Goal: Task Accomplishment & Management: Manage account settings

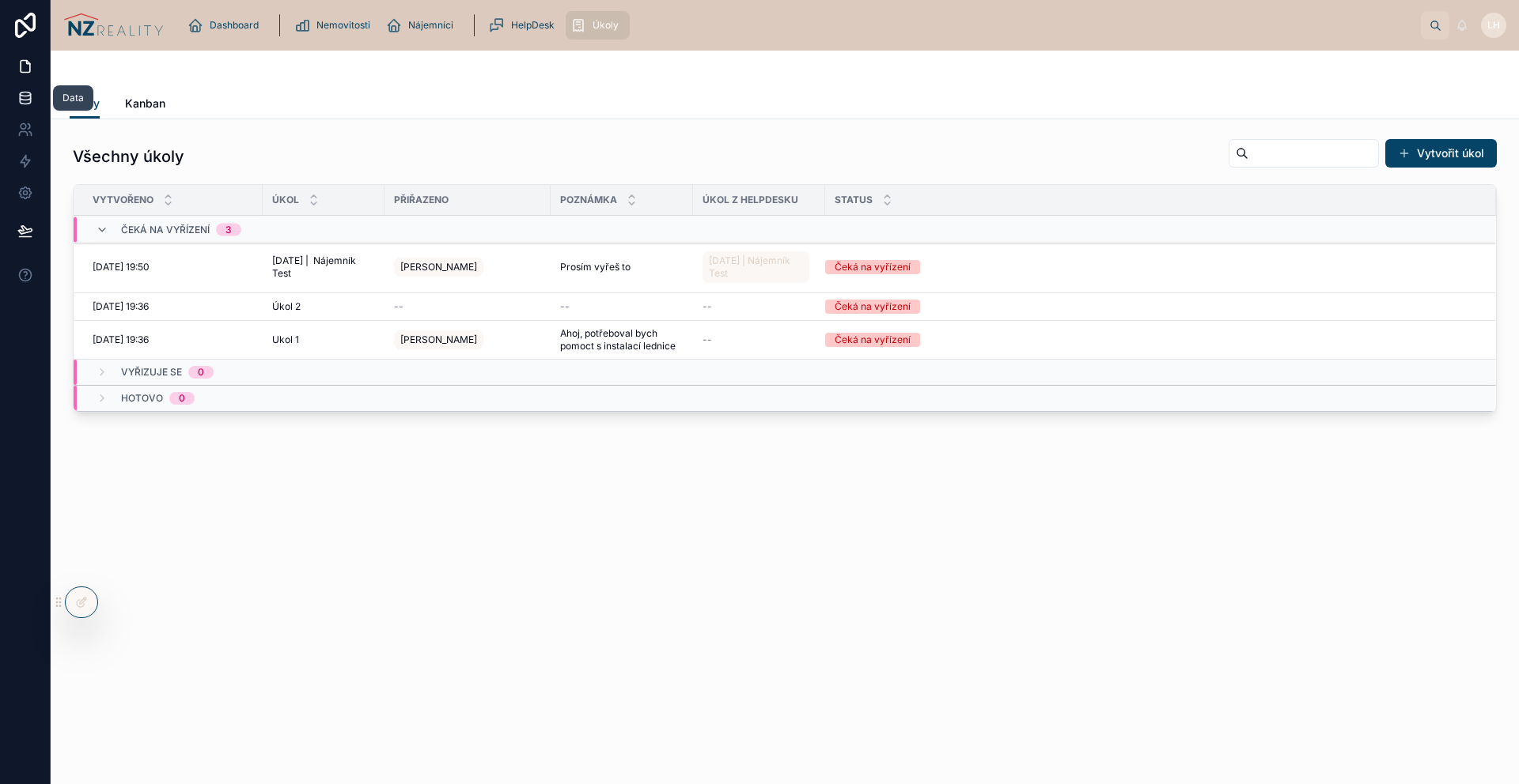
click at [33, 93] on link at bounding box center [25, 97] width 50 height 31
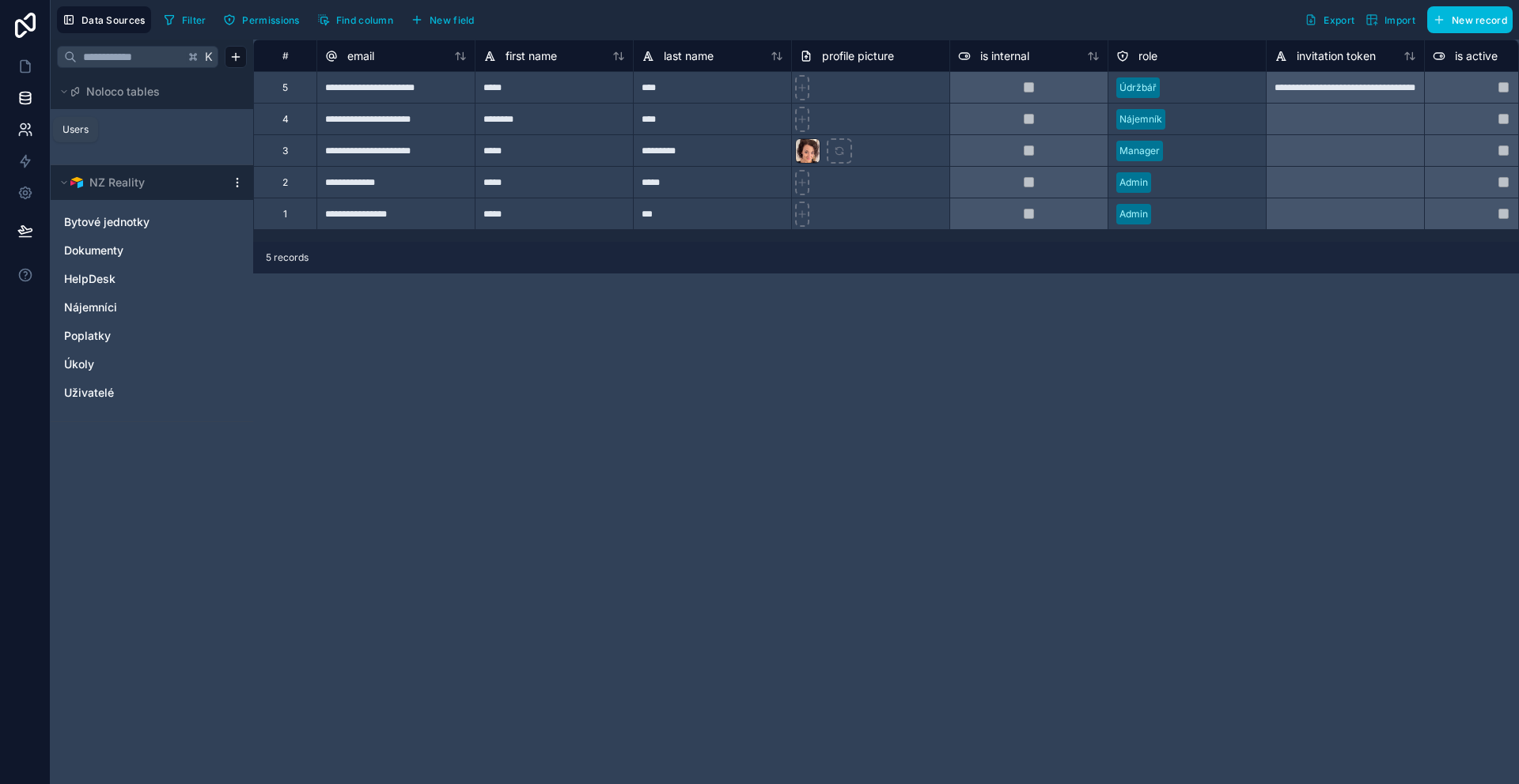
click at [35, 128] on link at bounding box center [25, 129] width 50 height 31
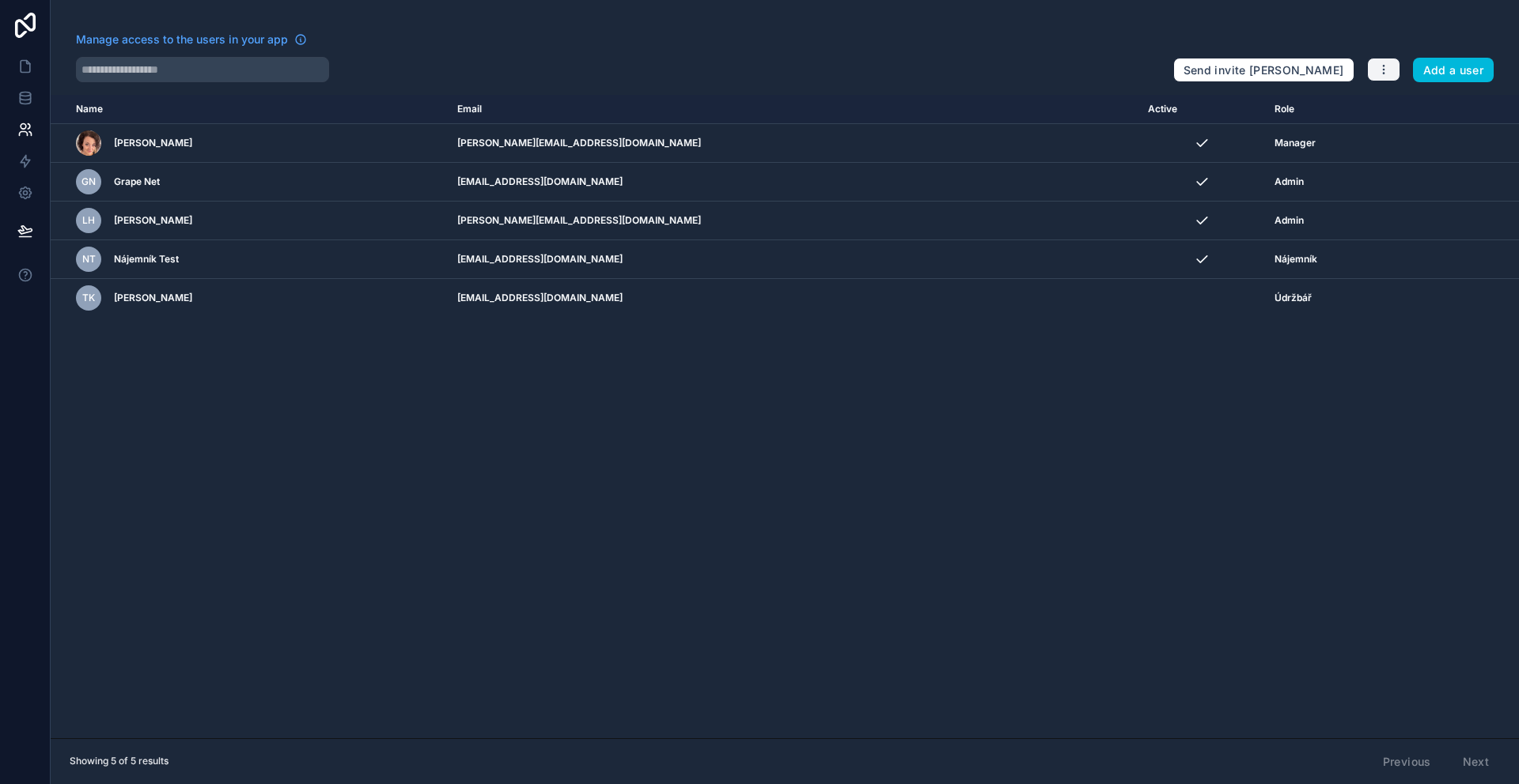
click at [1380, 72] on icon "button" at bounding box center [1384, 70] width 13 height 13
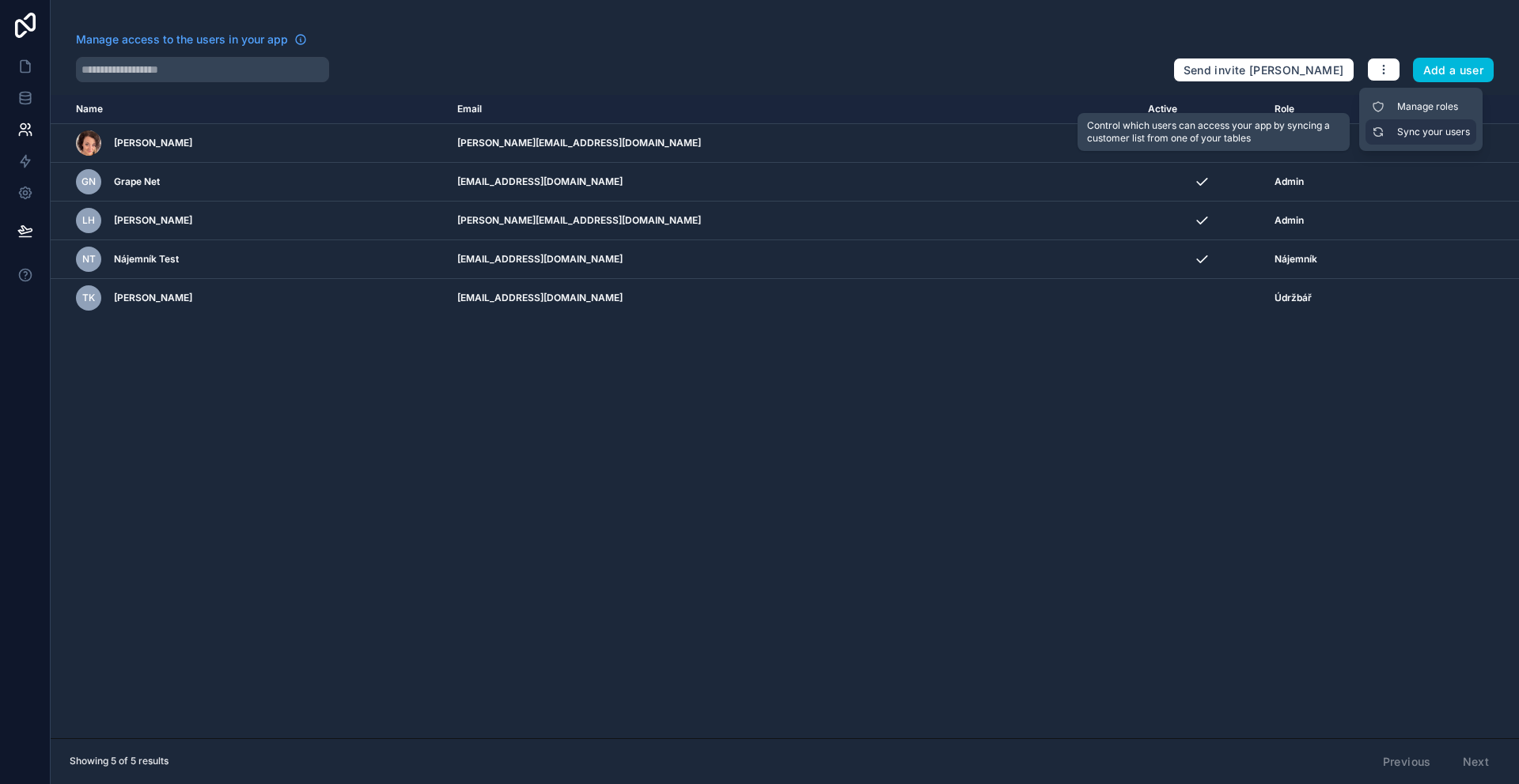
click at [1415, 129] on link "Sync your users" at bounding box center [1421, 131] width 111 height 25
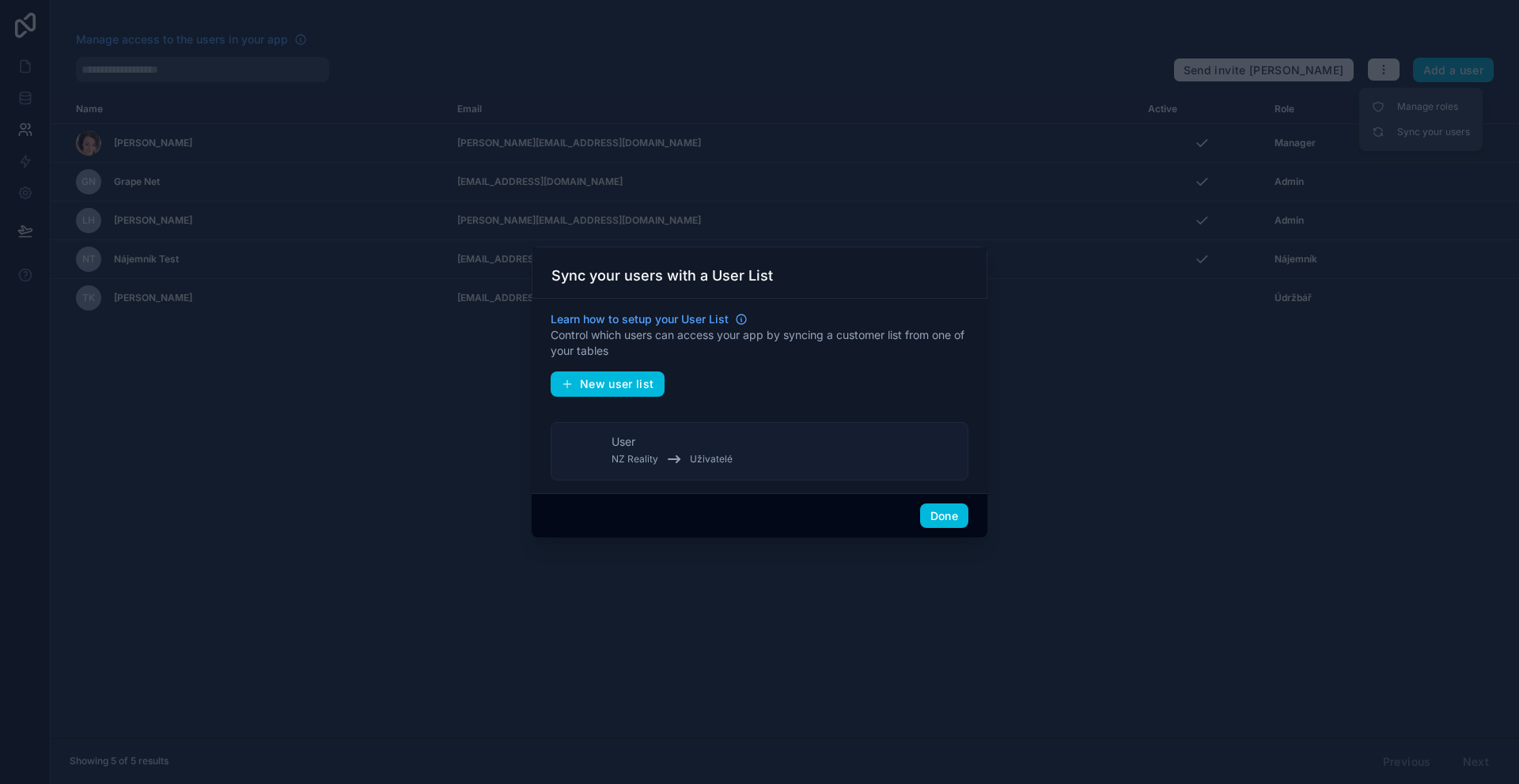
click at [838, 455] on button "User NZ Reality Uživatelé" at bounding box center [759, 451] width 418 height 59
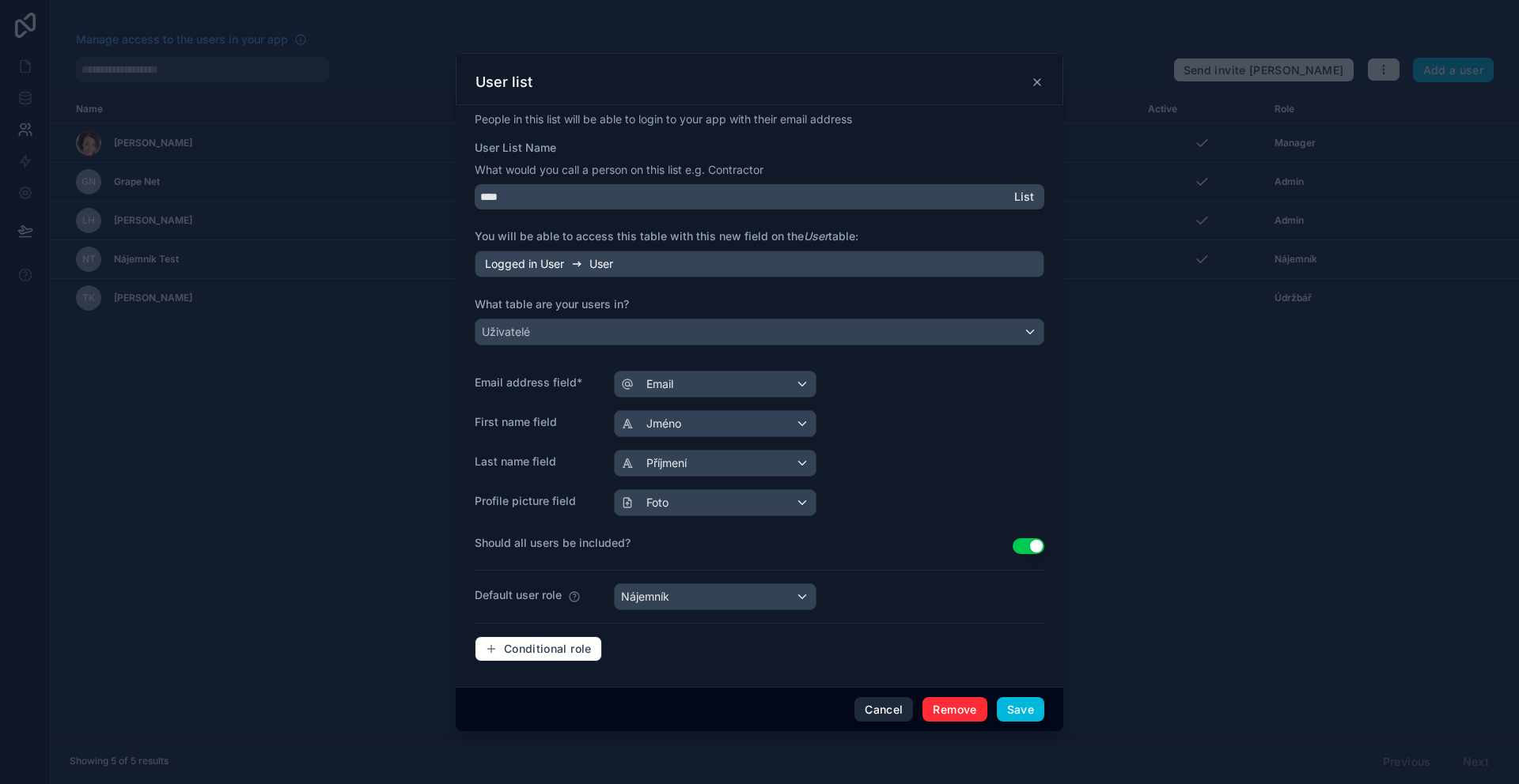
click at [889, 708] on button "Cancel" at bounding box center [883, 709] width 59 height 25
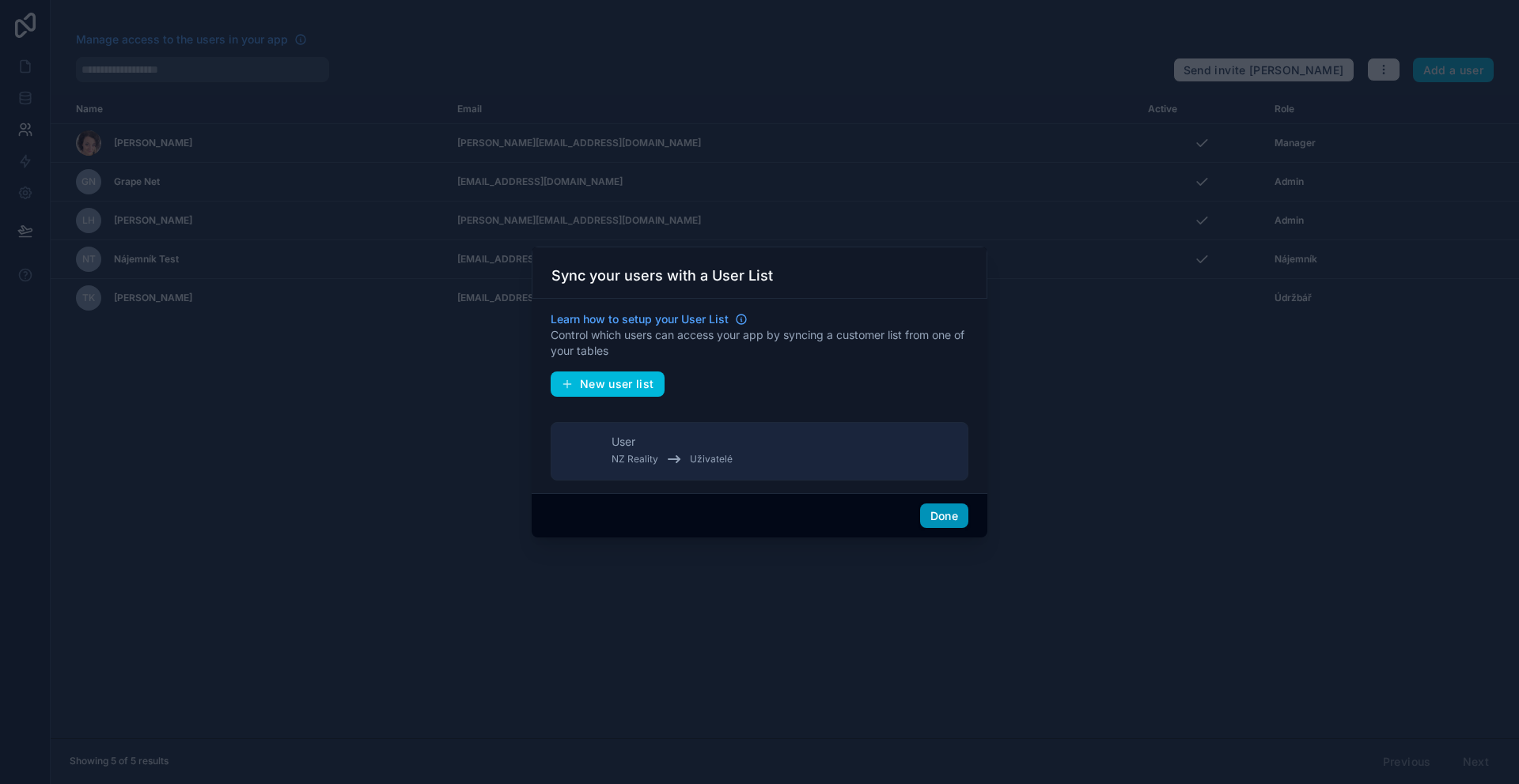
click at [941, 519] on button "Done" at bounding box center [945, 515] width 48 height 25
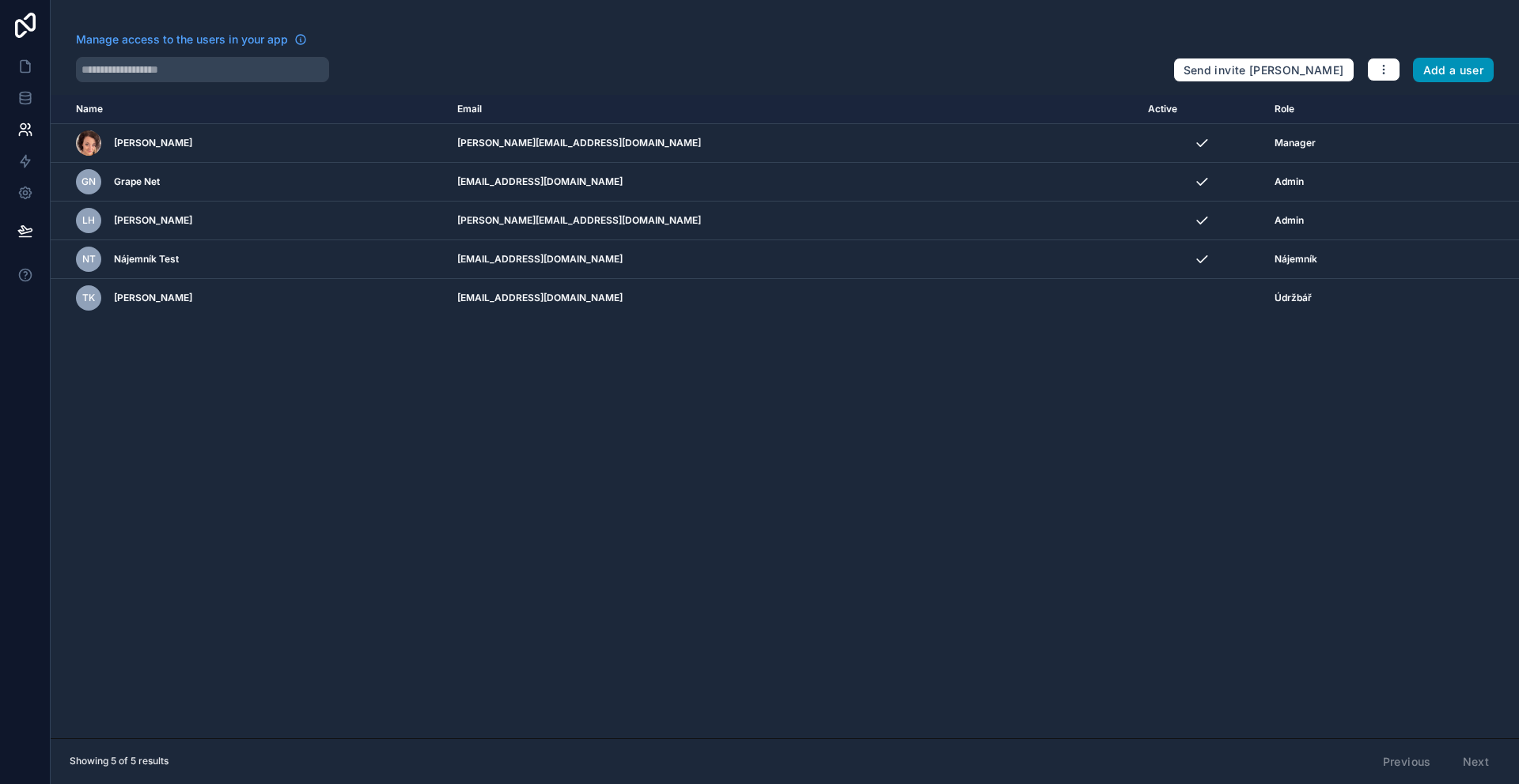
click at [1469, 71] on button "Add a user" at bounding box center [1453, 70] width 81 height 25
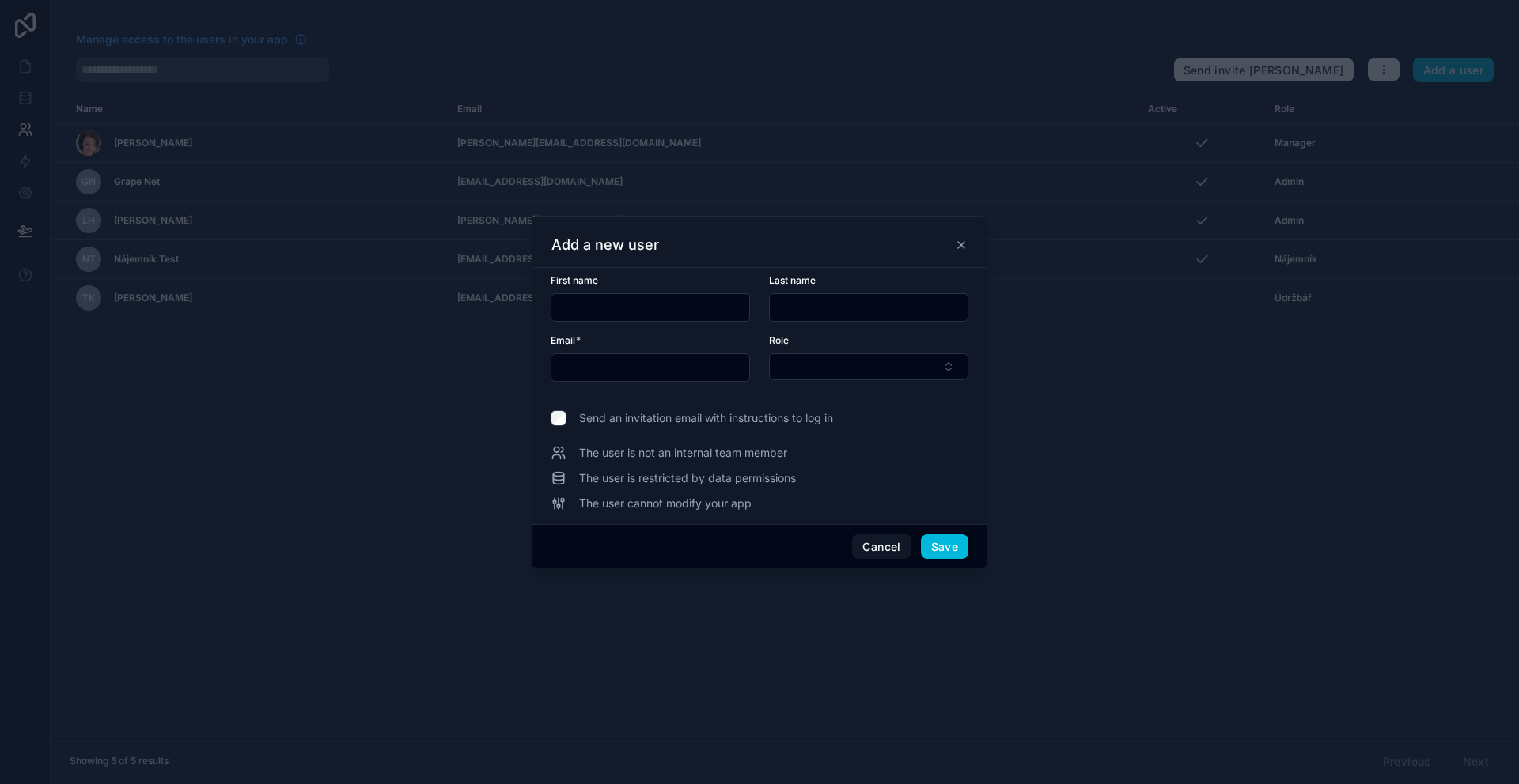
click at [675, 302] on input "text" at bounding box center [650, 308] width 198 height 23
click at [972, 240] on div "Add a new user" at bounding box center [760, 241] width 455 height 52
click at [960, 246] on icon at bounding box center [961, 245] width 6 height 6
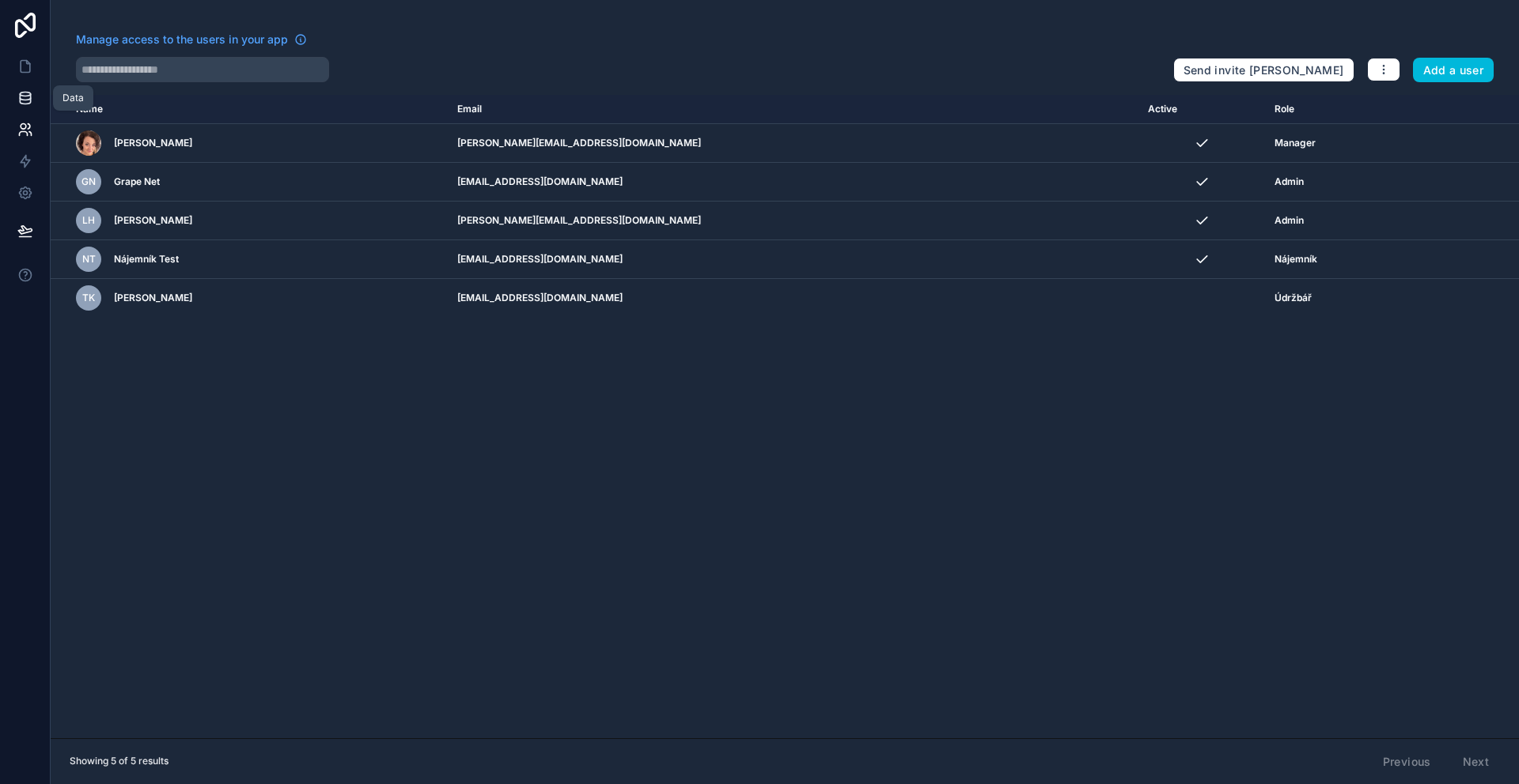
click at [16, 102] on link at bounding box center [25, 97] width 50 height 31
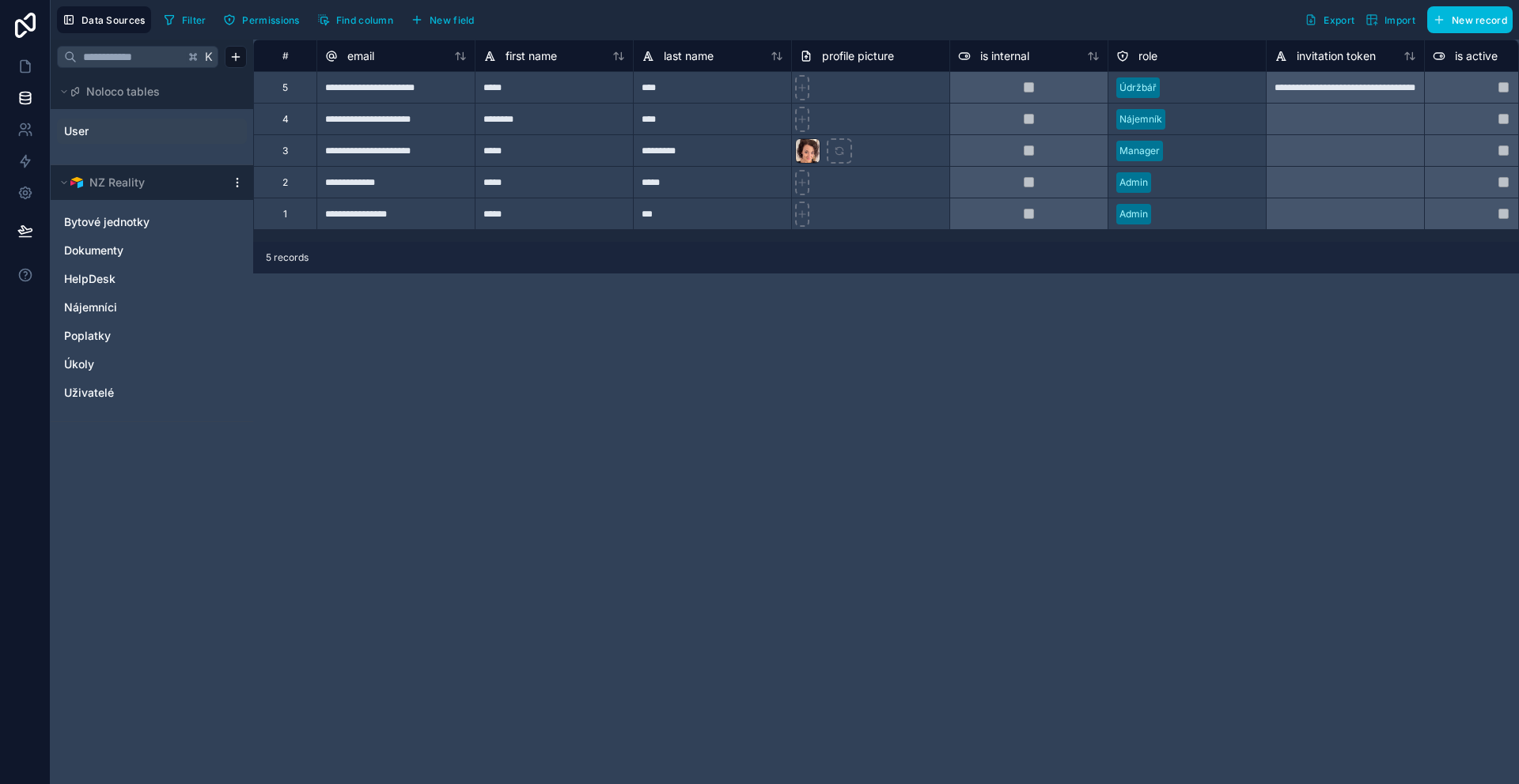
click at [131, 135] on link "User" at bounding box center [128, 131] width 128 height 16
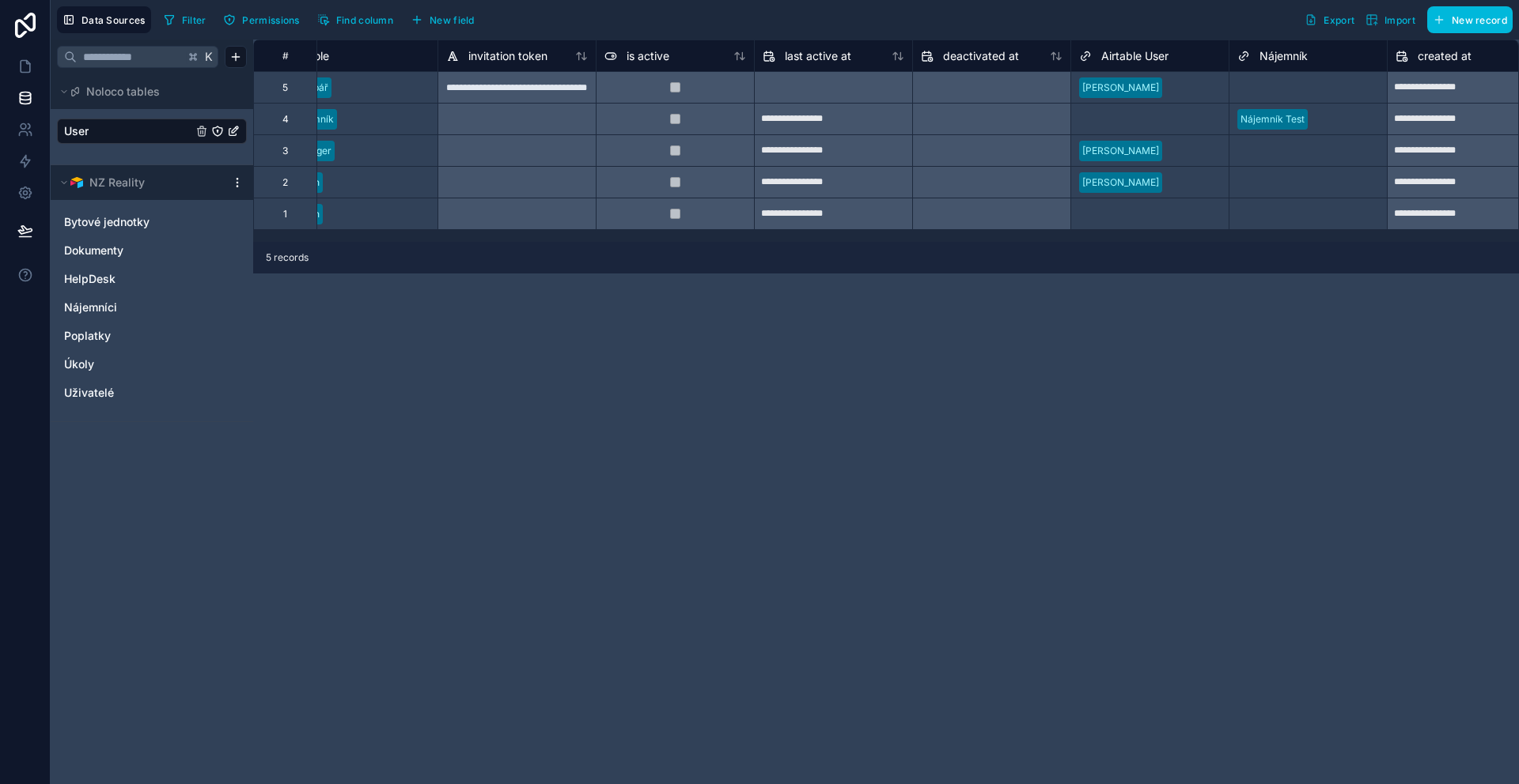
scroll to position [0, 837]
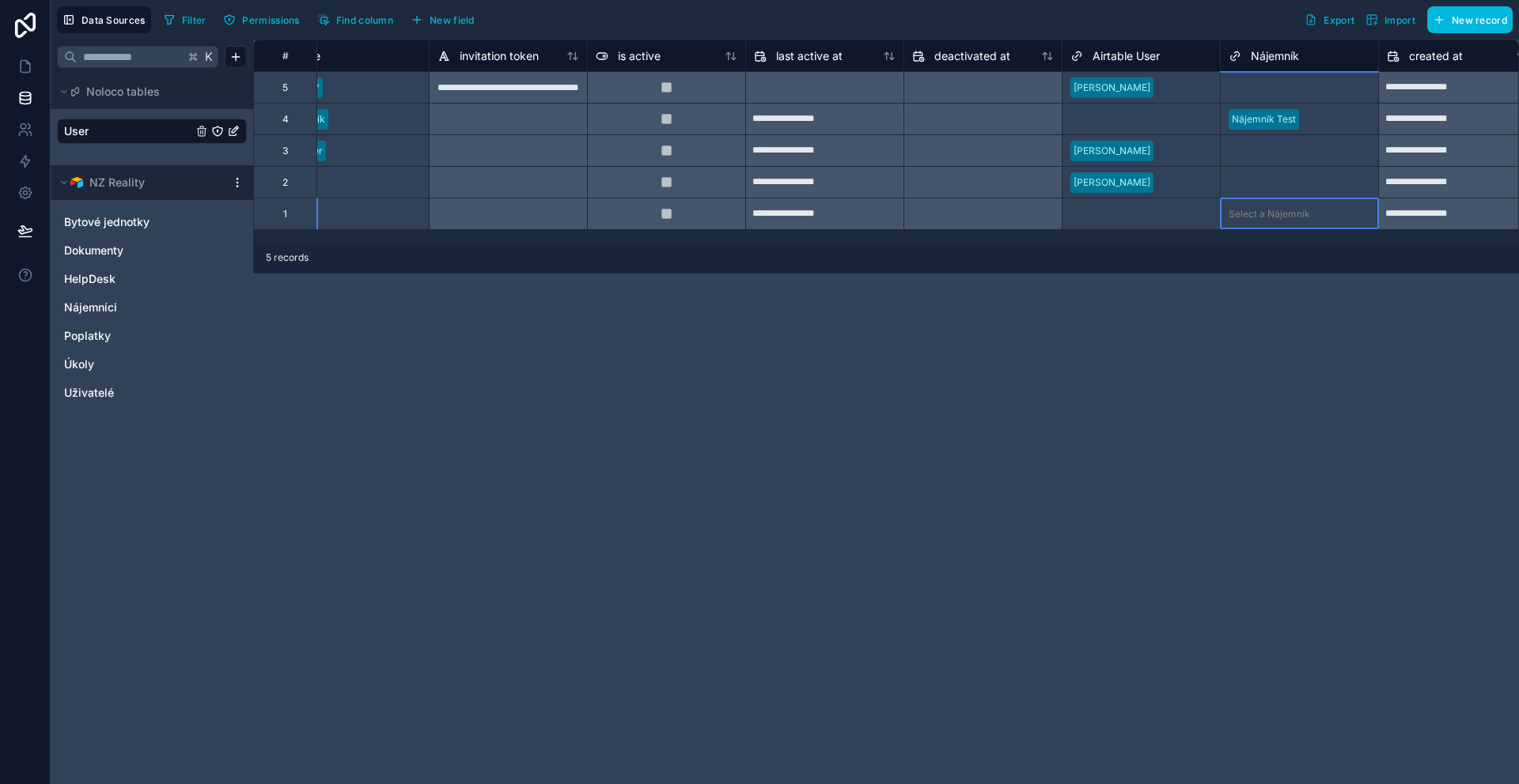
click at [1273, 201] on div "Select a Nájemník" at bounding box center [1299, 214] width 158 height 31
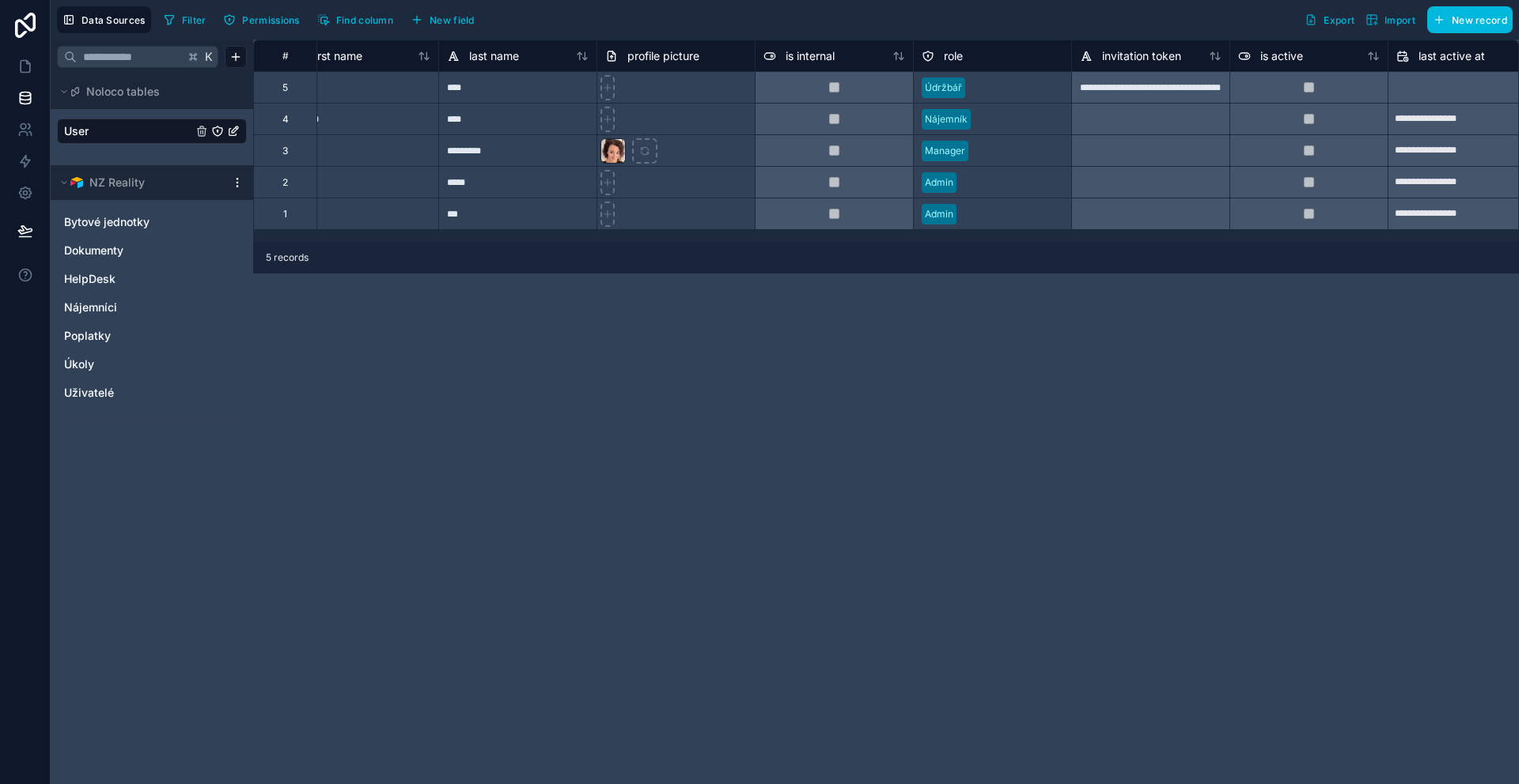
scroll to position [0, 0]
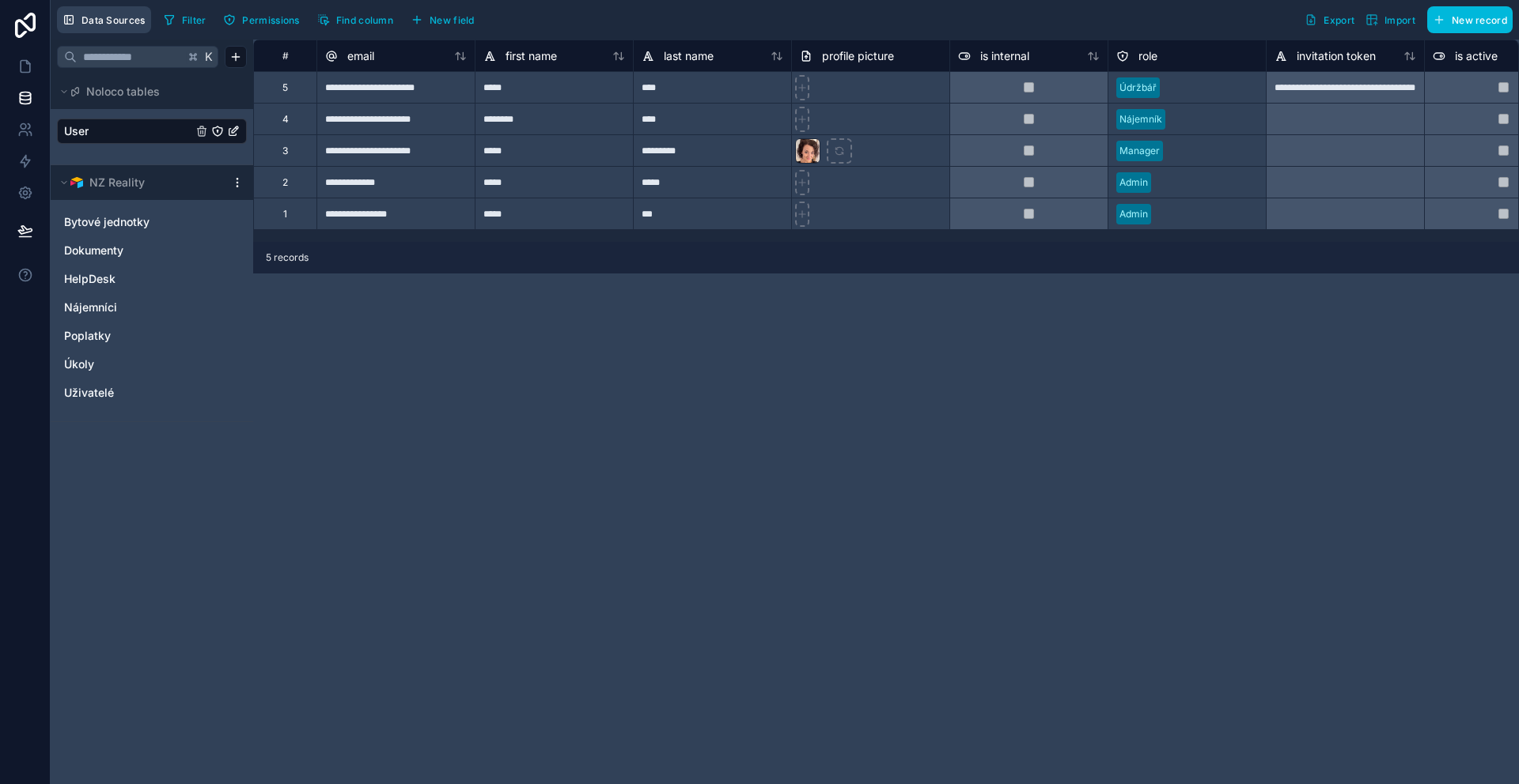
click at [93, 20] on span "Data Sources" at bounding box center [113, 20] width 64 height 12
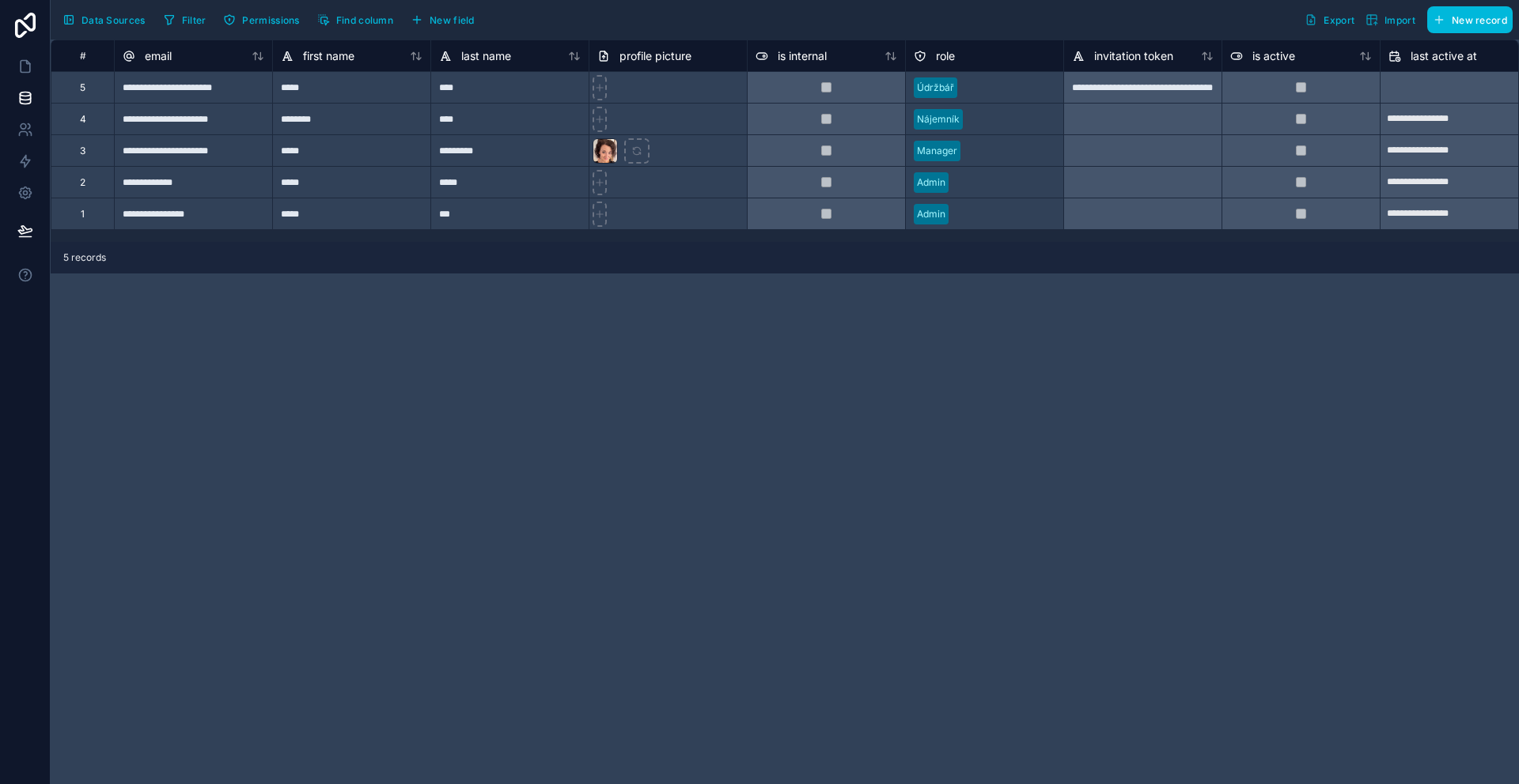
click at [93, 20] on span "Data Sources" at bounding box center [113, 20] width 64 height 12
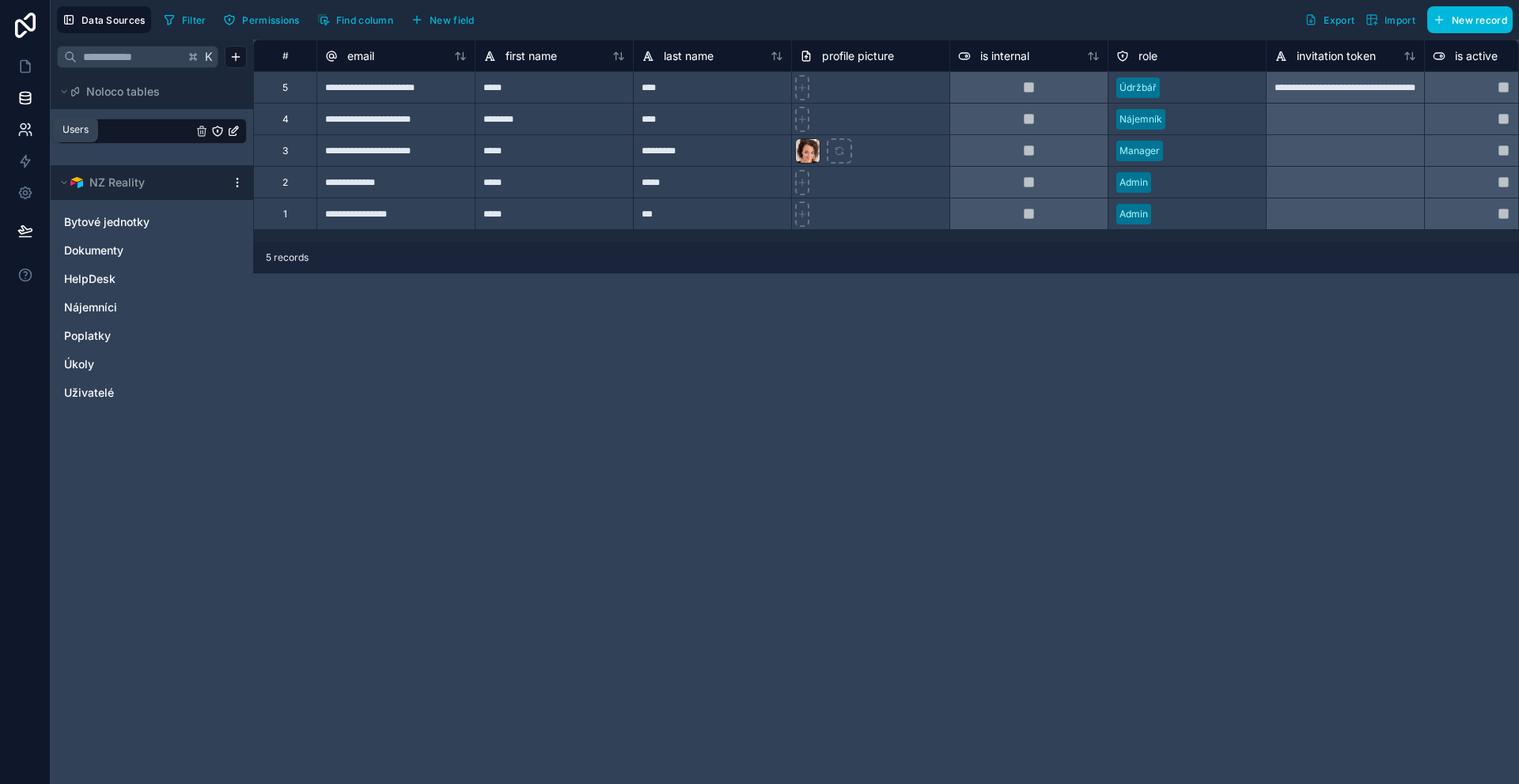
click at [34, 135] on link at bounding box center [25, 129] width 50 height 31
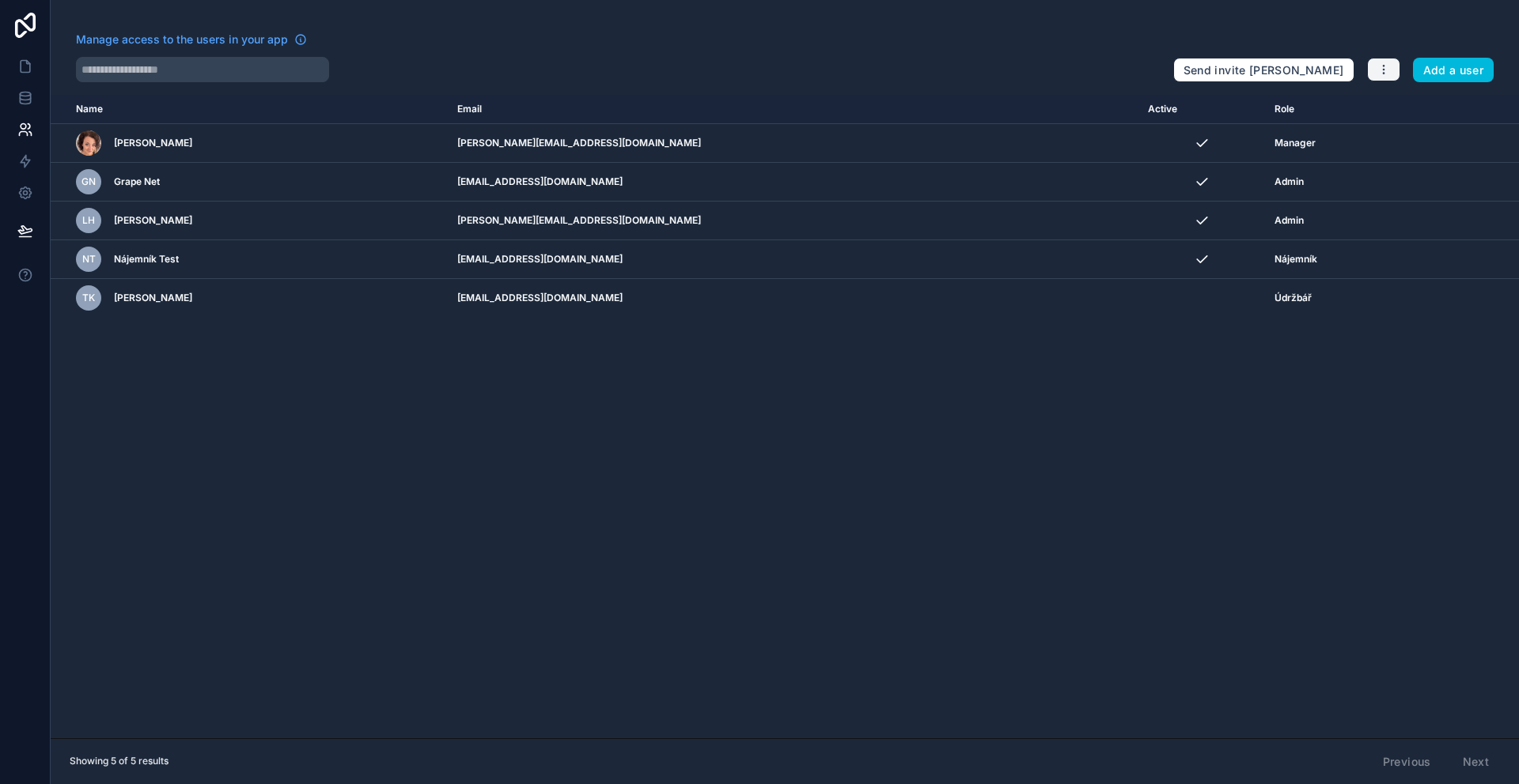
click at [1391, 68] on button "button" at bounding box center [1383, 70] width 33 height 24
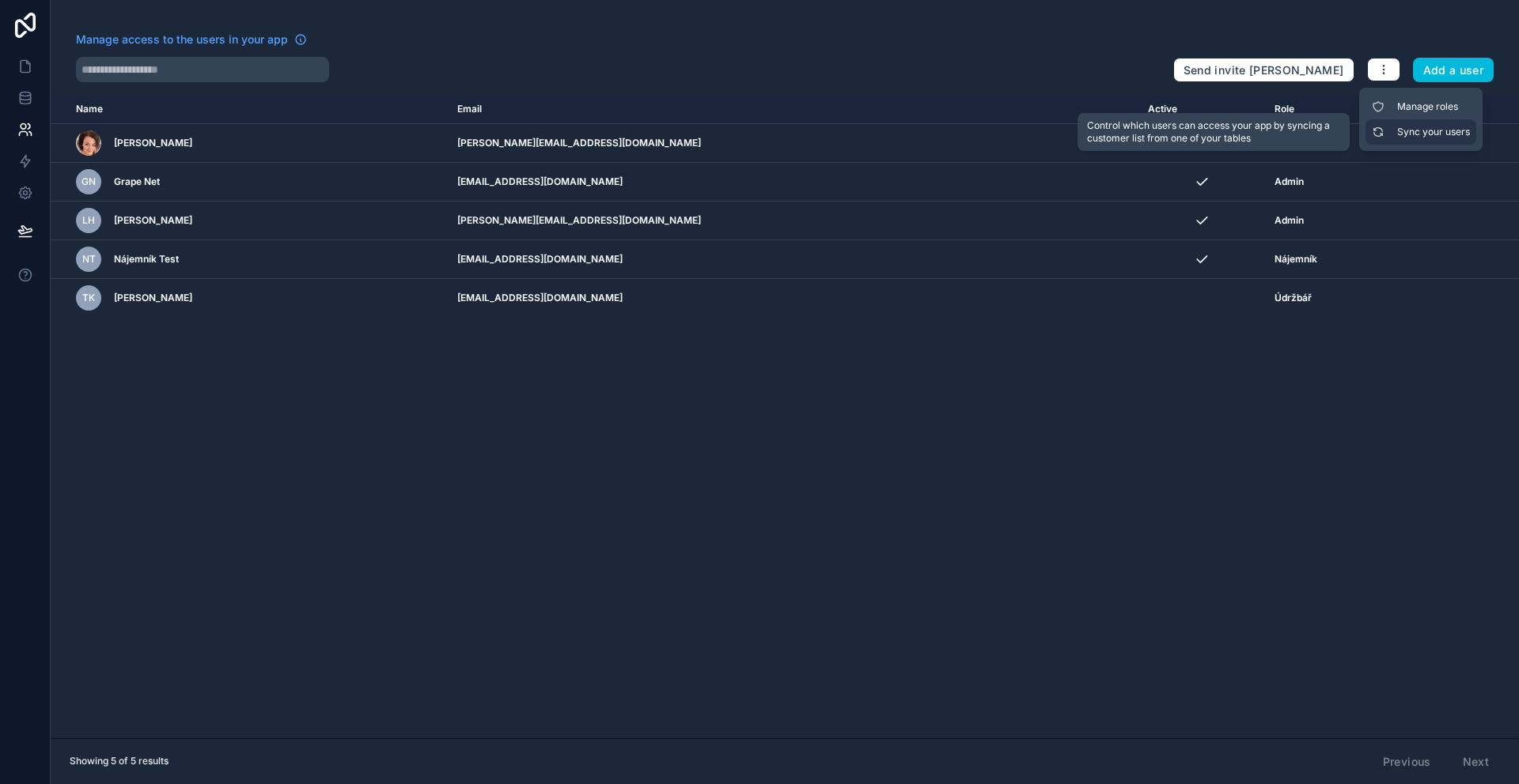
click at [1398, 129] on link "Sync your users" at bounding box center [1421, 131] width 111 height 25
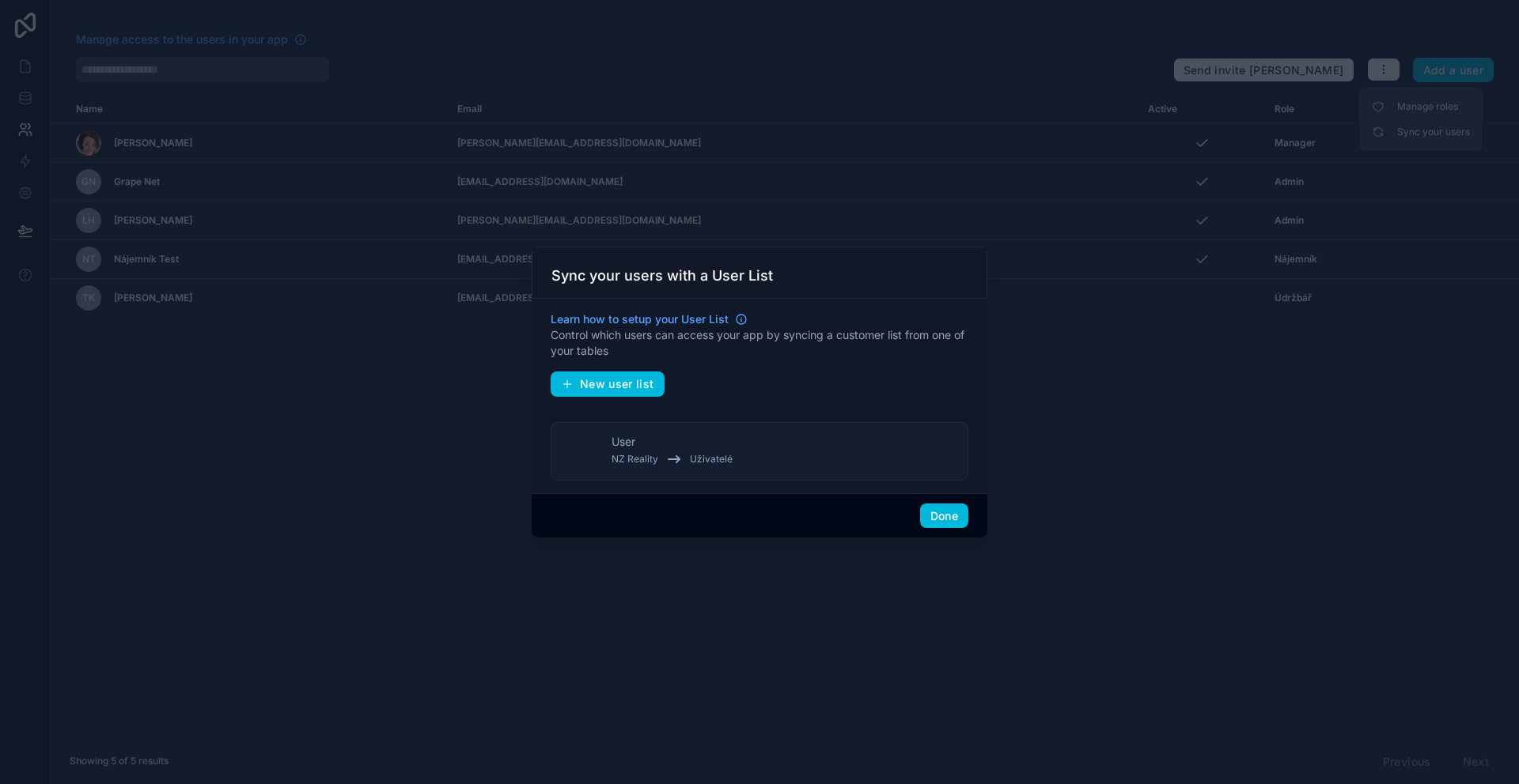
click at [602, 439] on button "User NZ Reality Uživatelé" at bounding box center [759, 451] width 418 height 59
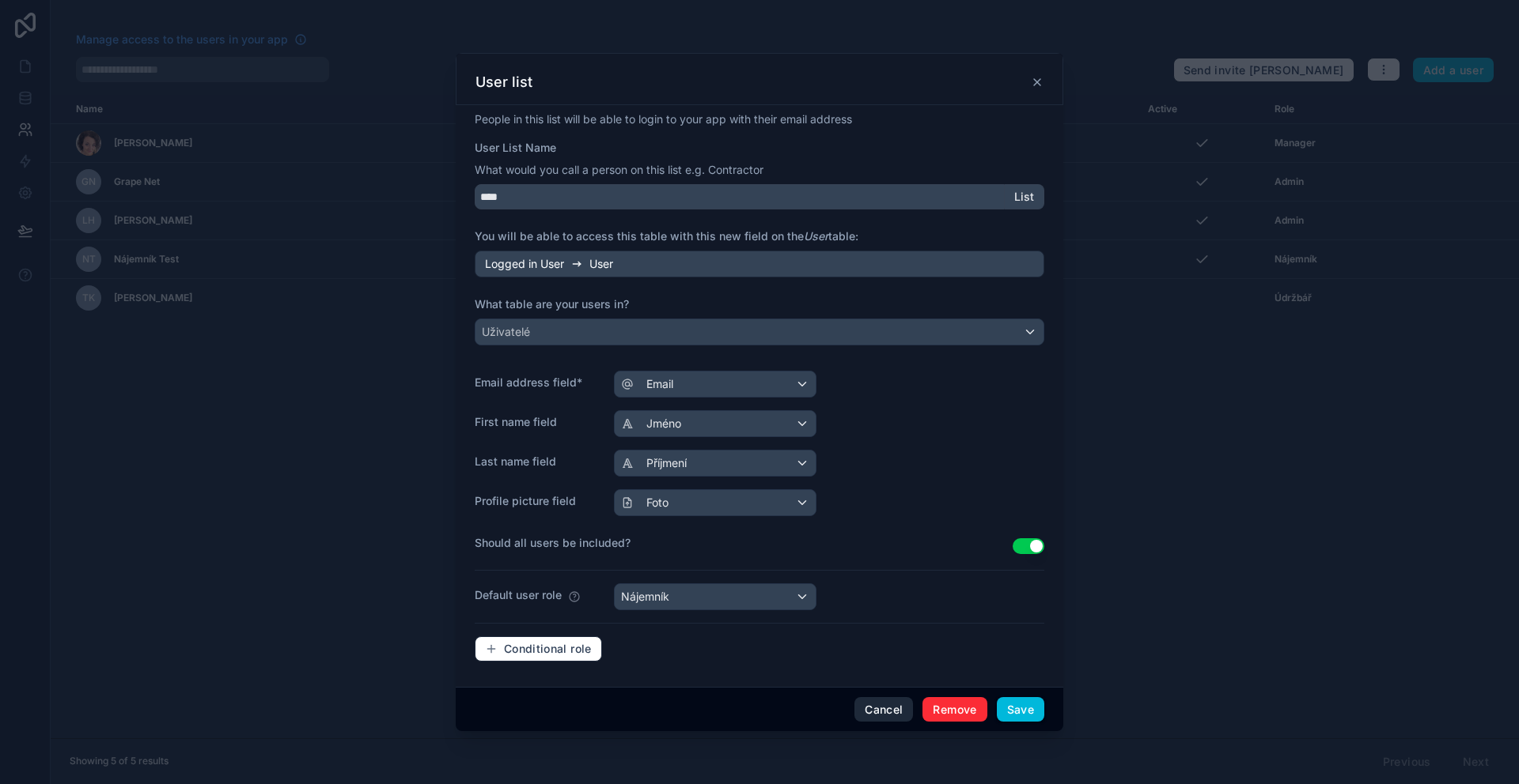
click at [883, 712] on button "Cancel" at bounding box center [883, 709] width 59 height 25
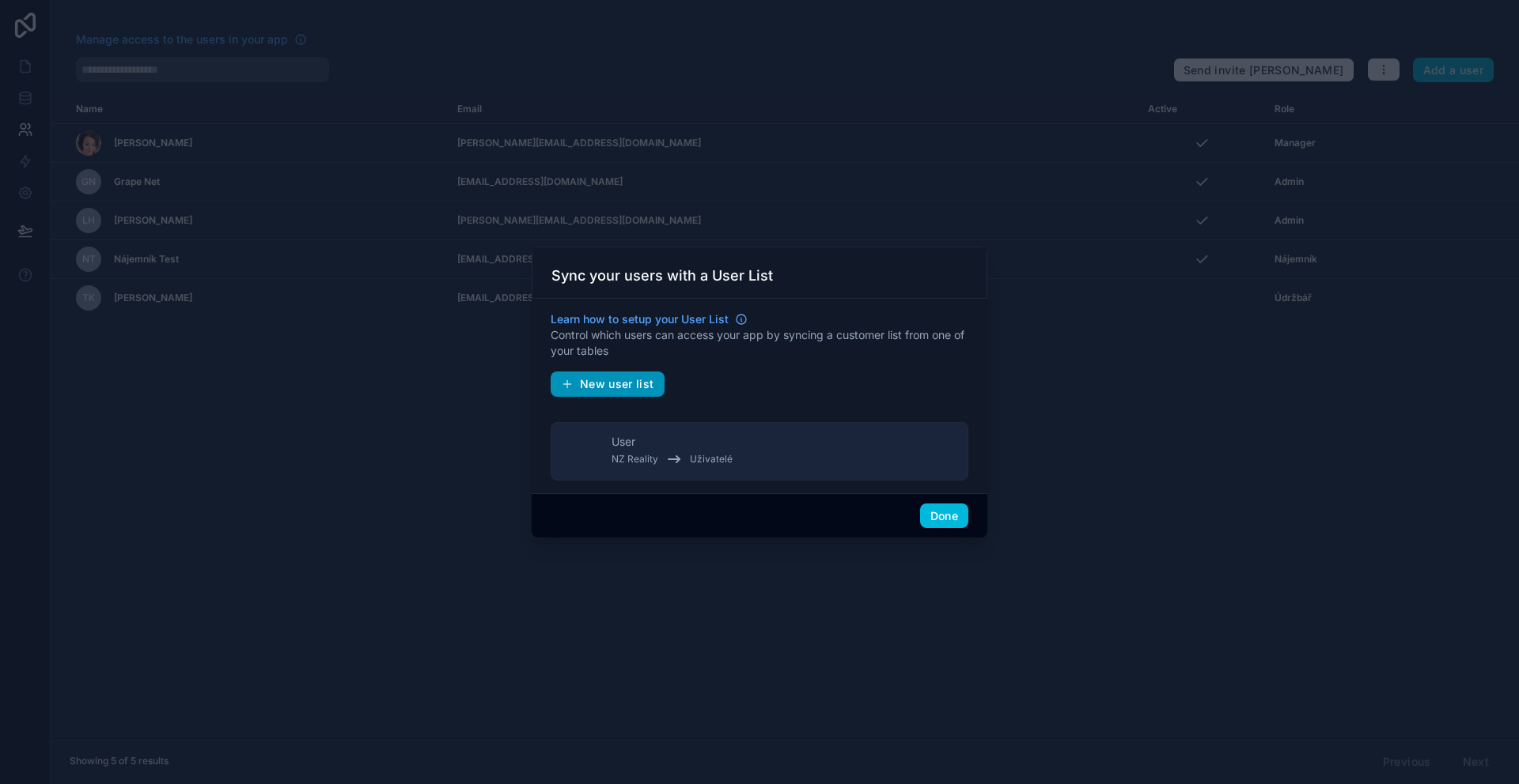
click at [595, 386] on span "New user list" at bounding box center [617, 384] width 74 height 14
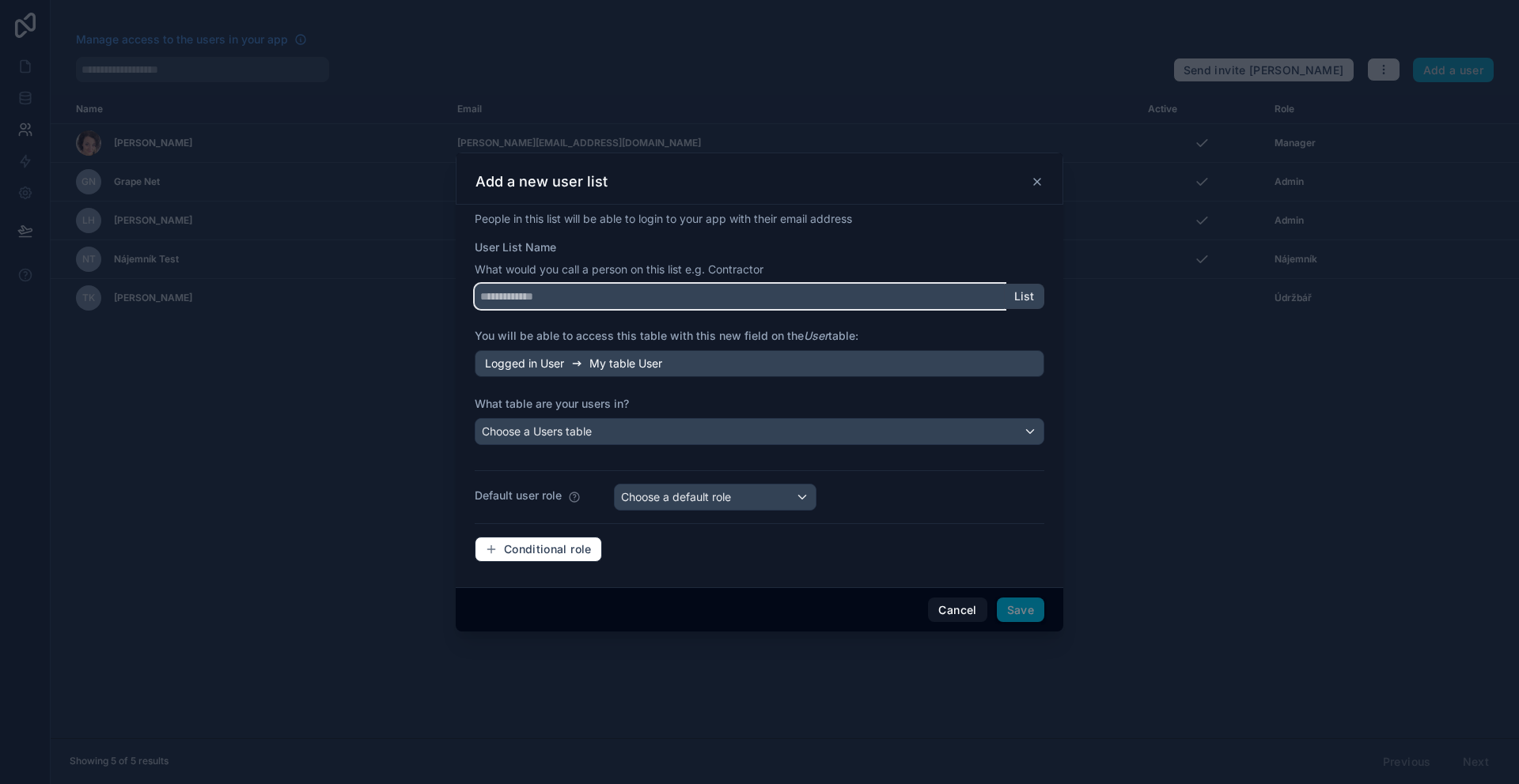
click at [655, 293] on input "User List Name" at bounding box center [739, 296] width 530 height 25
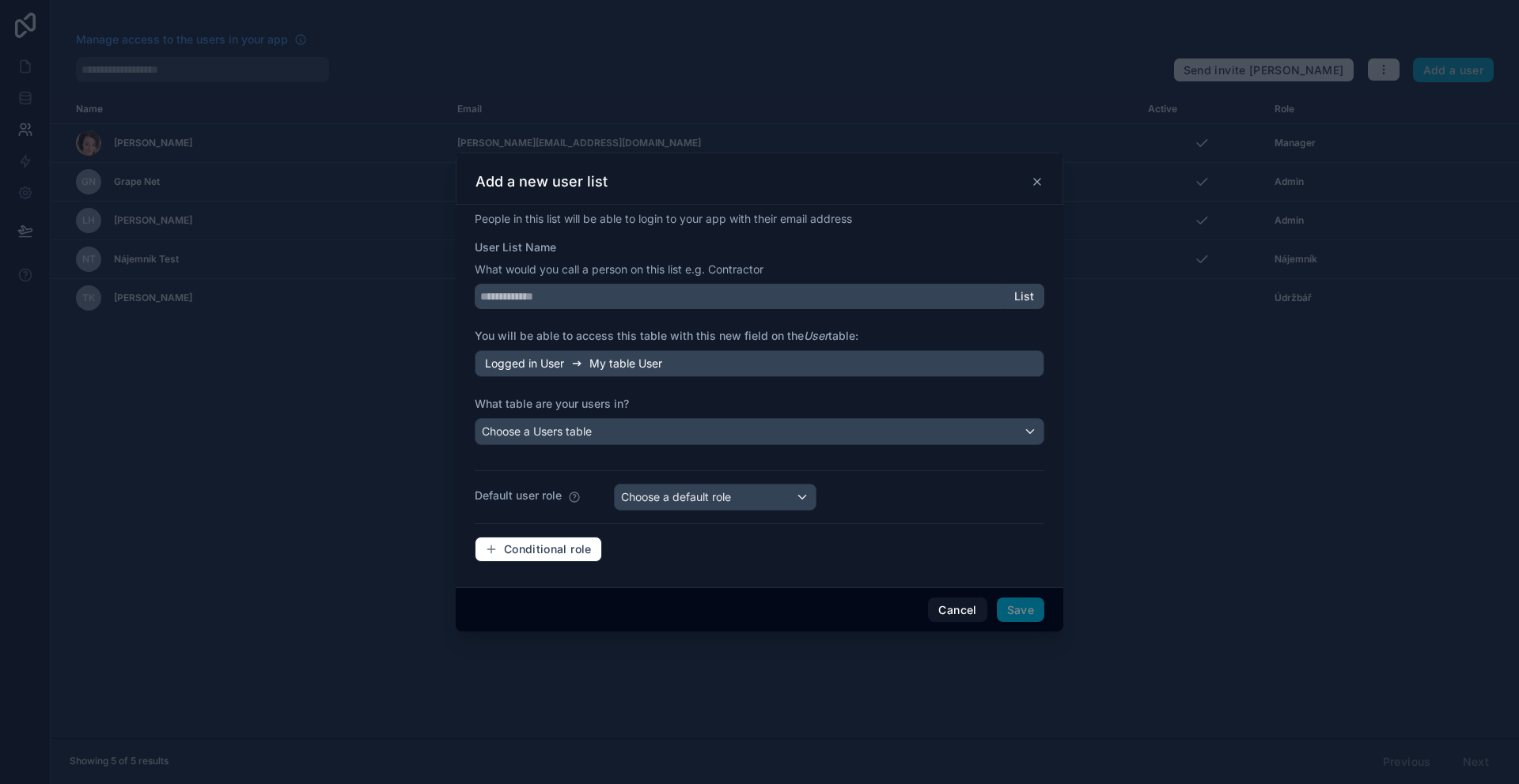
click at [1016, 300] on span "List" at bounding box center [1024, 297] width 20 height 14
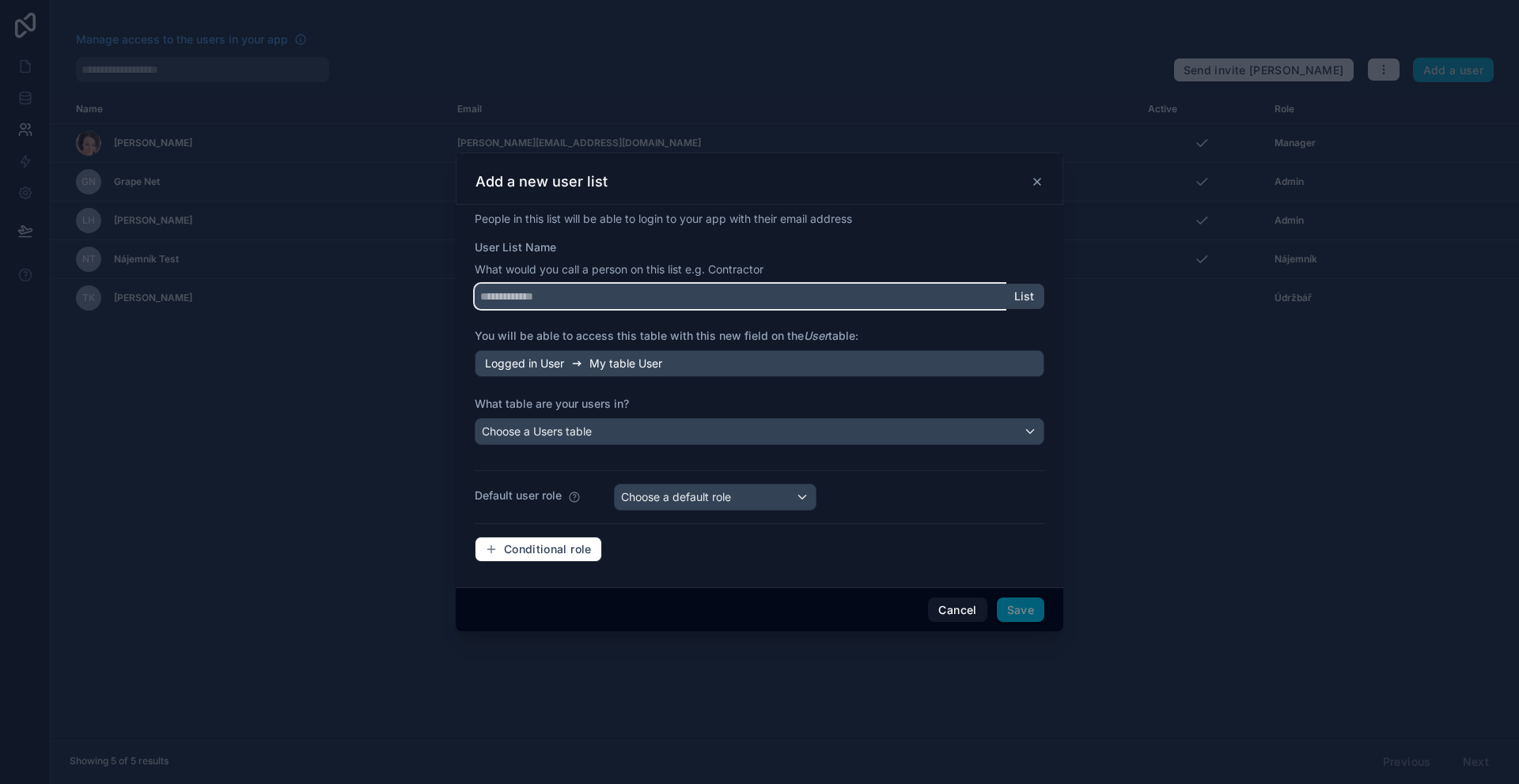
click at [897, 291] on input "User List Name" at bounding box center [739, 296] width 530 height 25
type input "*********"
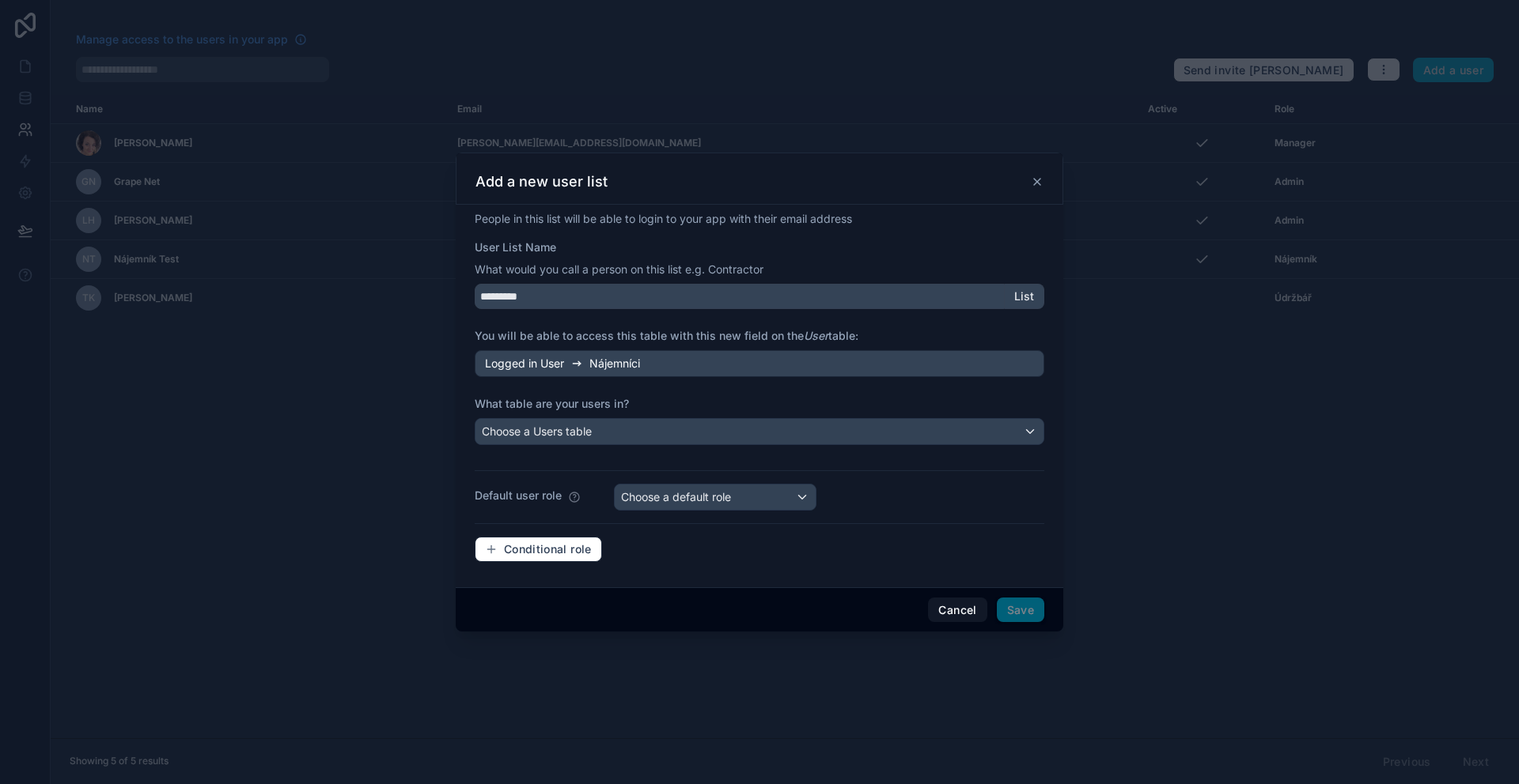
click at [739, 403] on label "What table are your users in?" at bounding box center [760, 404] width 570 height 16
click at [736, 370] on div "Logged in User Nájemníci" at bounding box center [760, 363] width 570 height 27
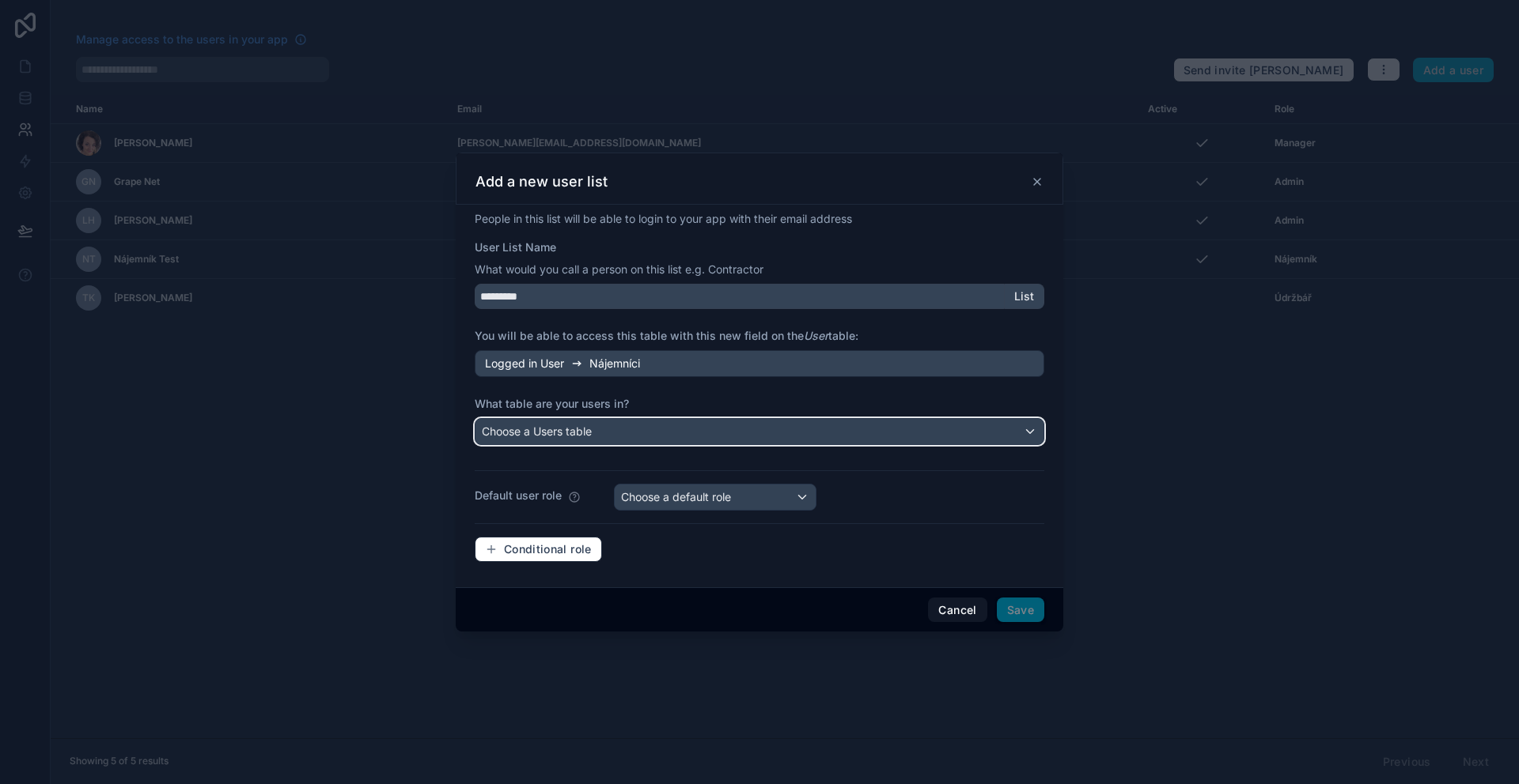
click at [705, 432] on div "Choose a Users table" at bounding box center [760, 431] width 568 height 25
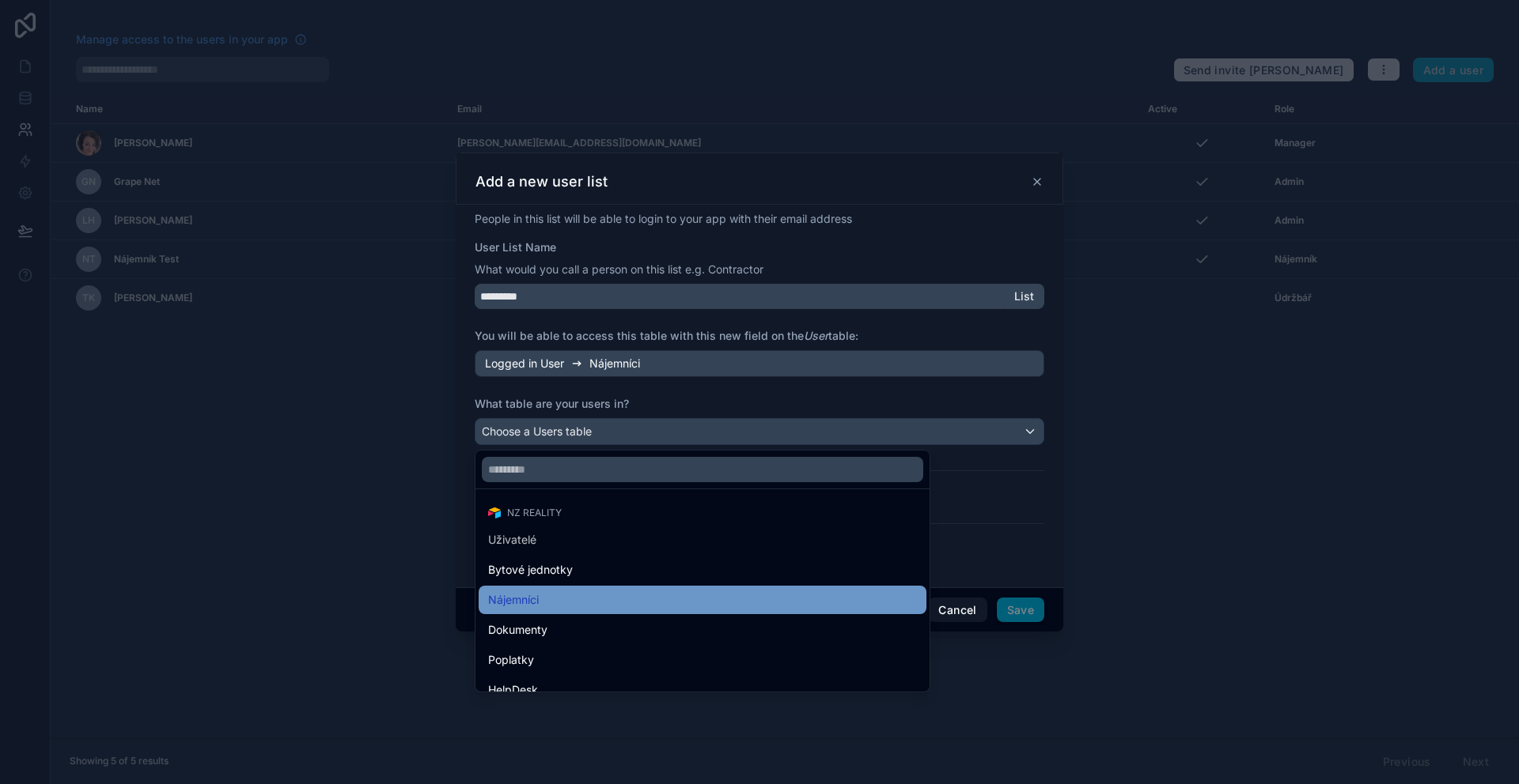
click at [619, 593] on div "Nájemníci" at bounding box center [702, 601] width 429 height 19
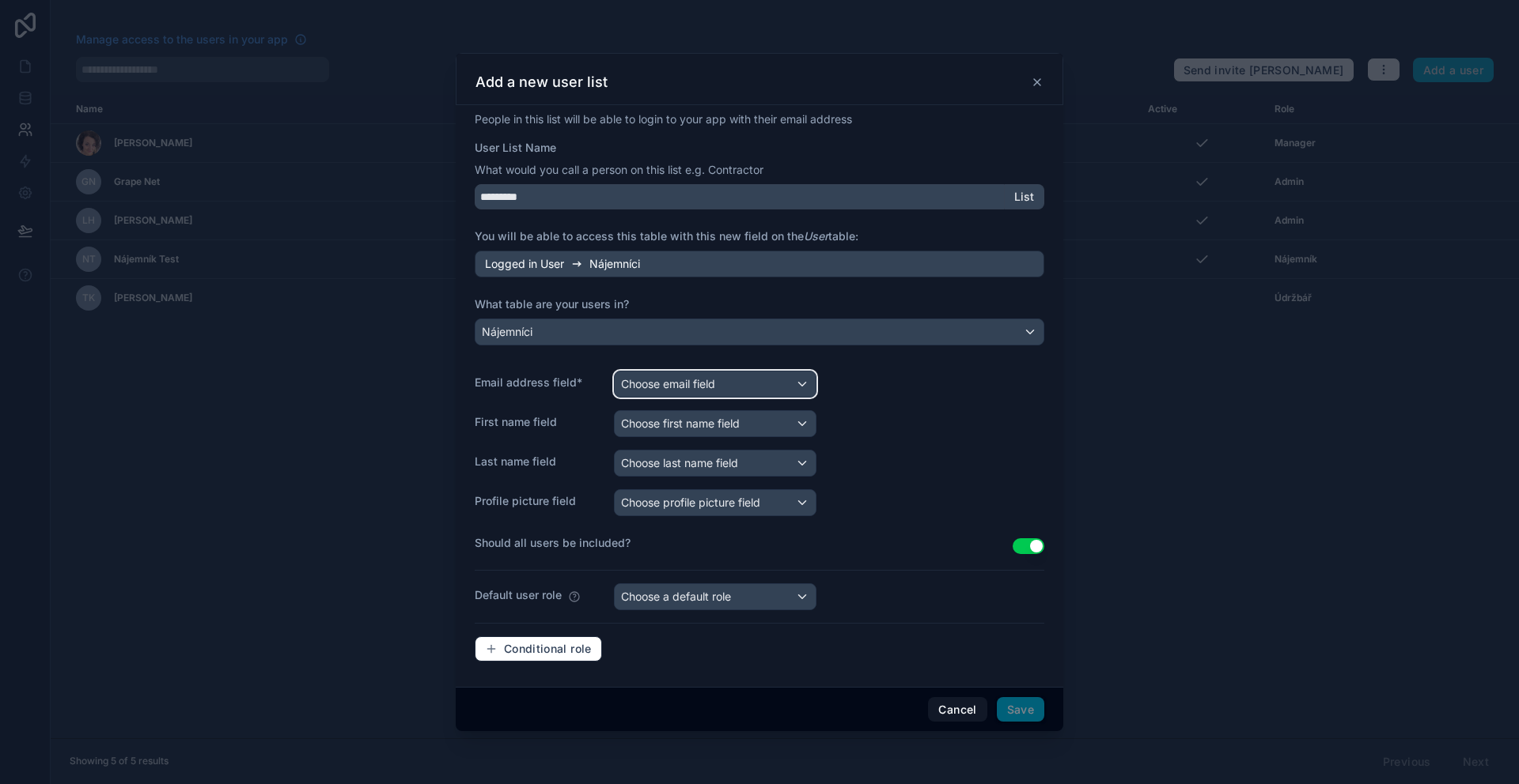
click at [691, 384] on span "Choose email field" at bounding box center [668, 384] width 94 height 14
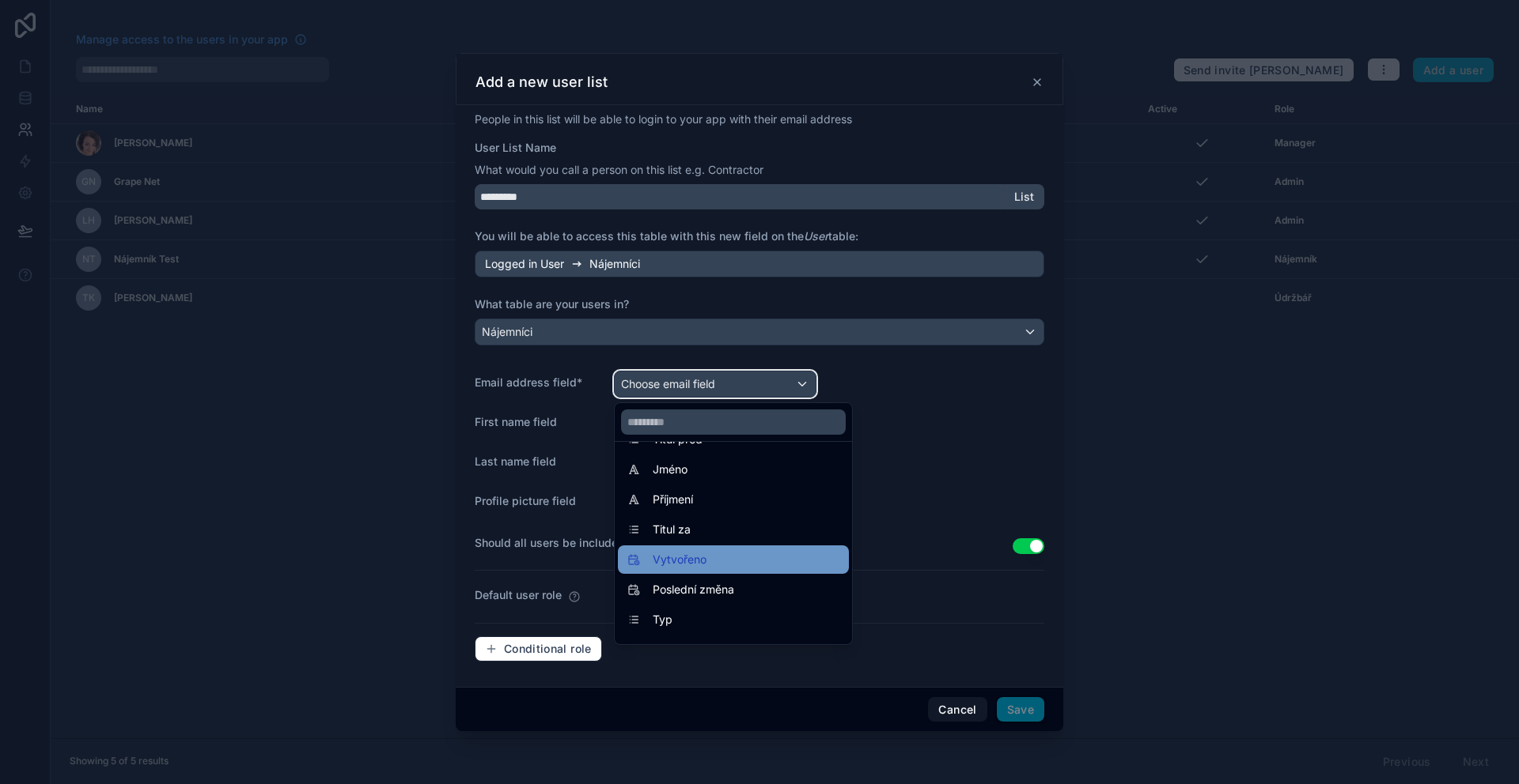
scroll to position [73, 0]
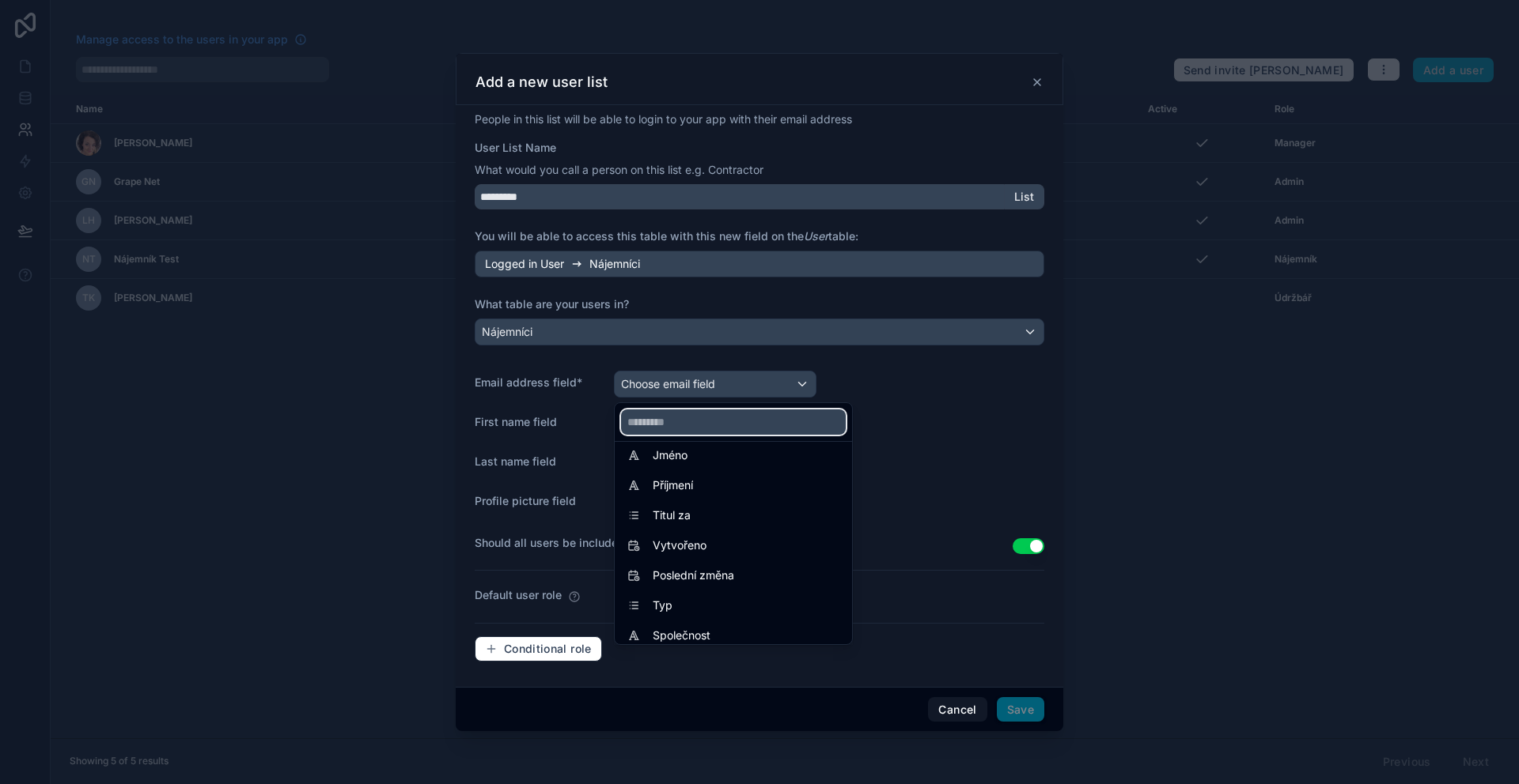
click at [685, 422] on input "text" at bounding box center [733, 421] width 224 height 25
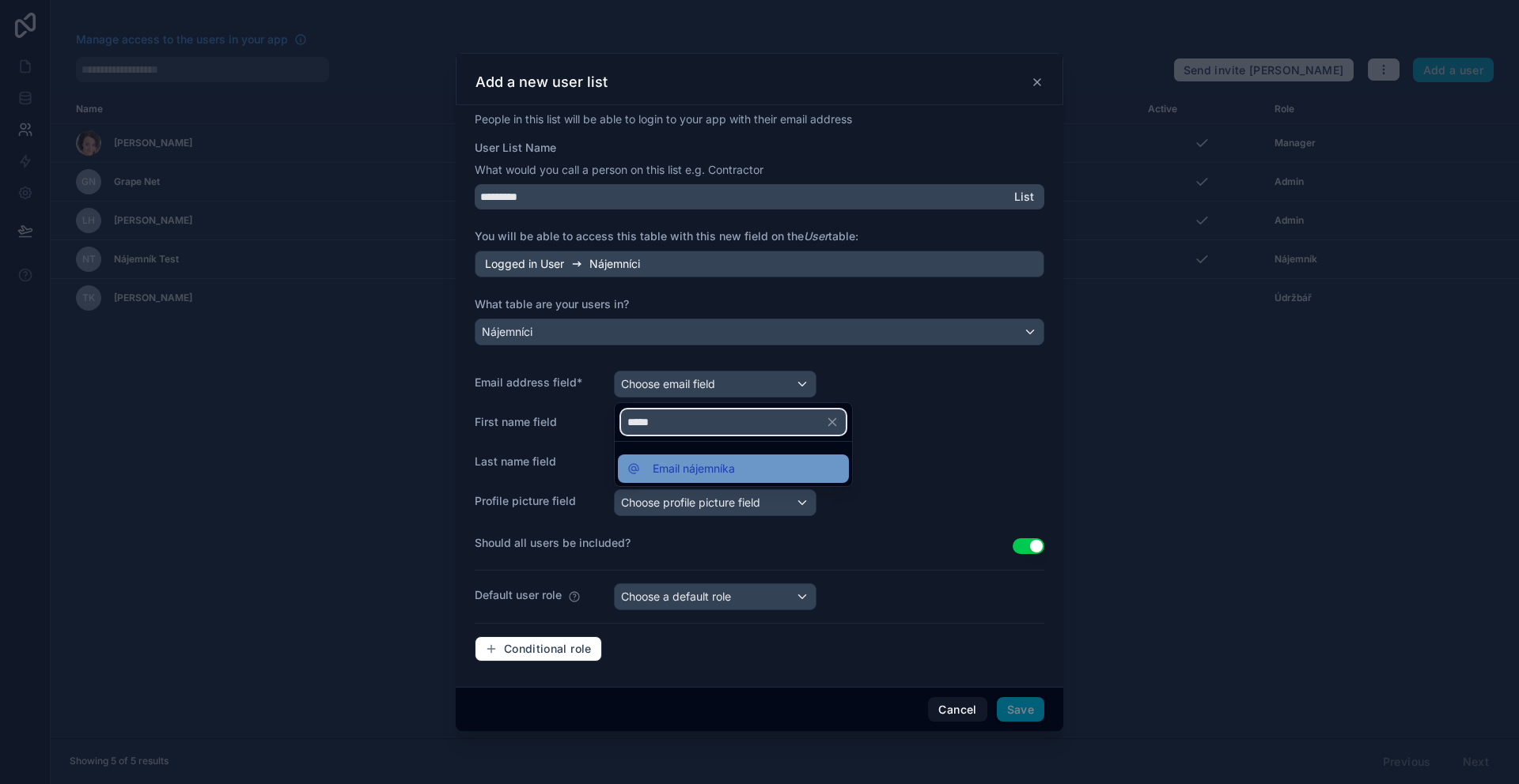
type input "*****"
click at [705, 459] on span "Email nájemníka" at bounding box center [694, 469] width 82 height 19
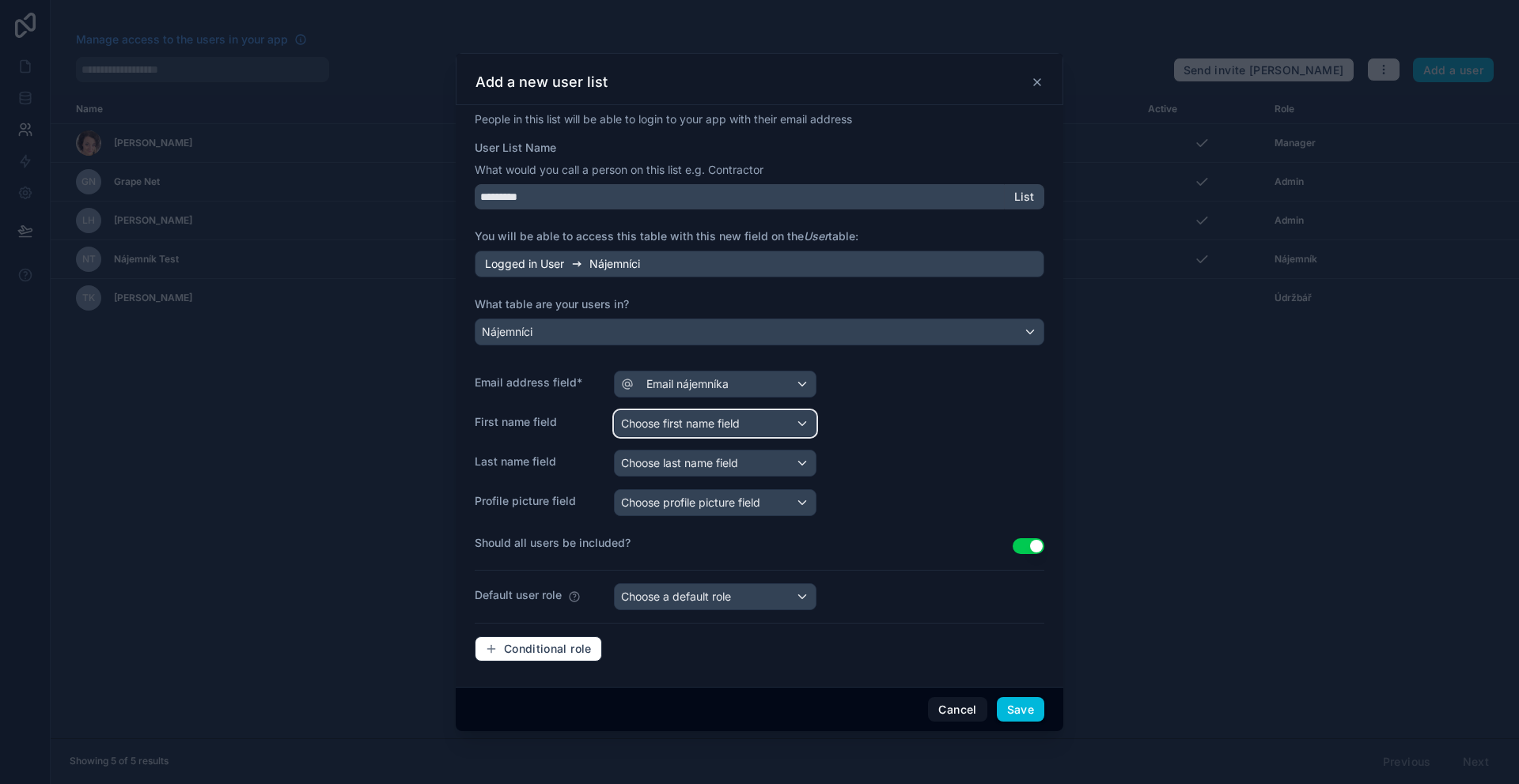
click at [704, 421] on span "Choose first name field" at bounding box center [681, 423] width 119 height 14
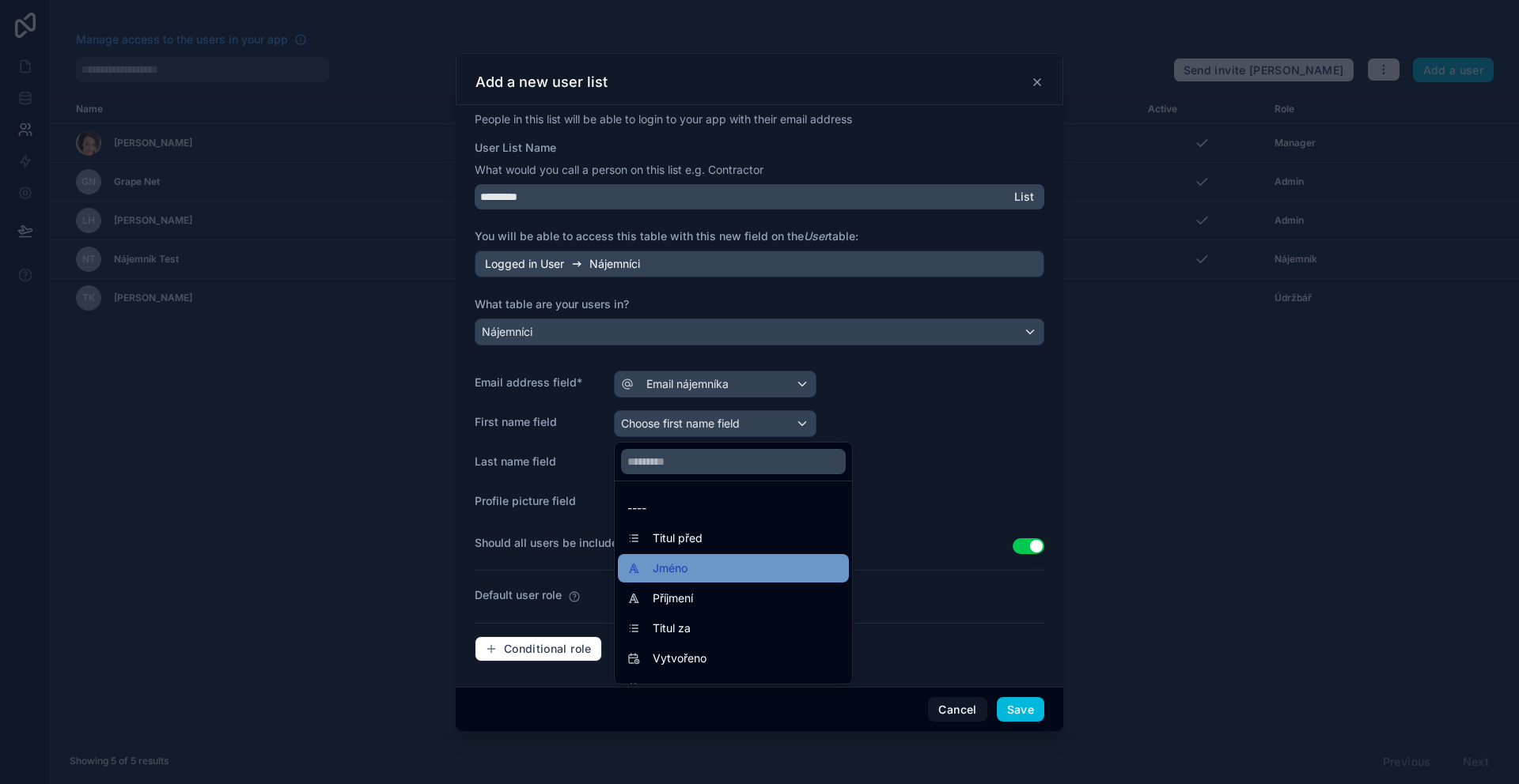
click at [728, 562] on div "Jméno" at bounding box center [734, 569] width 212 height 19
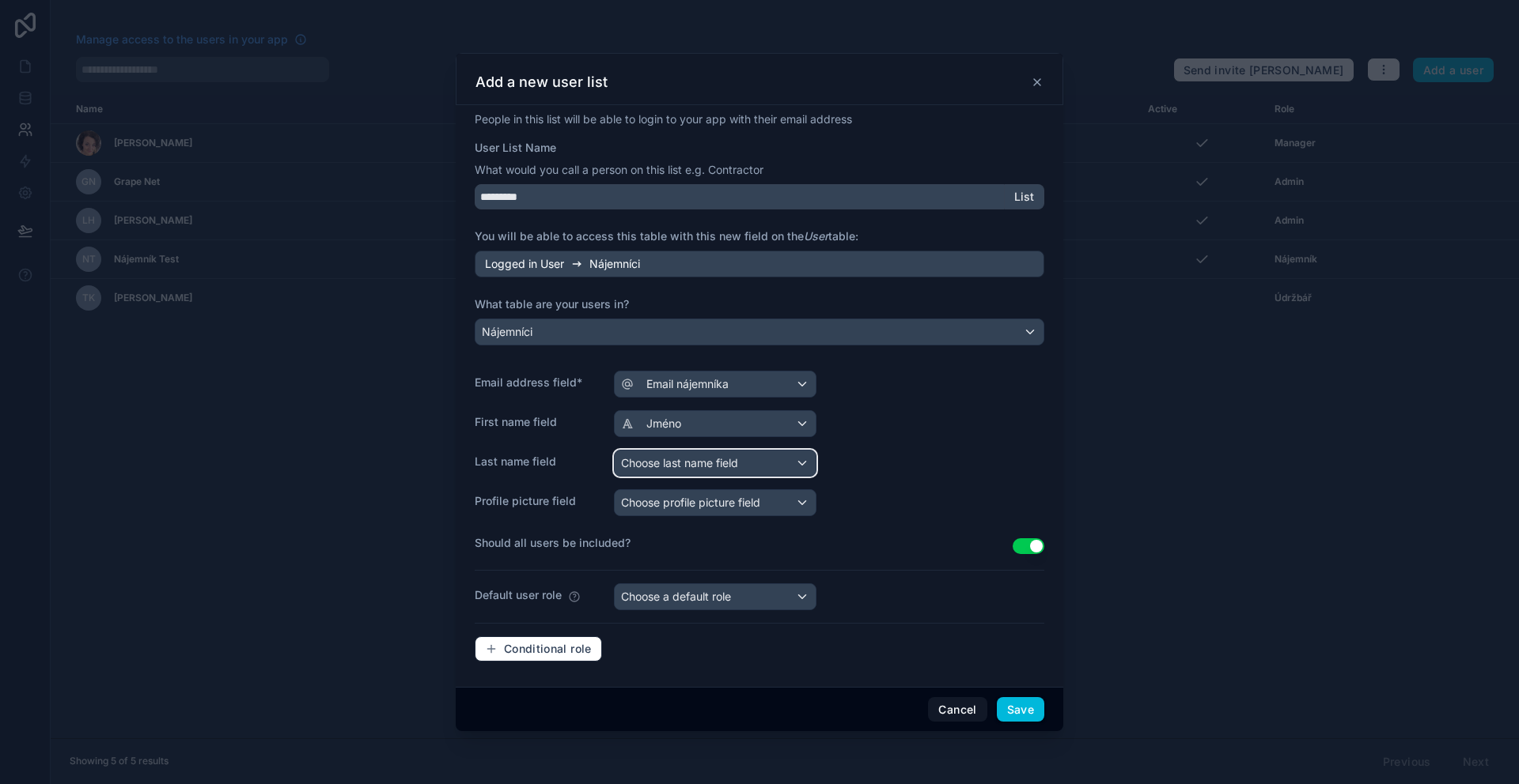
click at [708, 470] on span "Choose last name field" at bounding box center [680, 463] width 117 height 16
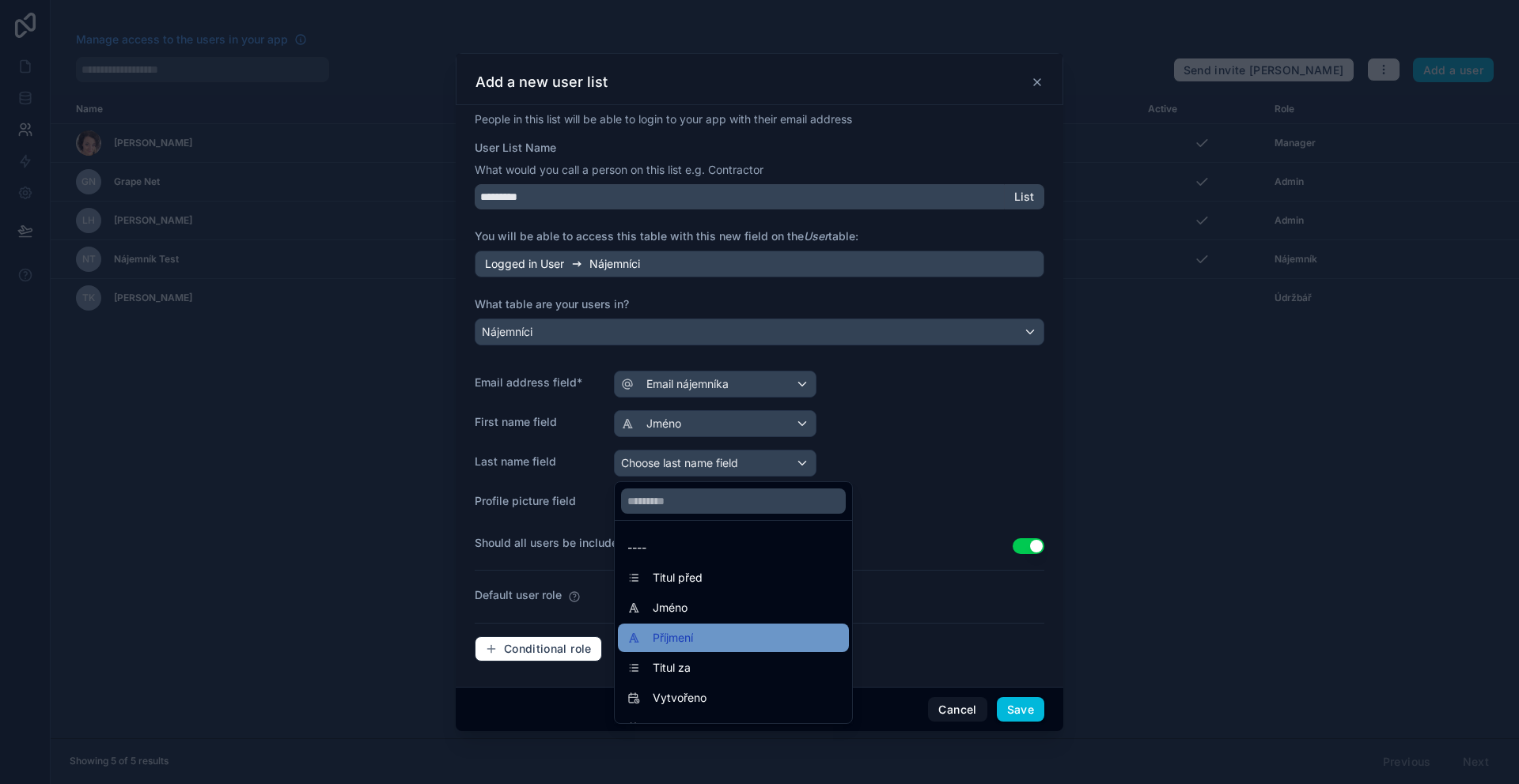
click at [714, 638] on div "Příjmení" at bounding box center [734, 638] width 212 height 19
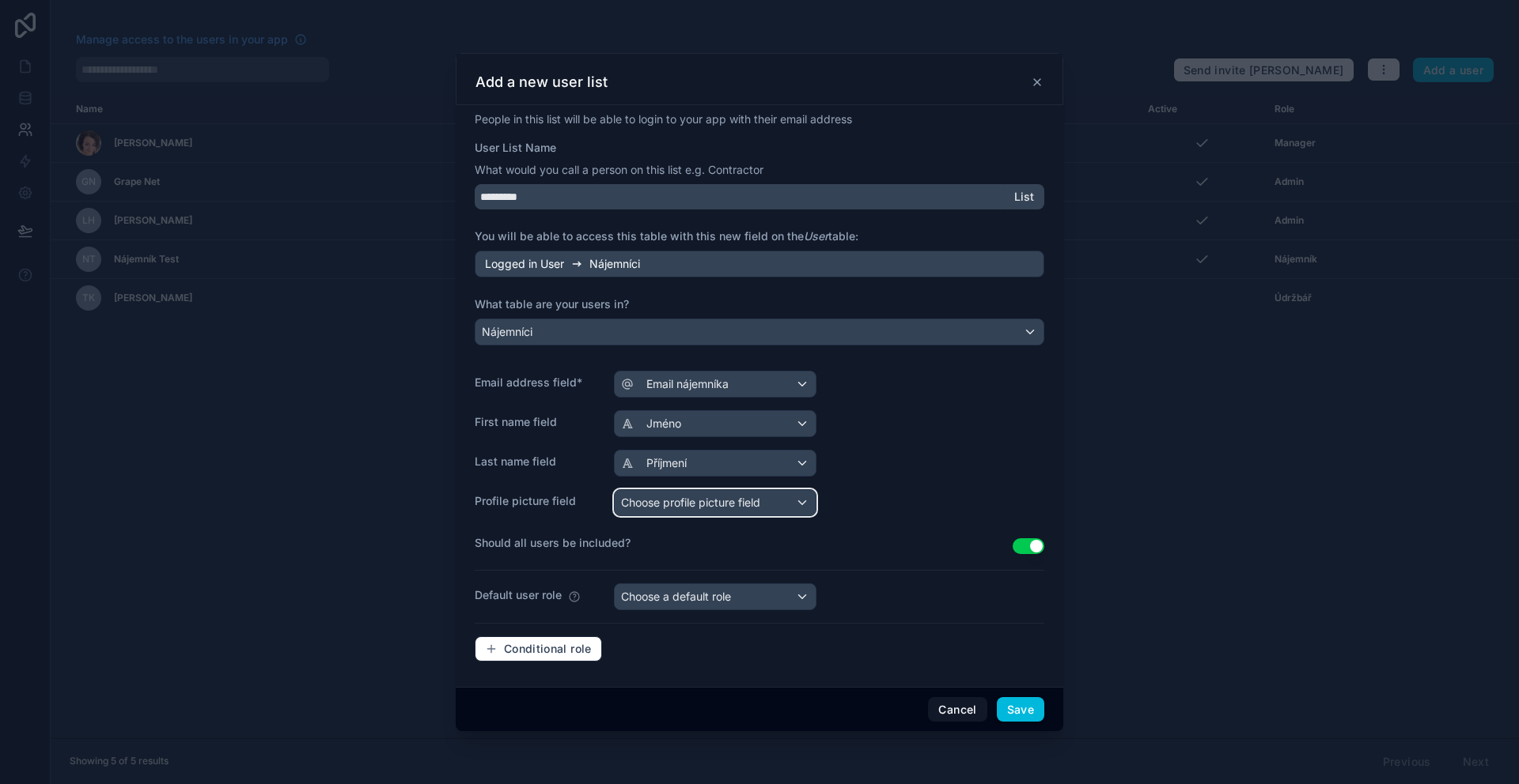
click at [694, 511] on div "Choose profile picture field" at bounding box center [715, 503] width 201 height 25
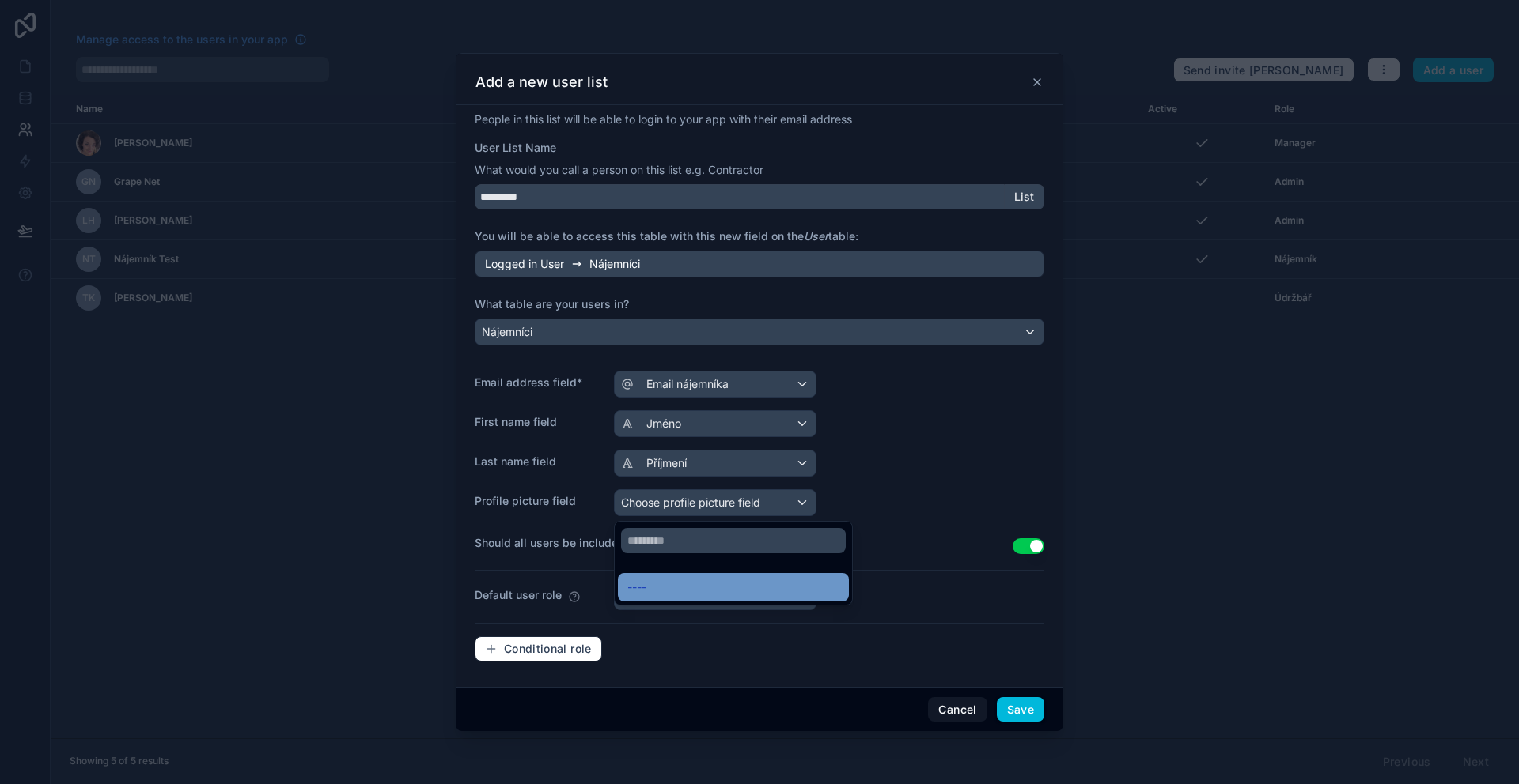
click at [650, 589] on div "----" at bounding box center [734, 588] width 212 height 19
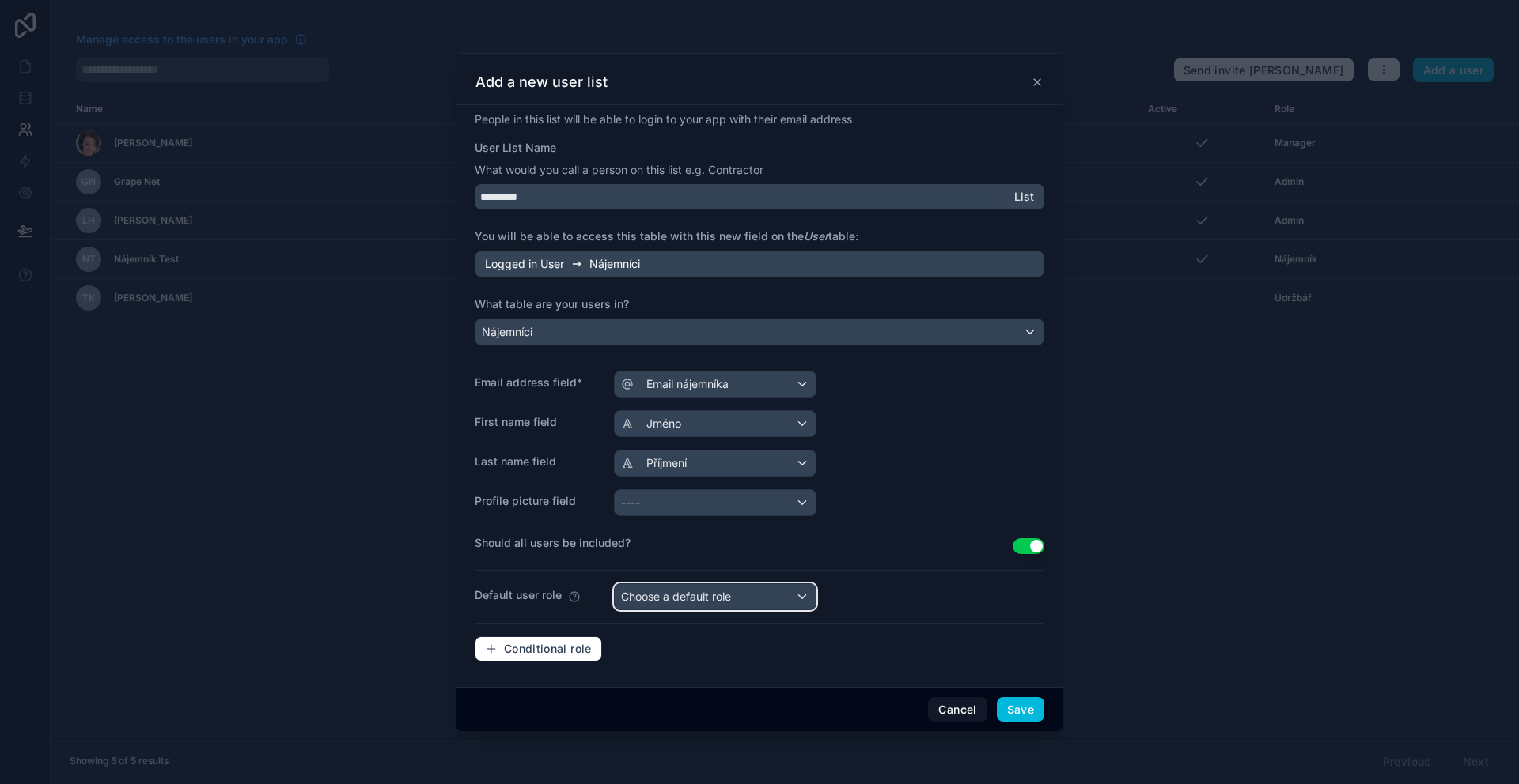
click at [774, 605] on div "Choose a default role" at bounding box center [715, 597] width 201 height 25
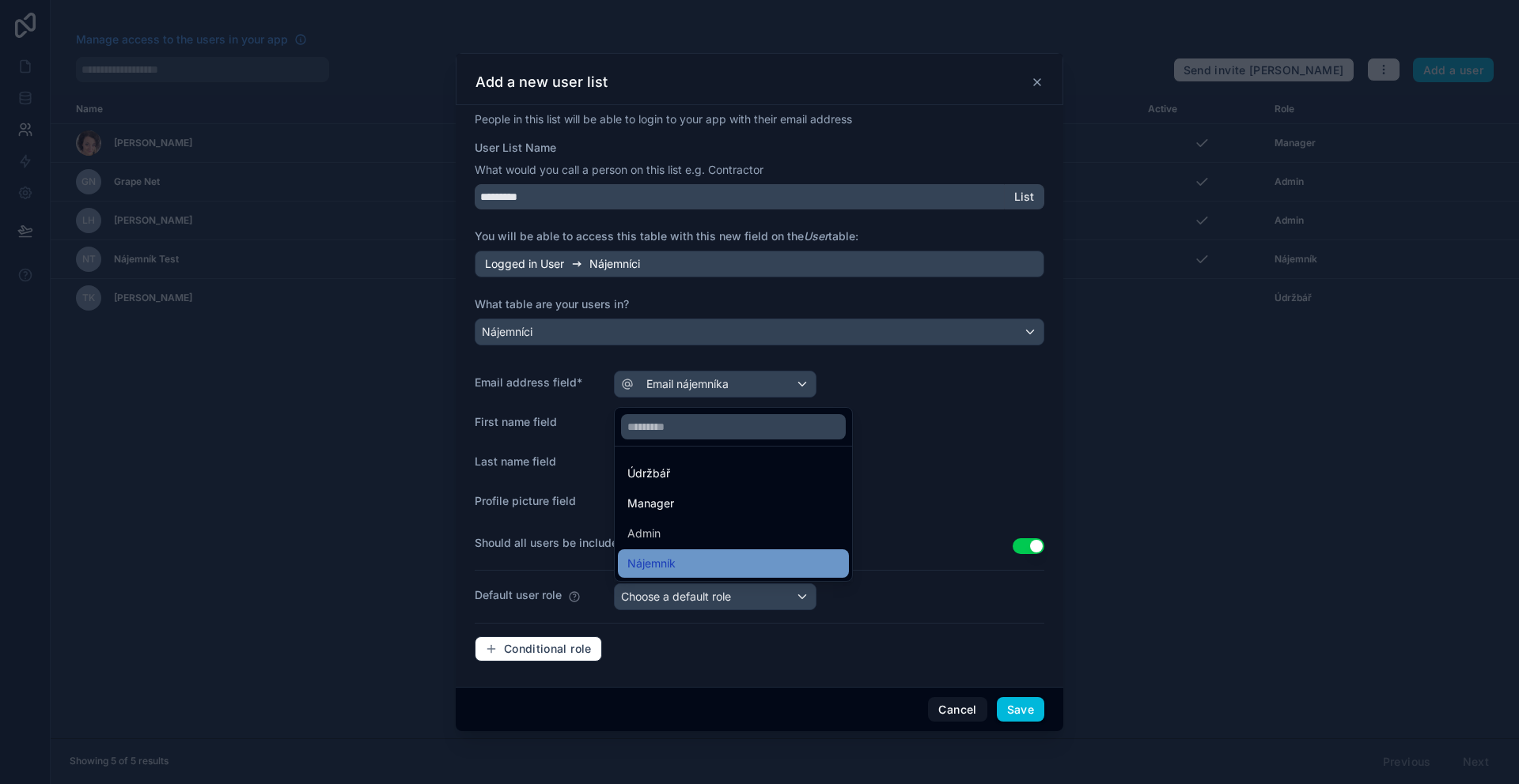
click at [752, 575] on div "Nájemník" at bounding box center [733, 563] width 231 height 28
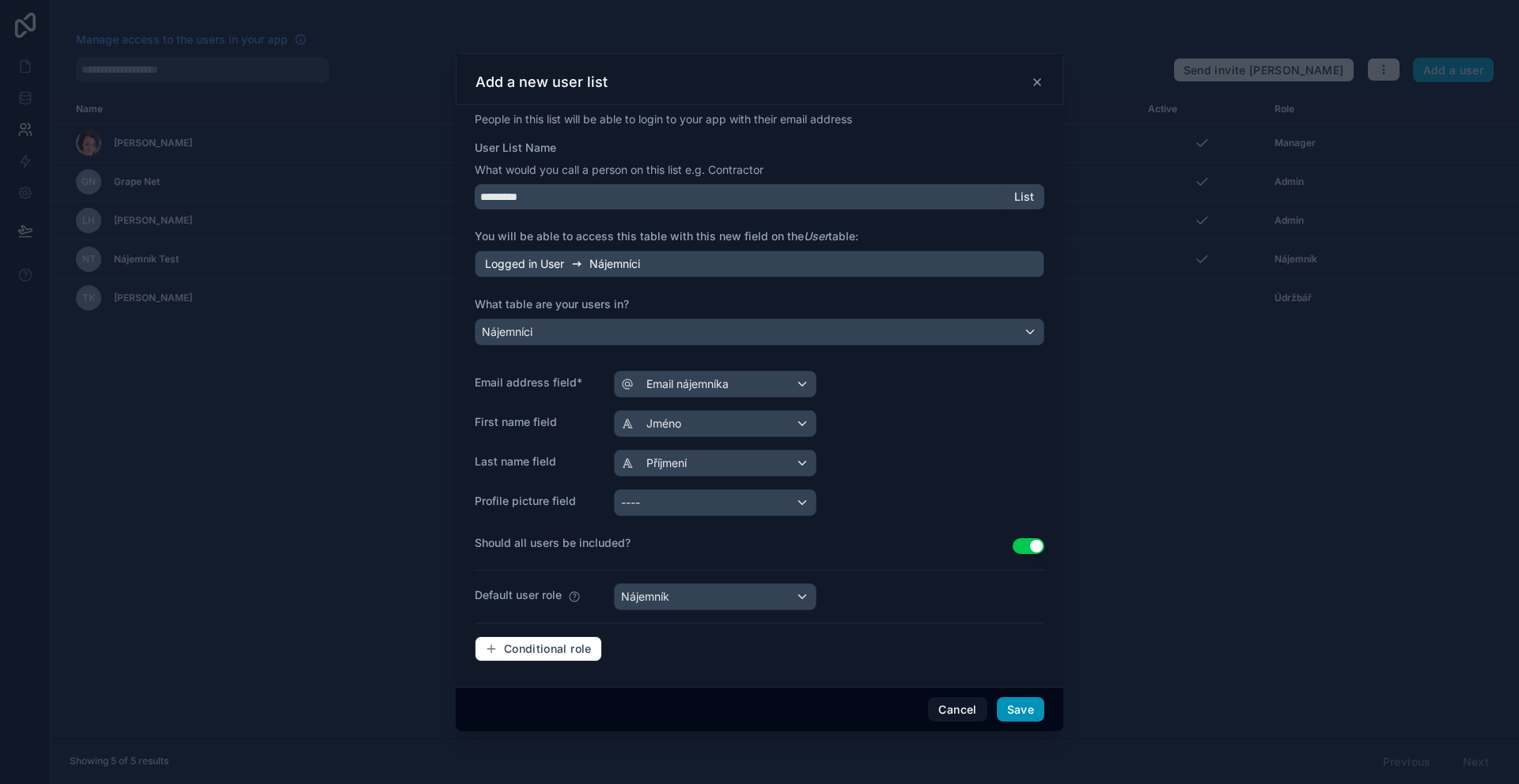
click at [1032, 708] on button "Save" at bounding box center [1020, 709] width 47 height 25
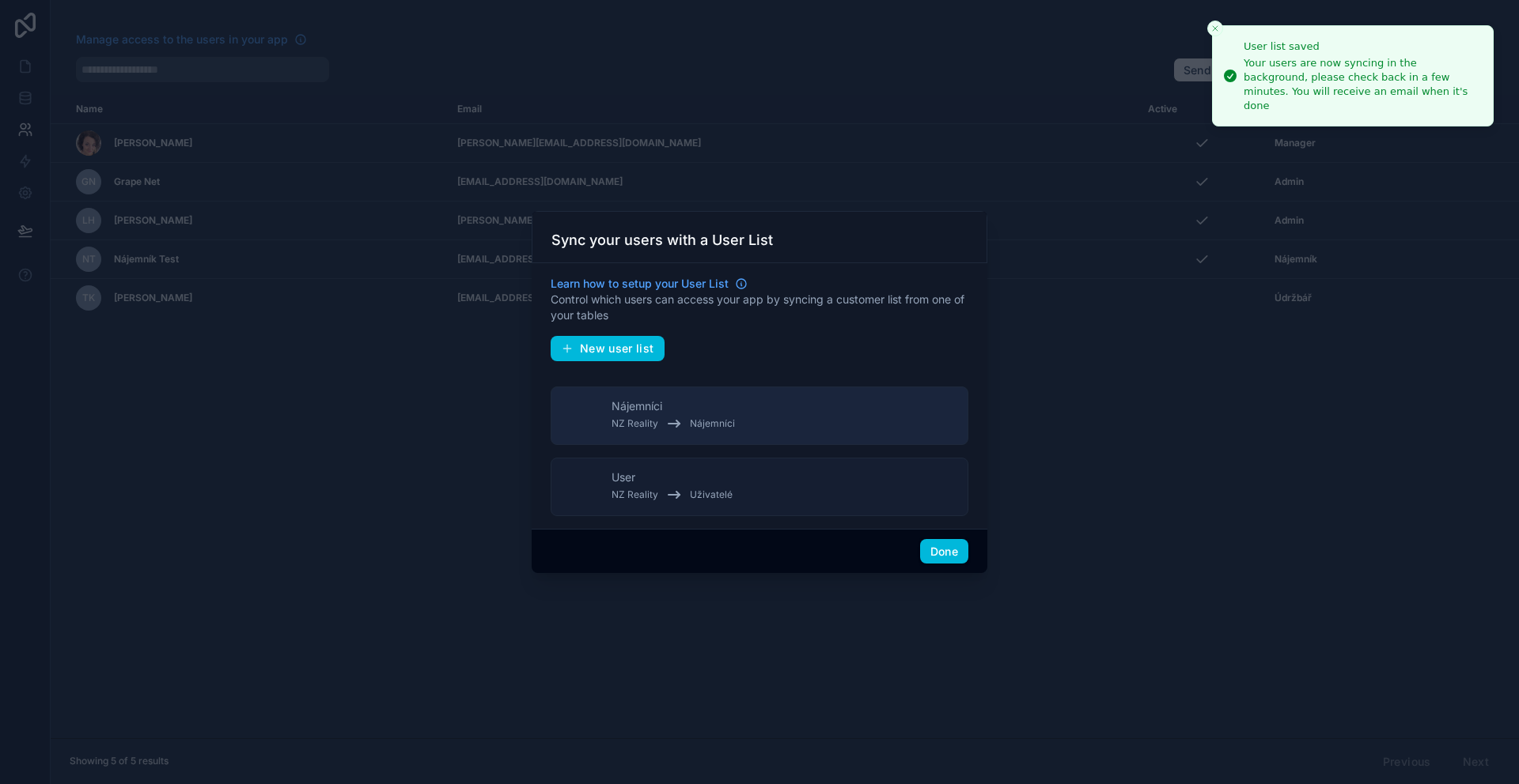
click at [815, 478] on button "User NZ Reality Uživatelé" at bounding box center [759, 486] width 418 height 59
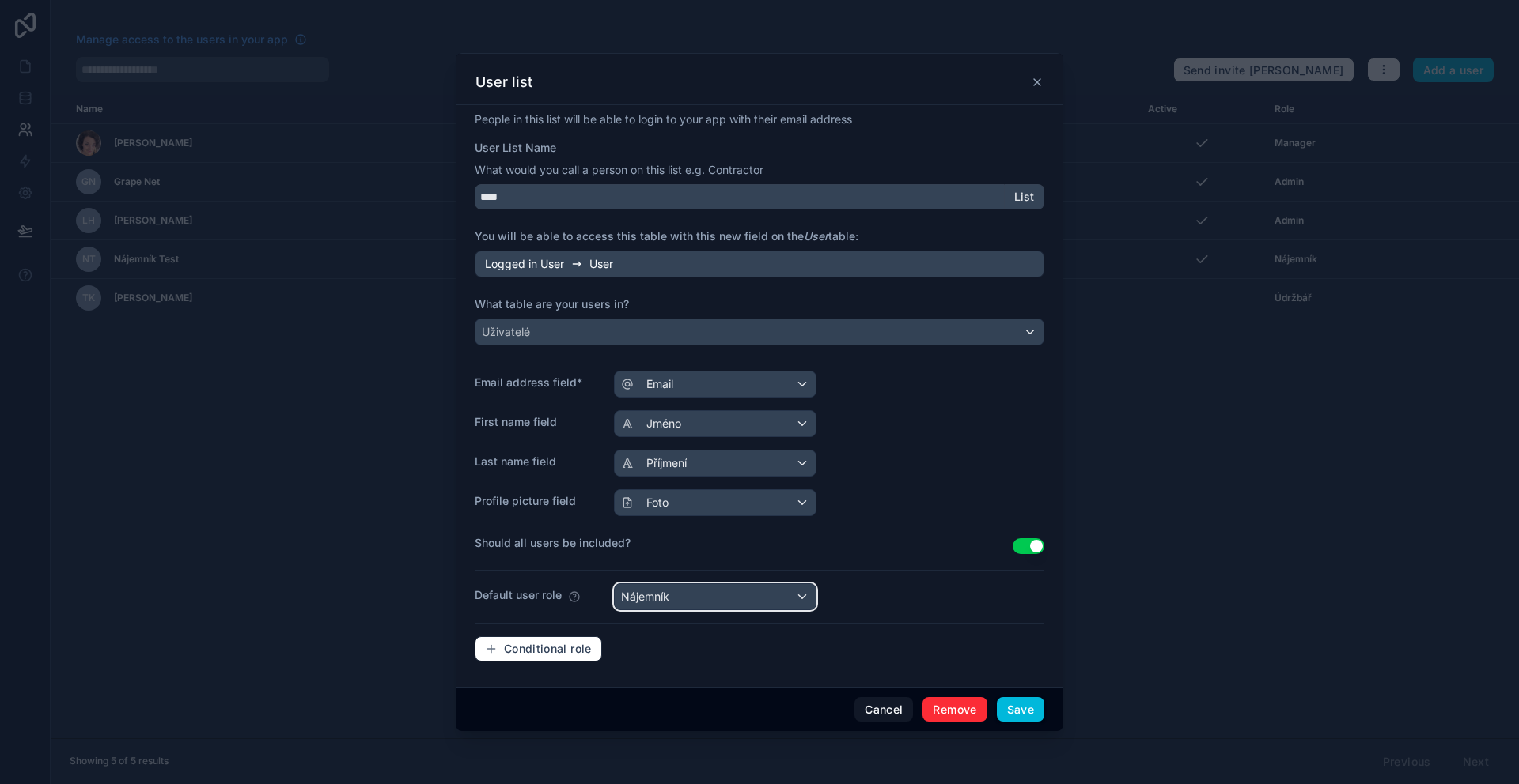
click at [735, 604] on div "Nájemník" at bounding box center [715, 597] width 201 height 25
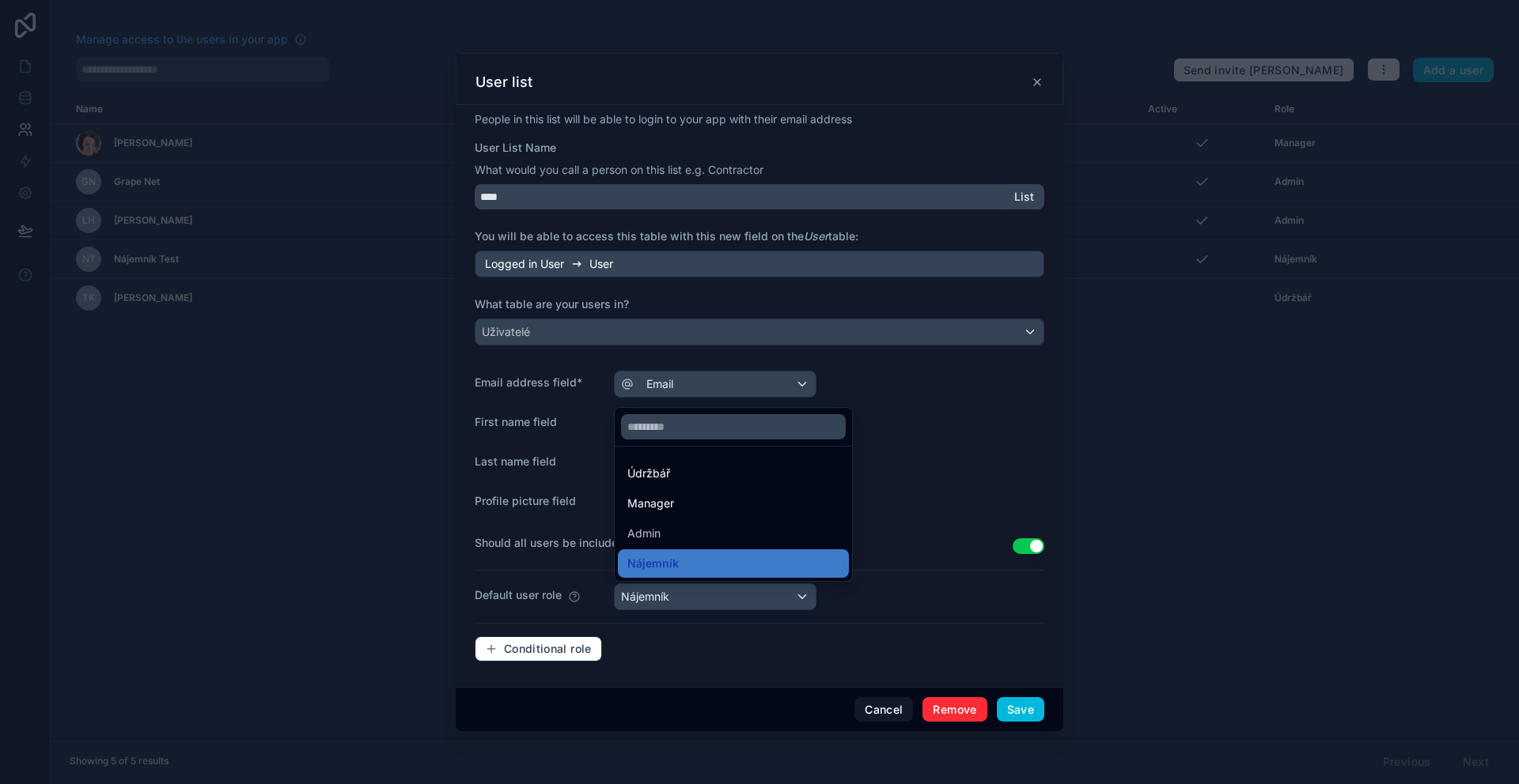
click at [909, 527] on div at bounding box center [760, 392] width 1519 height 784
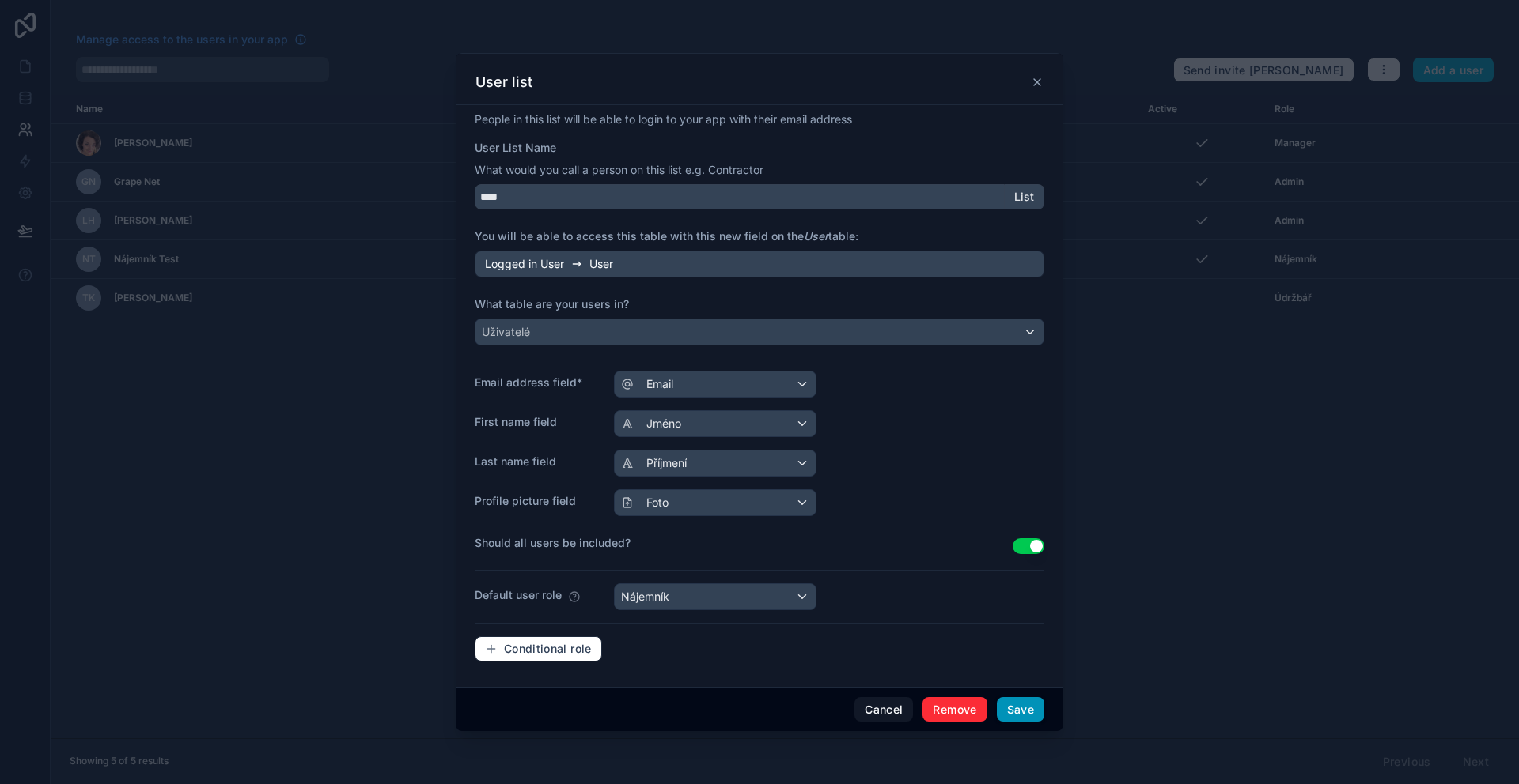
click at [1011, 709] on button "Save" at bounding box center [1020, 709] width 47 height 25
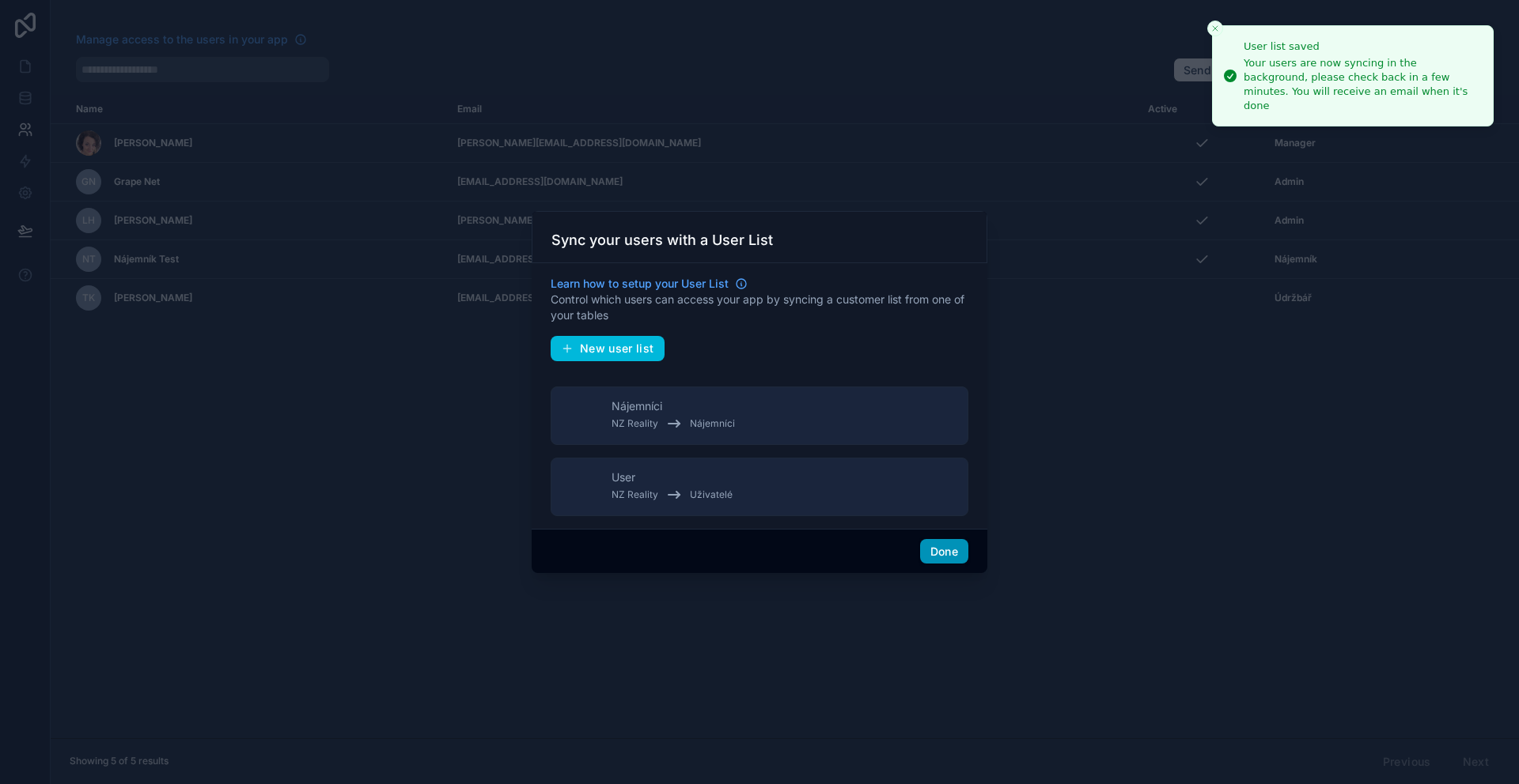
click at [961, 554] on button "Done" at bounding box center [945, 552] width 48 height 25
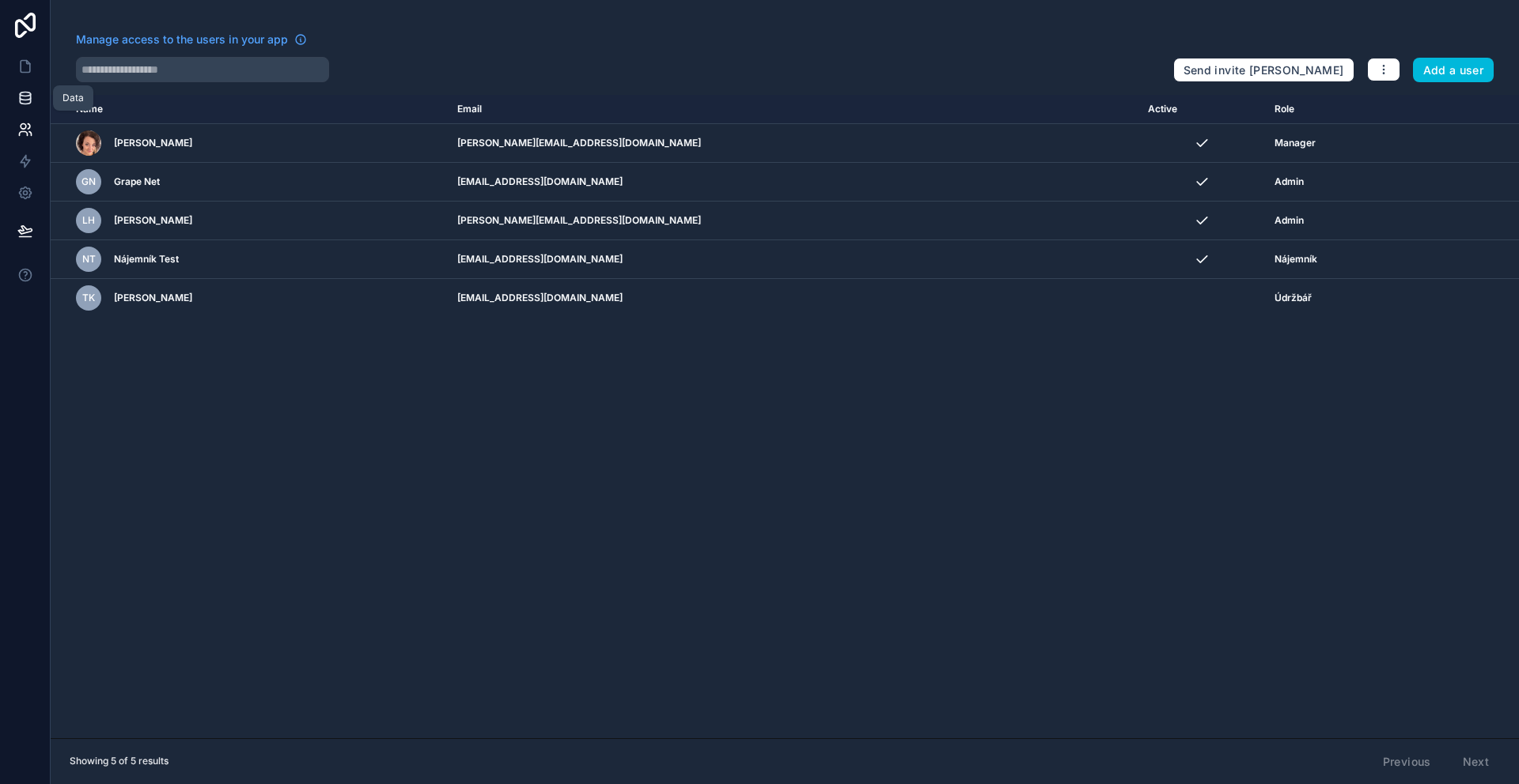
click at [19, 103] on icon at bounding box center [26, 98] width 16 height 16
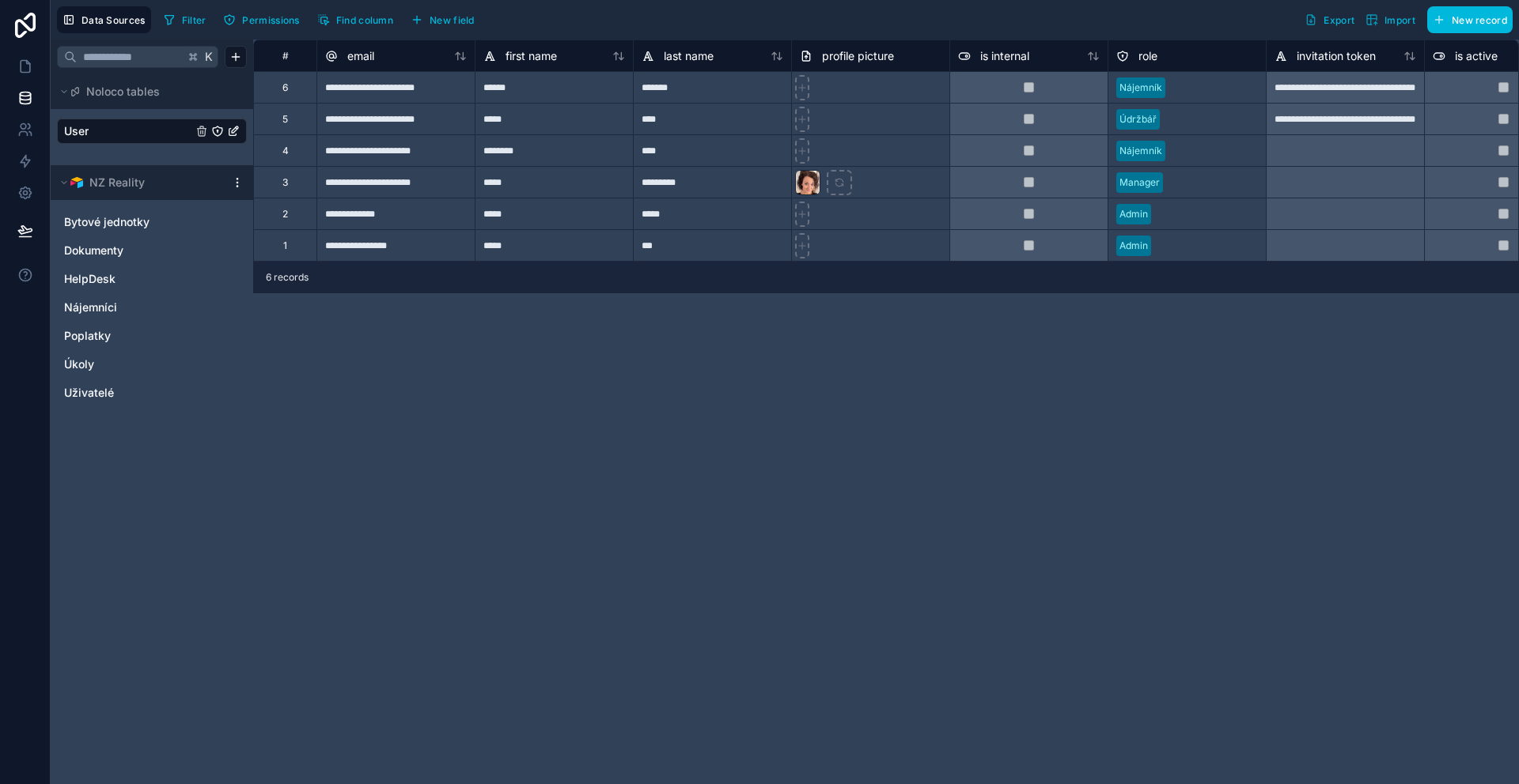
click at [101, 124] on link "User" at bounding box center [128, 131] width 128 height 16
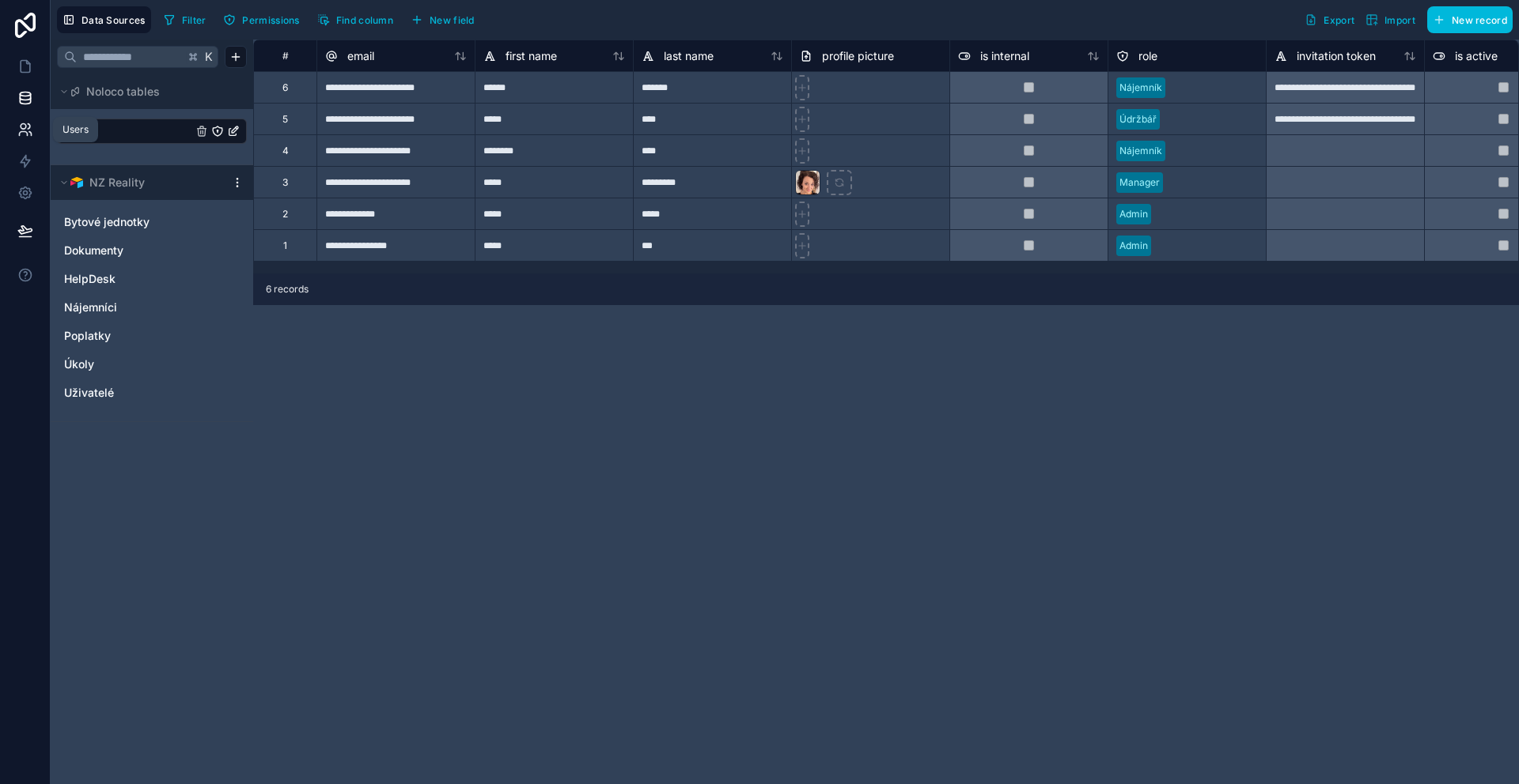
click at [8, 125] on link at bounding box center [25, 129] width 50 height 31
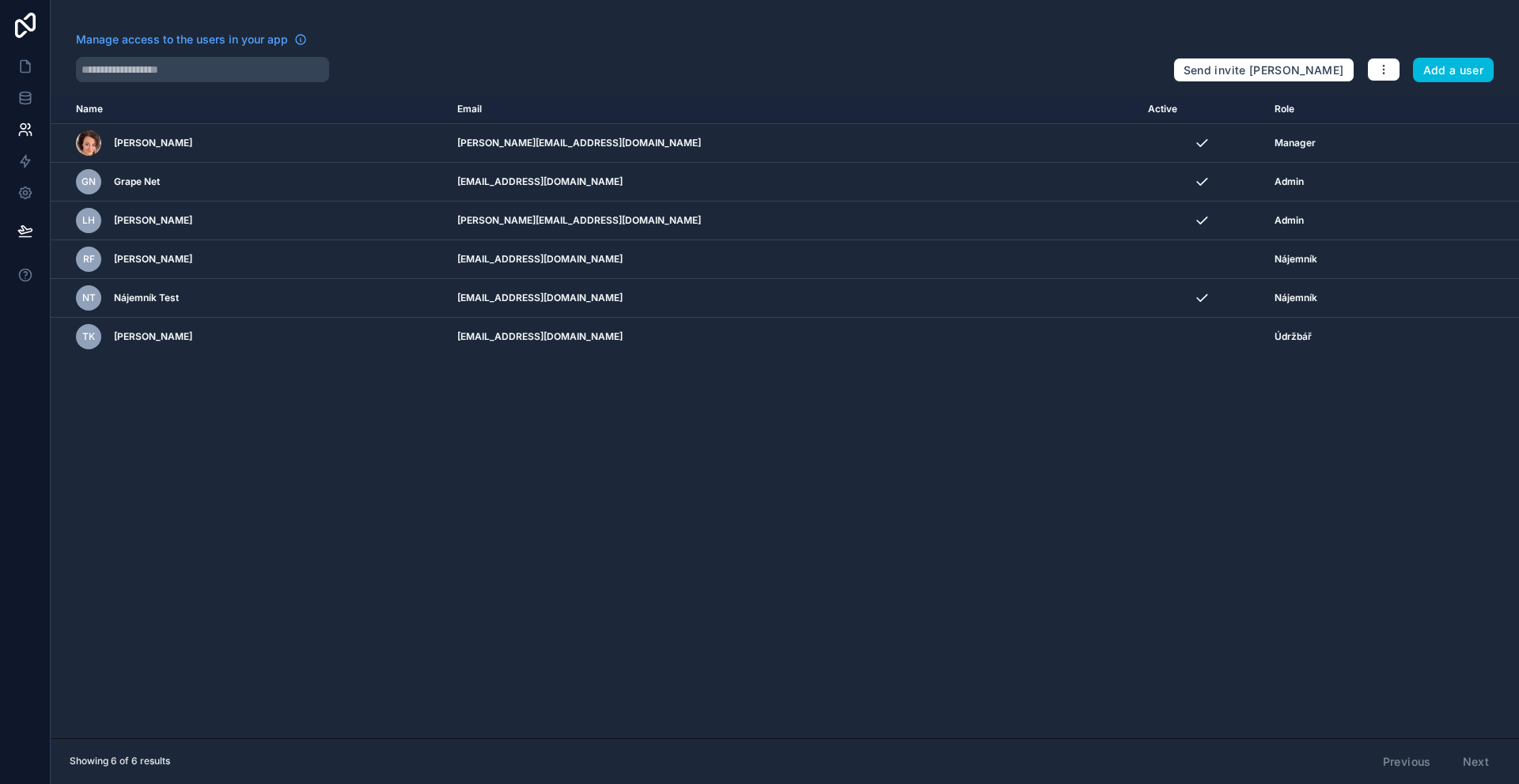
click at [677, 459] on div "Name Email Active Role [DOMAIN_NAME] [PERSON_NAME] [PERSON_NAME][EMAIL_ADDRESS]…" at bounding box center [784, 417] width 1468 height 643
click at [1395, 75] on button "button" at bounding box center [1383, 70] width 33 height 24
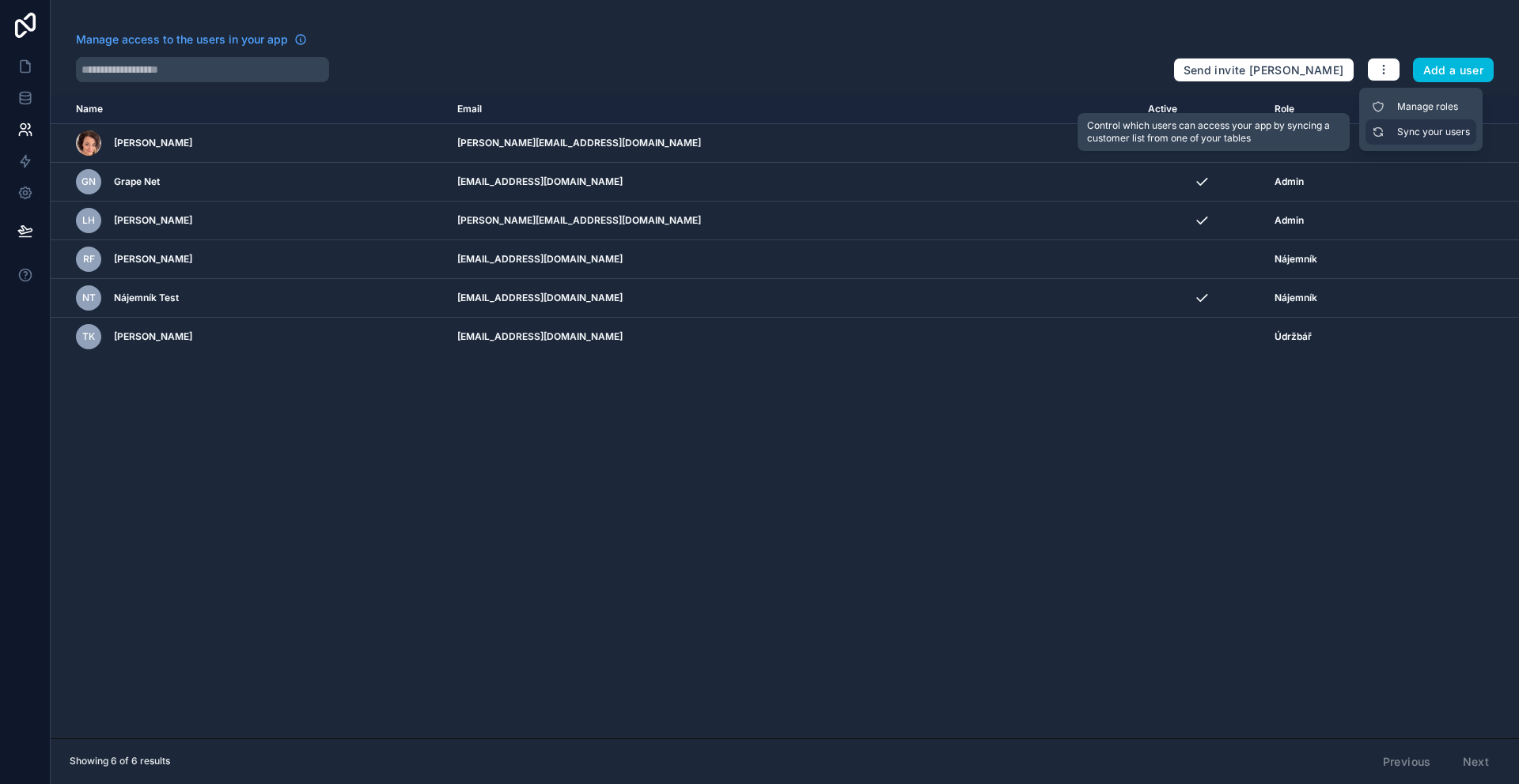
click at [1405, 129] on link "Sync your users" at bounding box center [1421, 131] width 111 height 25
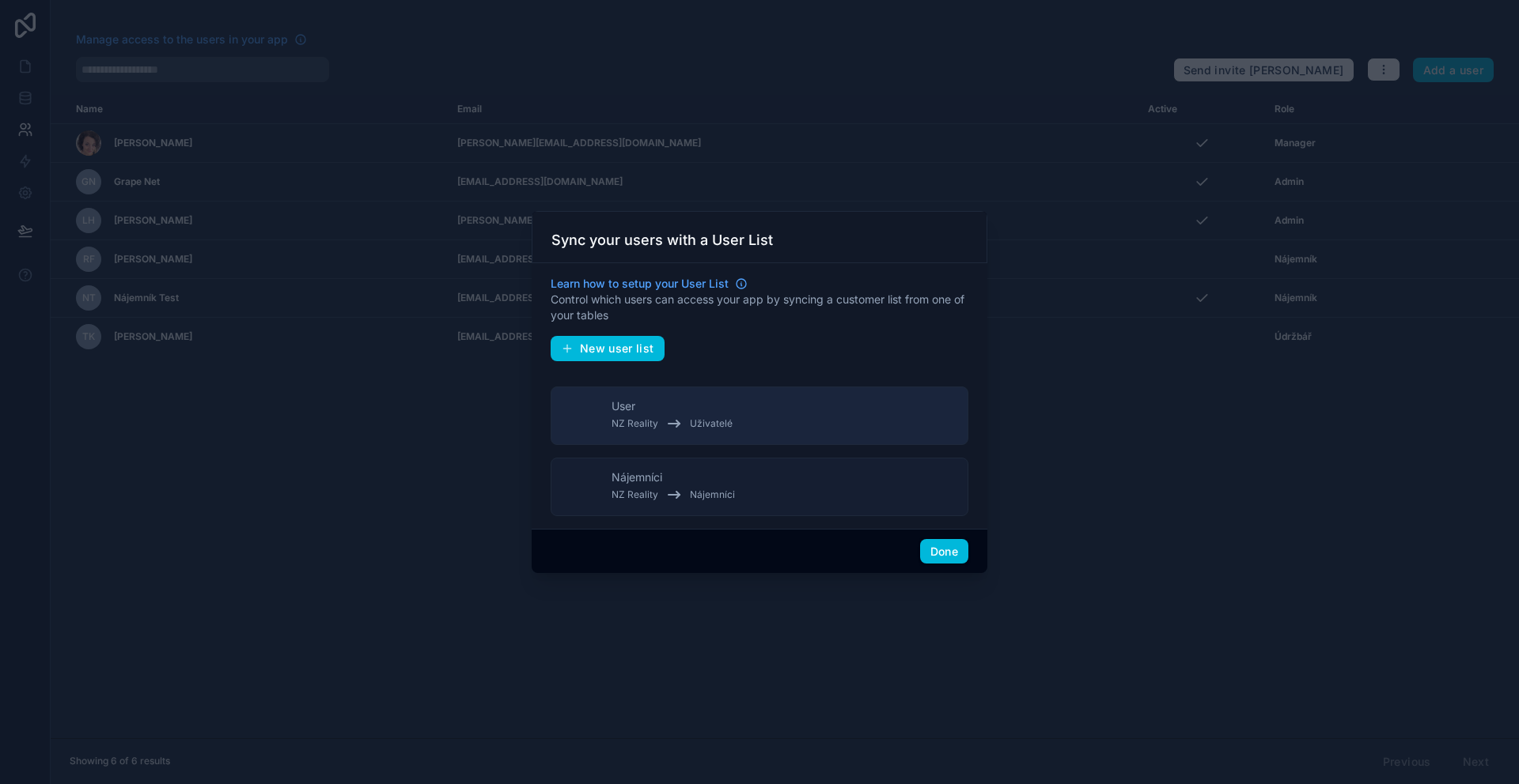
click at [785, 490] on button "Nájemníci NZ Reality Nájemníci" at bounding box center [759, 486] width 418 height 59
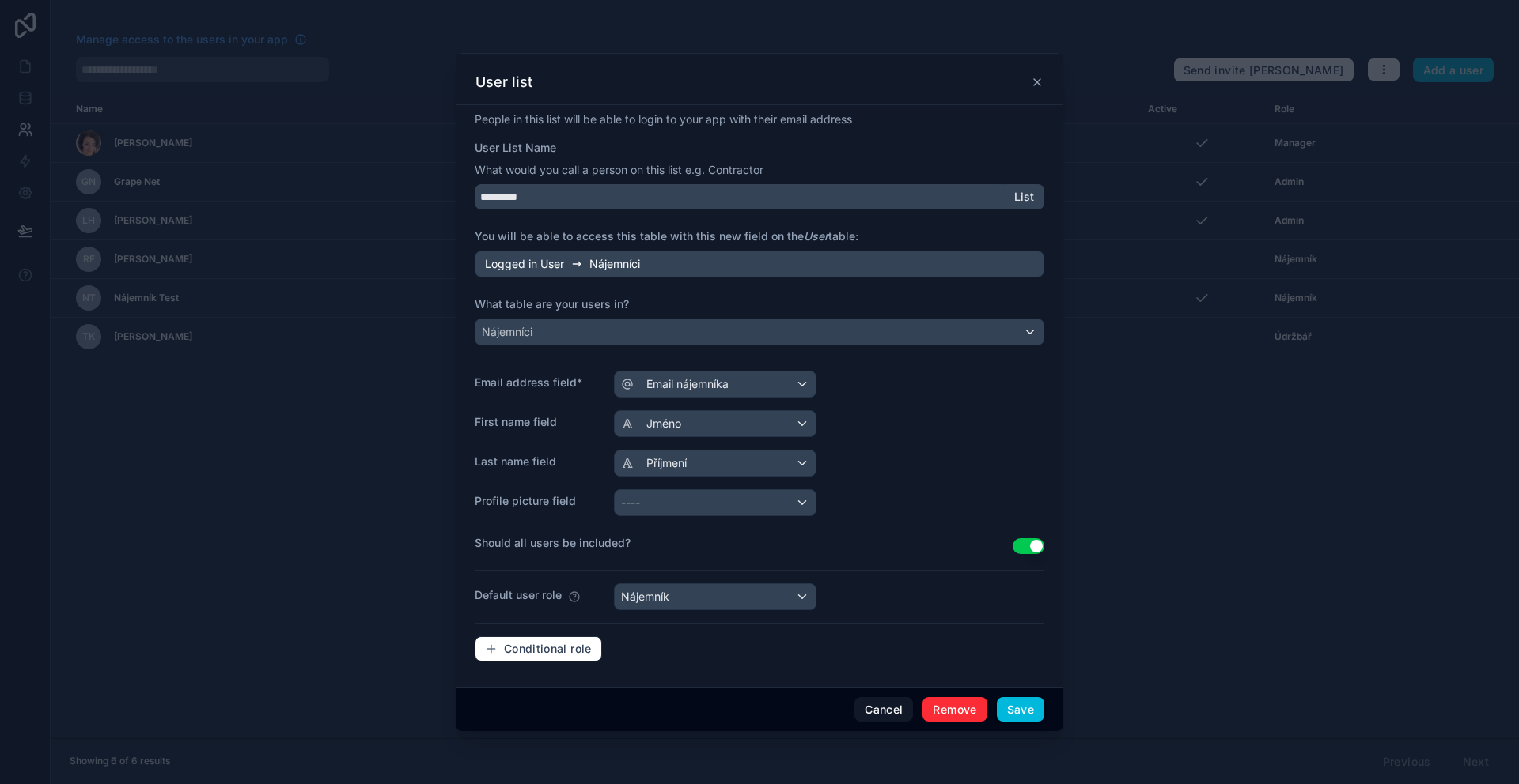
click at [962, 707] on button "Remove" at bounding box center [955, 709] width 64 height 25
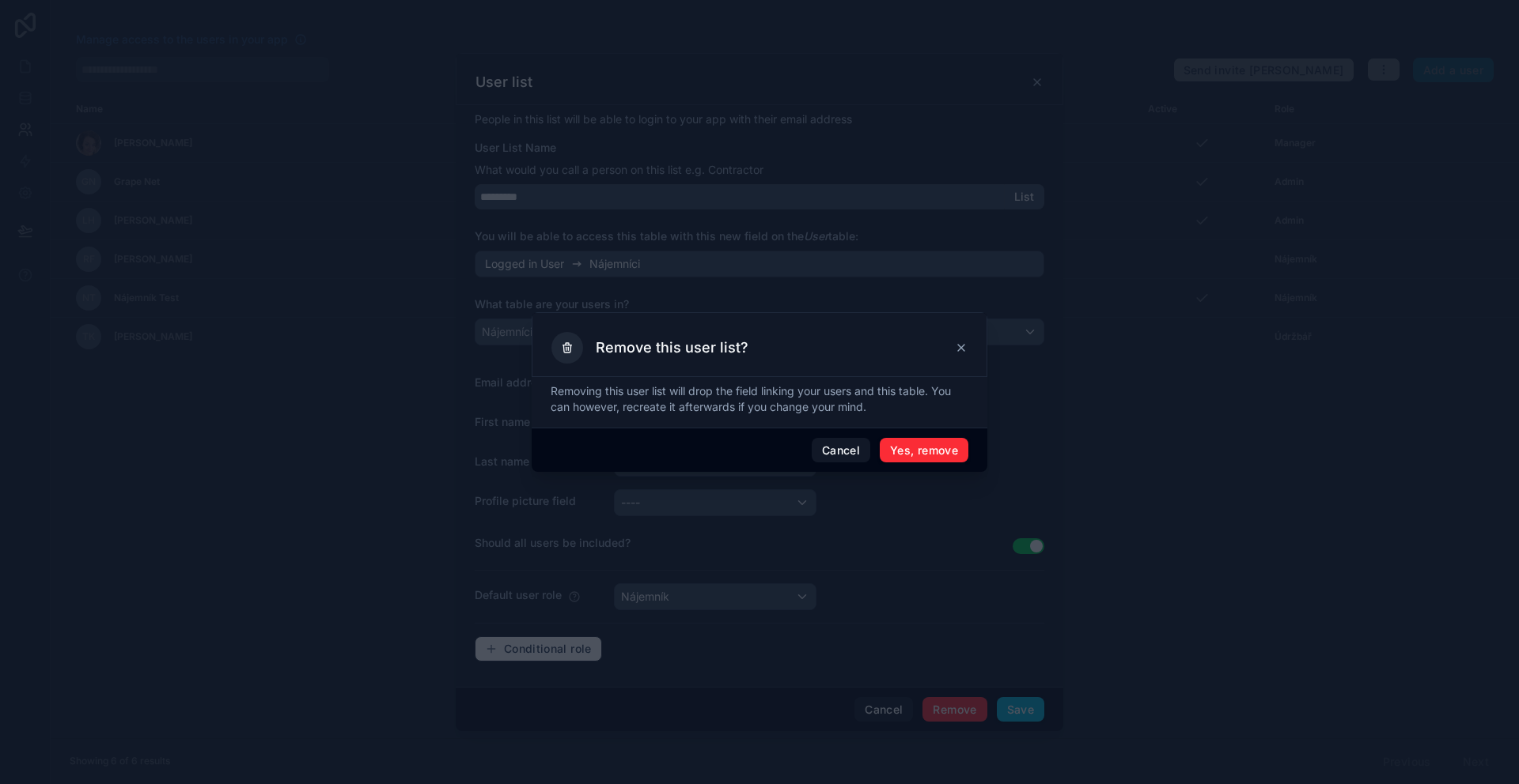
click at [935, 450] on button "Yes, remove" at bounding box center [924, 450] width 89 height 25
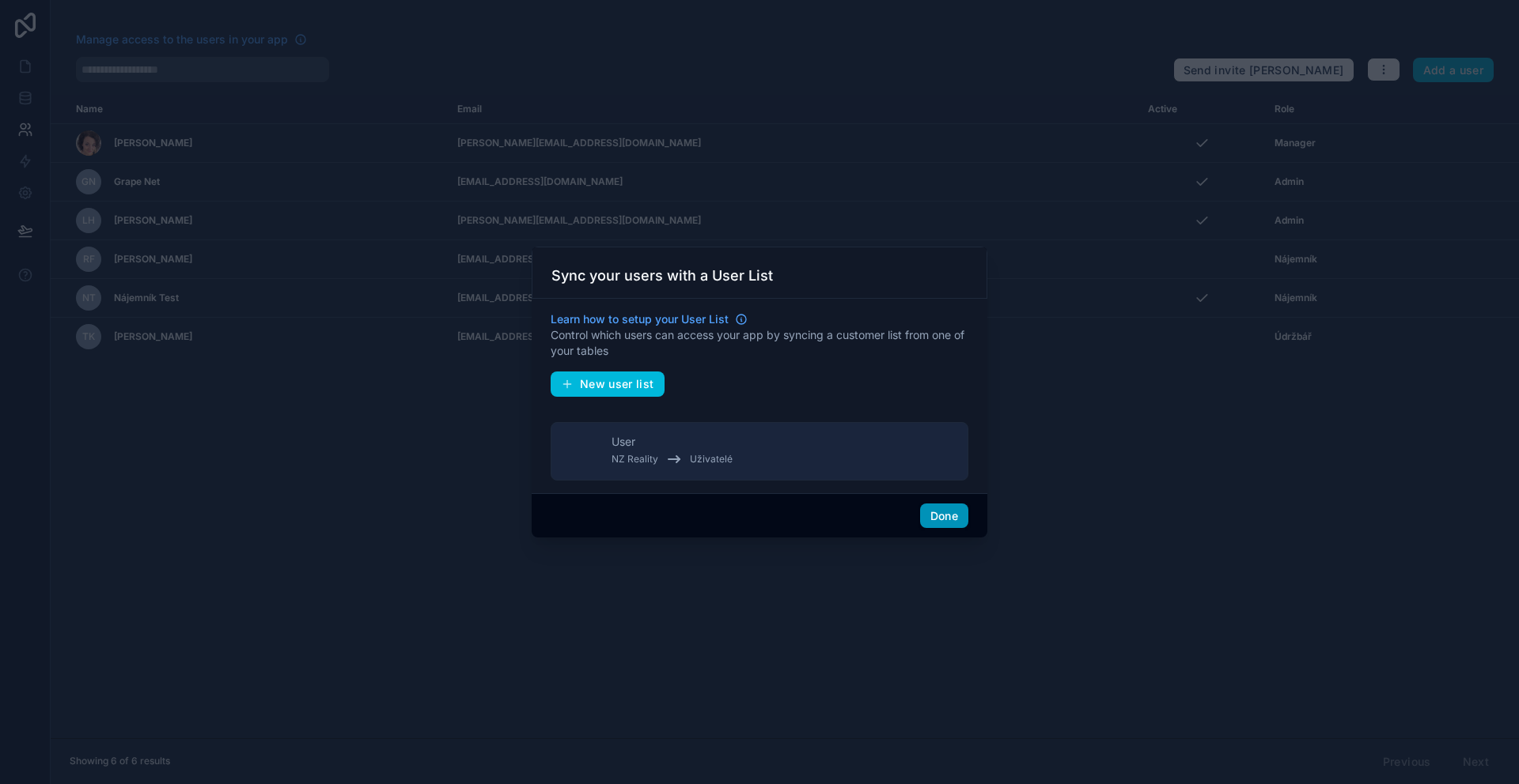
click at [945, 520] on button "Done" at bounding box center [945, 515] width 48 height 25
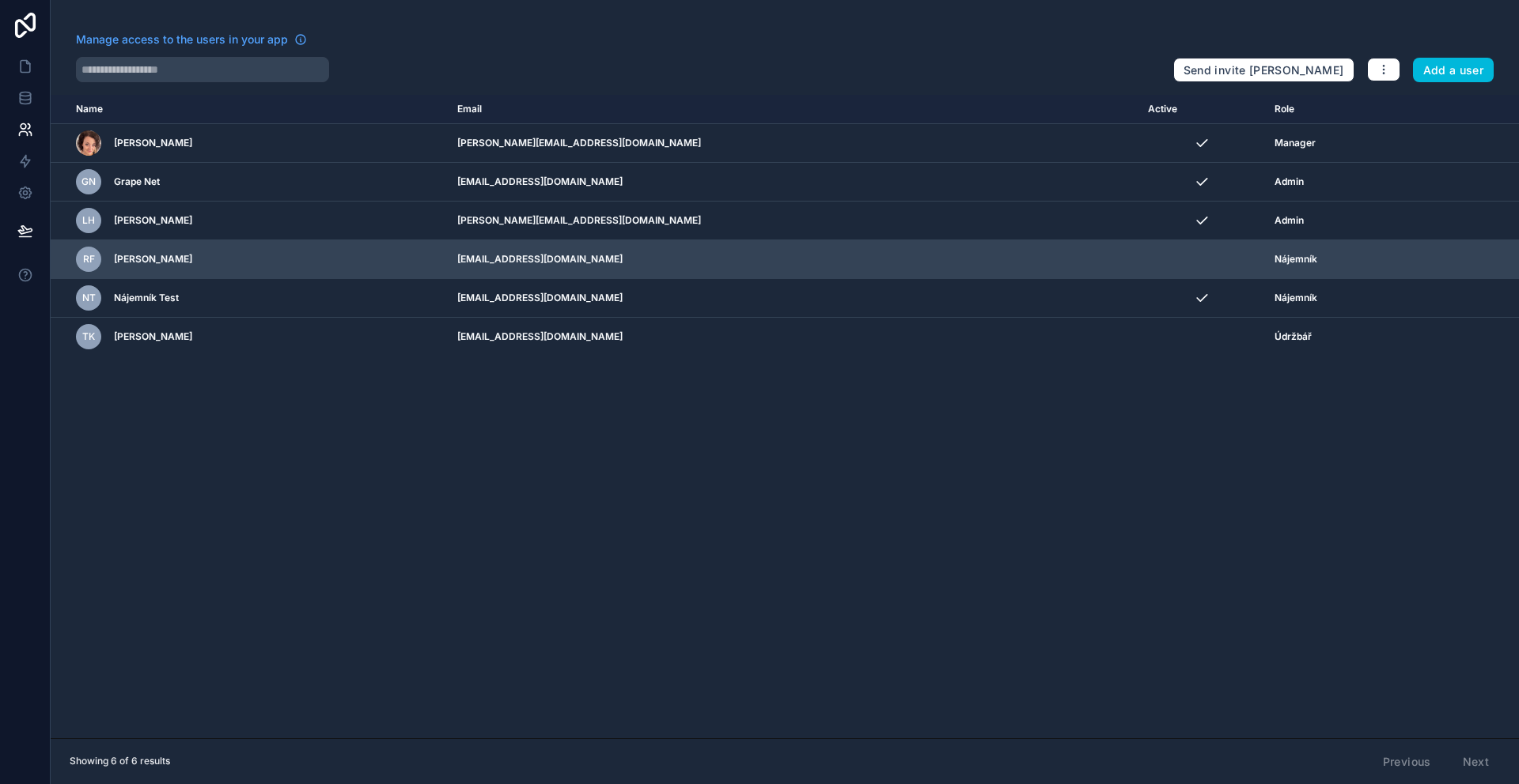
click at [0, 0] on icon "scrollable content" at bounding box center [0, 0] width 0 height 0
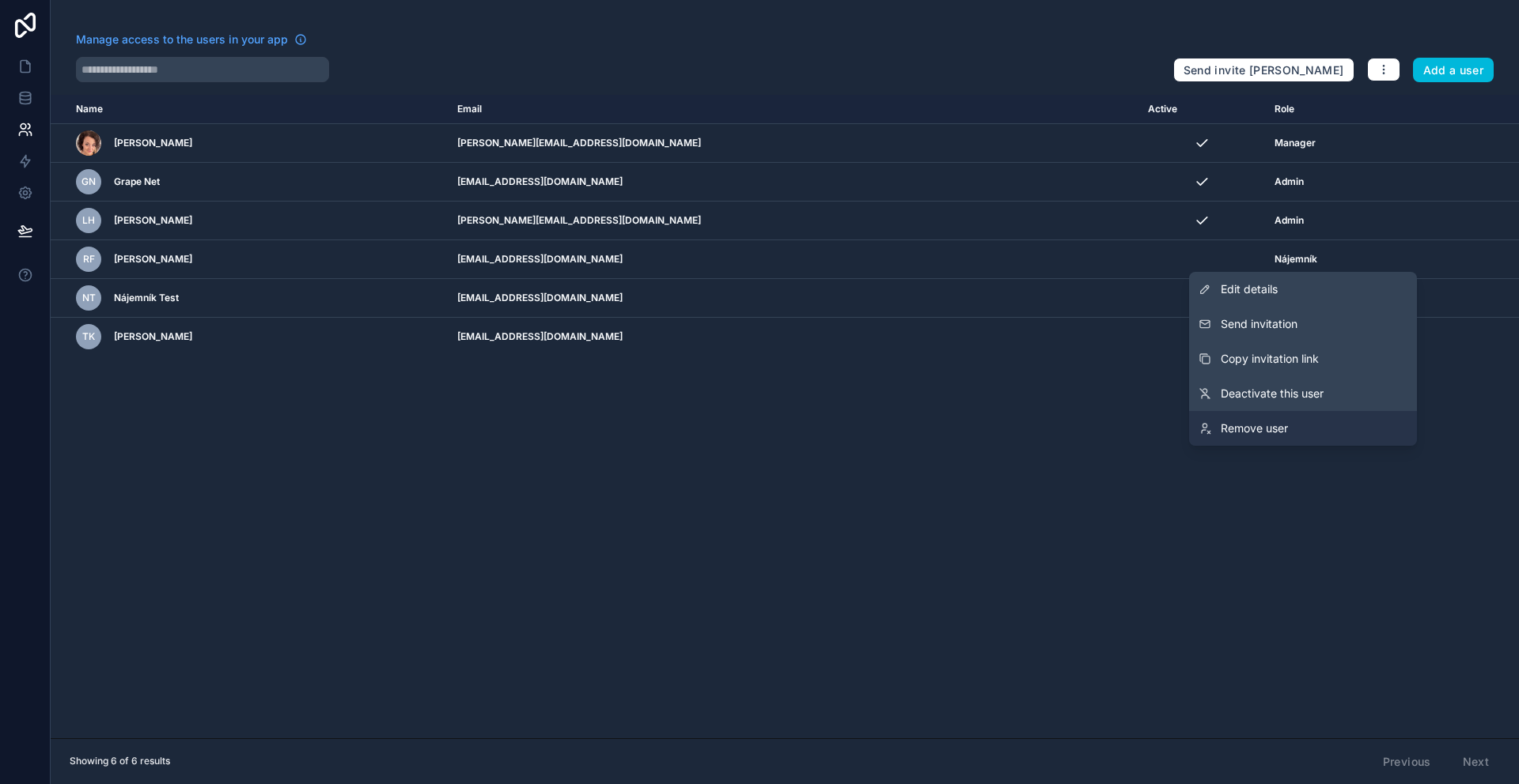
click at [1312, 434] on link "Remove user" at bounding box center [1303, 428] width 228 height 35
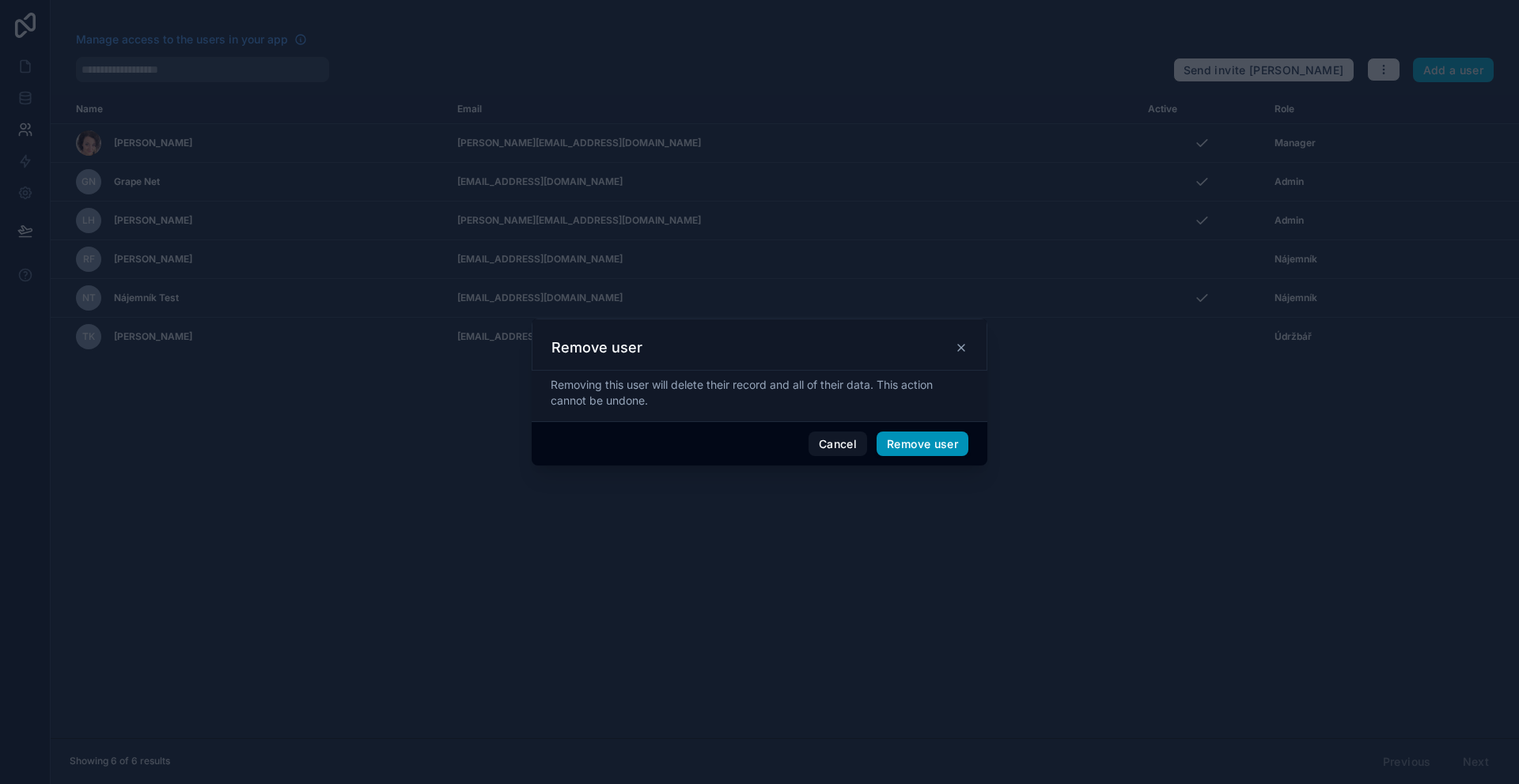
click at [963, 441] on button "Remove user" at bounding box center [923, 444] width 92 height 25
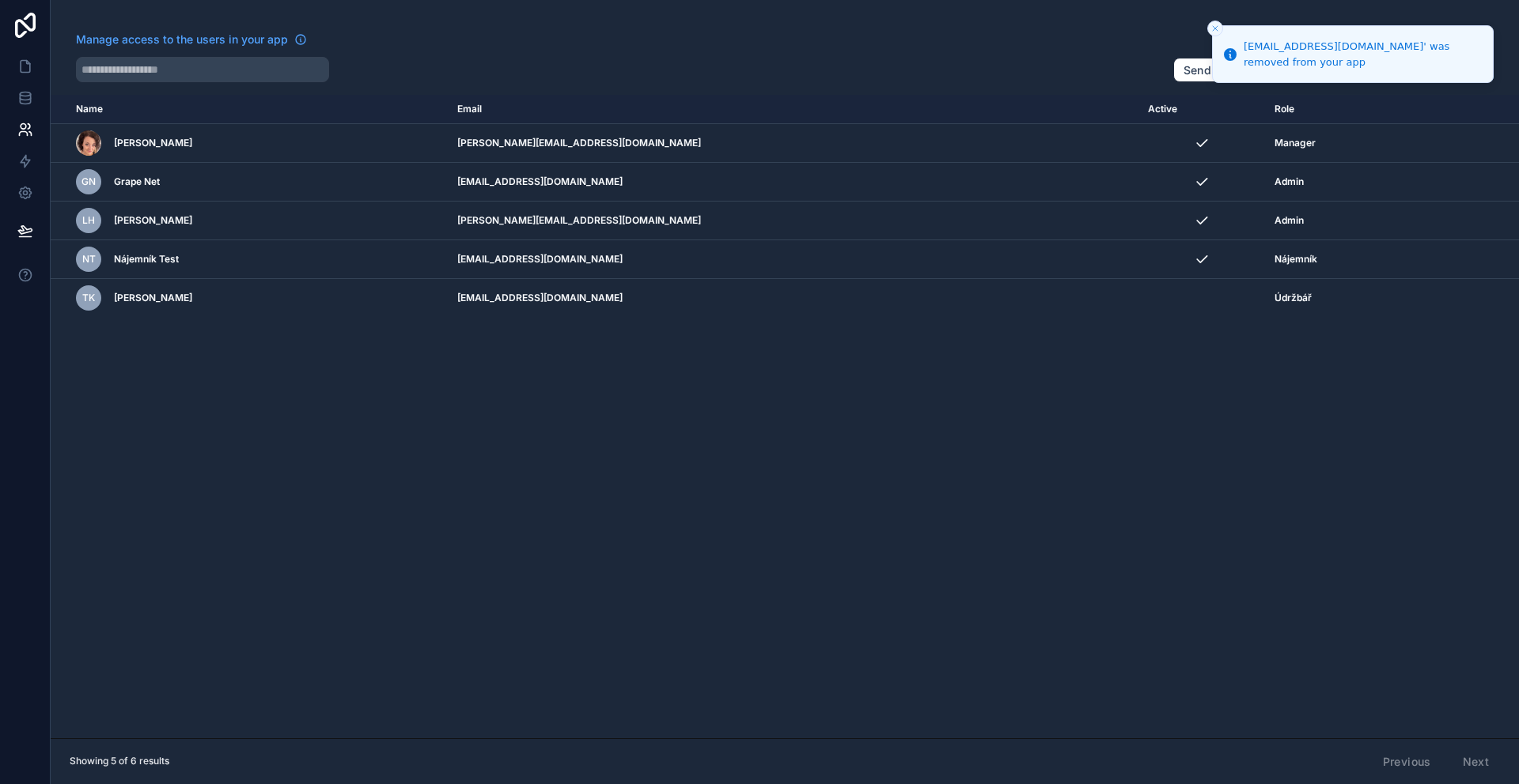
click at [308, 427] on div "Name Email Active Role [DOMAIN_NAME] [PERSON_NAME] [PERSON_NAME][EMAIL_ADDRESS]…" at bounding box center [784, 417] width 1468 height 643
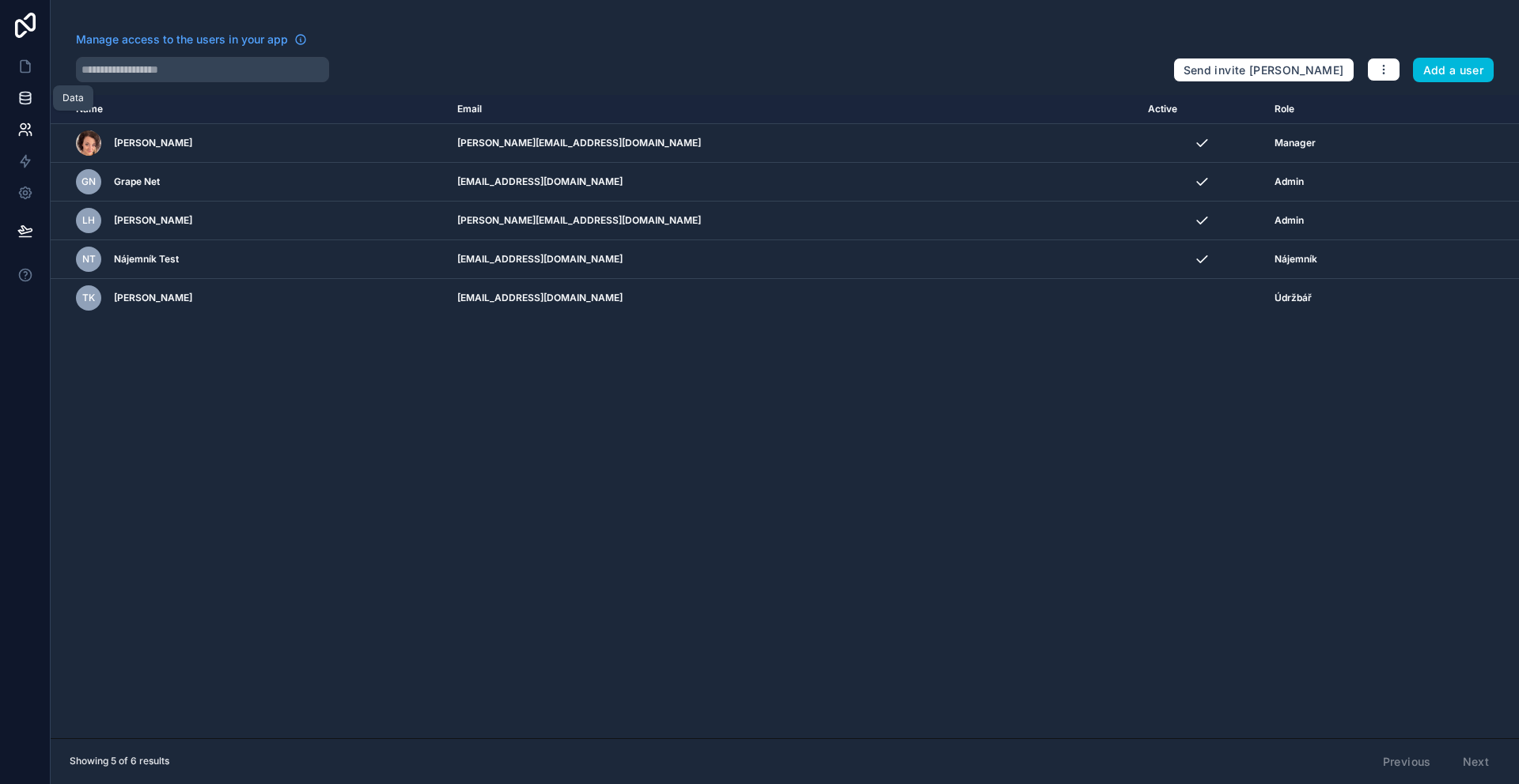
click at [36, 108] on link at bounding box center [25, 97] width 50 height 31
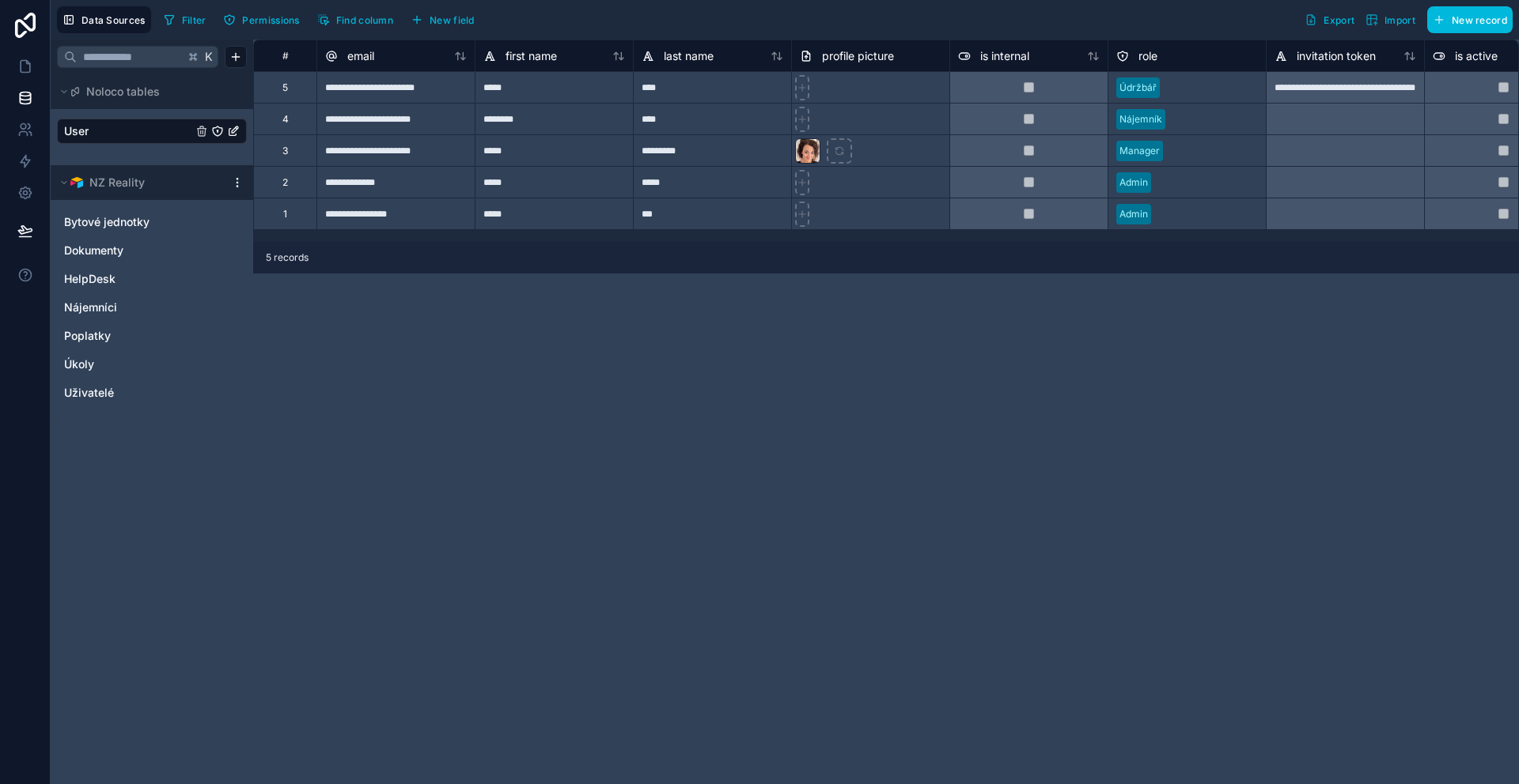
click at [150, 129] on link "User" at bounding box center [128, 131] width 128 height 16
click at [1394, 23] on span "Import" at bounding box center [1400, 20] width 31 height 12
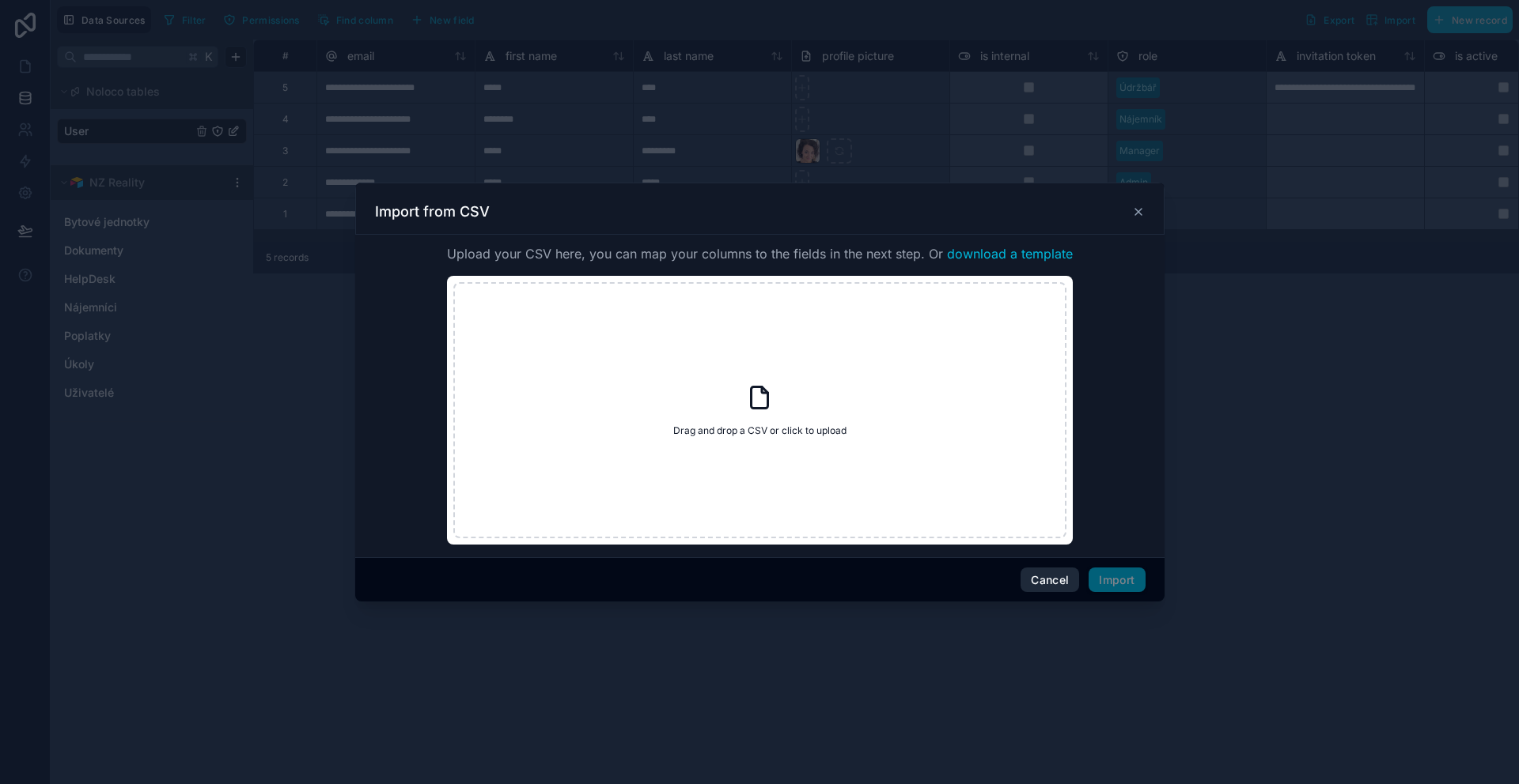
click at [1060, 581] on button "Cancel" at bounding box center [1050, 580] width 59 height 25
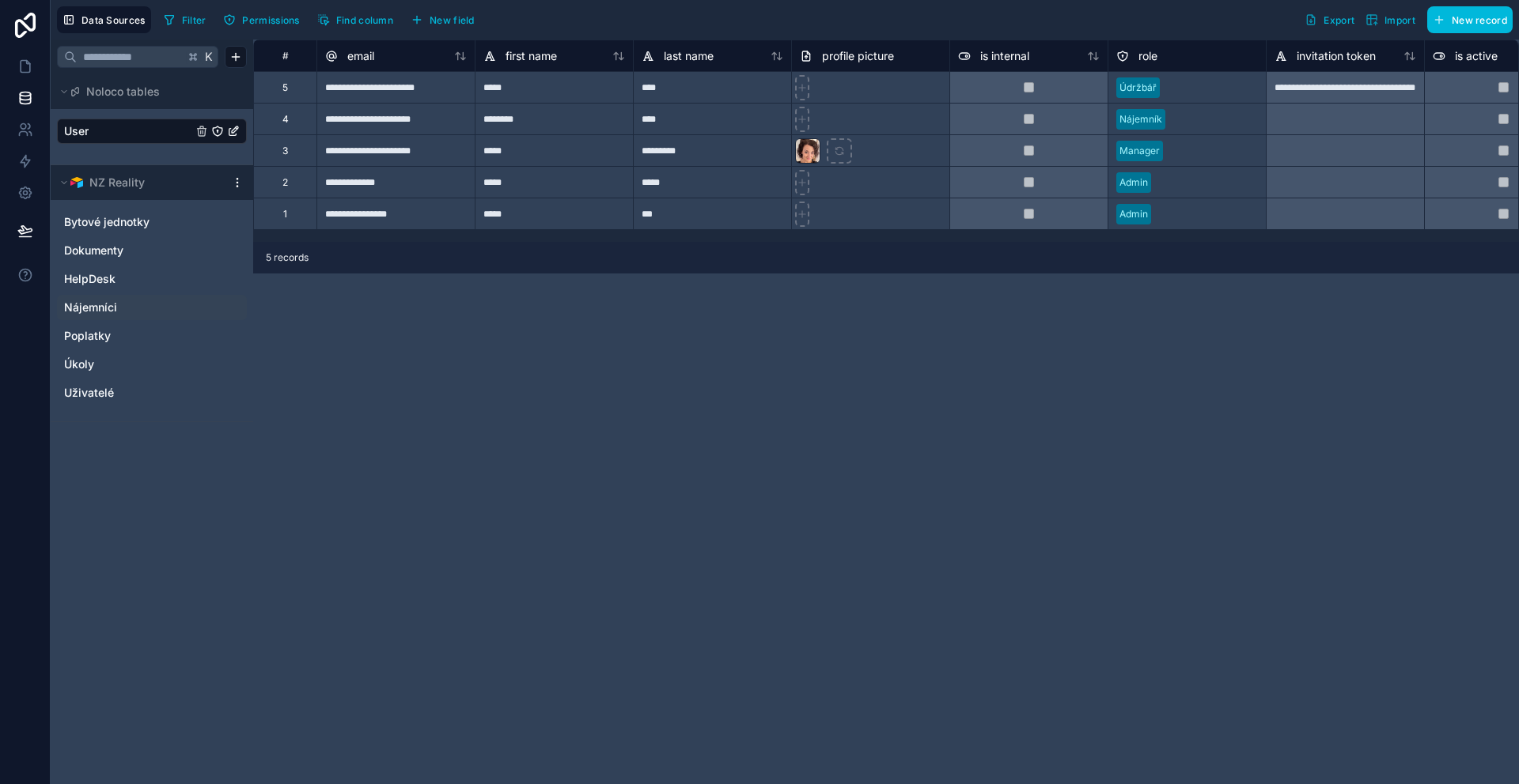
click at [156, 306] on link "Nájemníci" at bounding box center [136, 308] width 144 height 16
